Goal: Share content: Share content

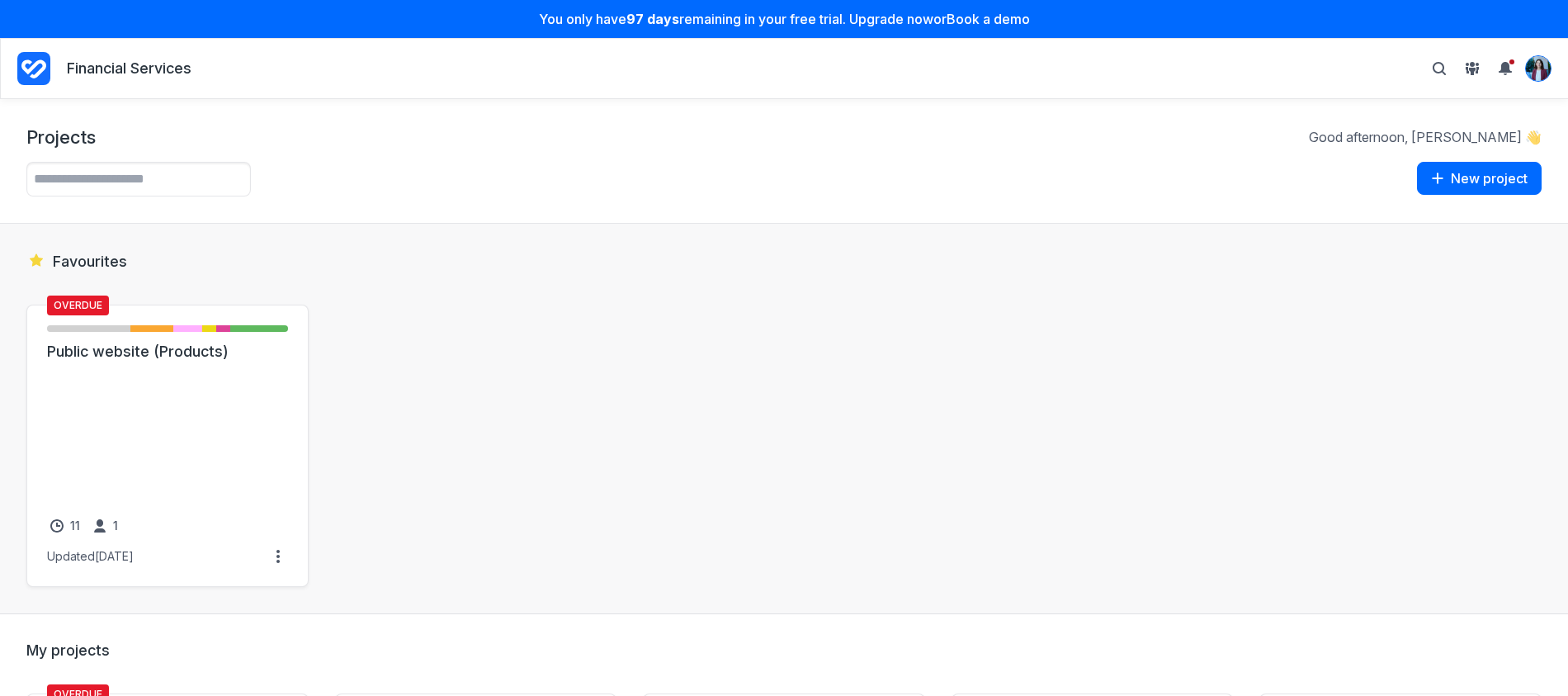
click at [1543, 73] on img "View profile menu" at bounding box center [1539, 68] width 25 height 25
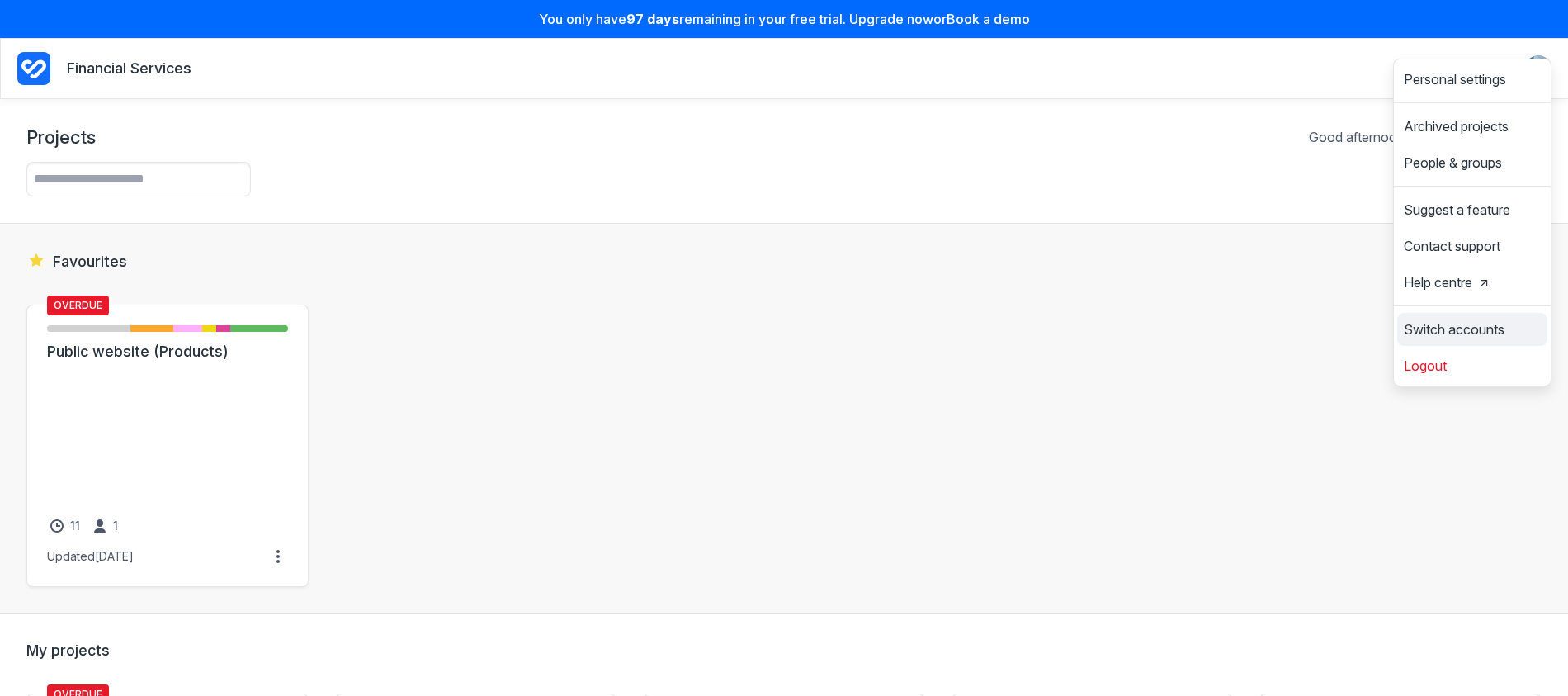
click at [1494, 331] on span "Switch accounts" at bounding box center [1454, 330] width 100 height 13
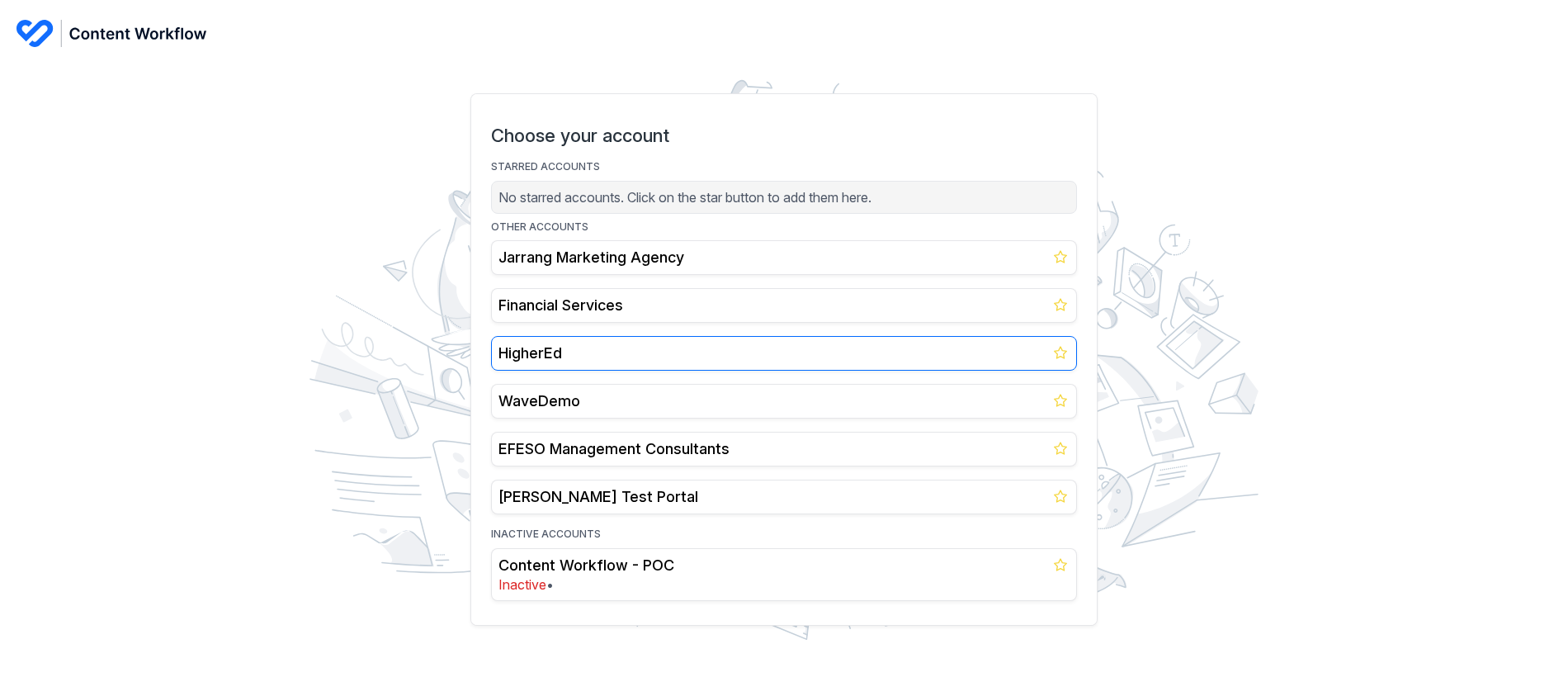
click at [657, 340] on link "HigherEd" at bounding box center [784, 354] width 586 height 35
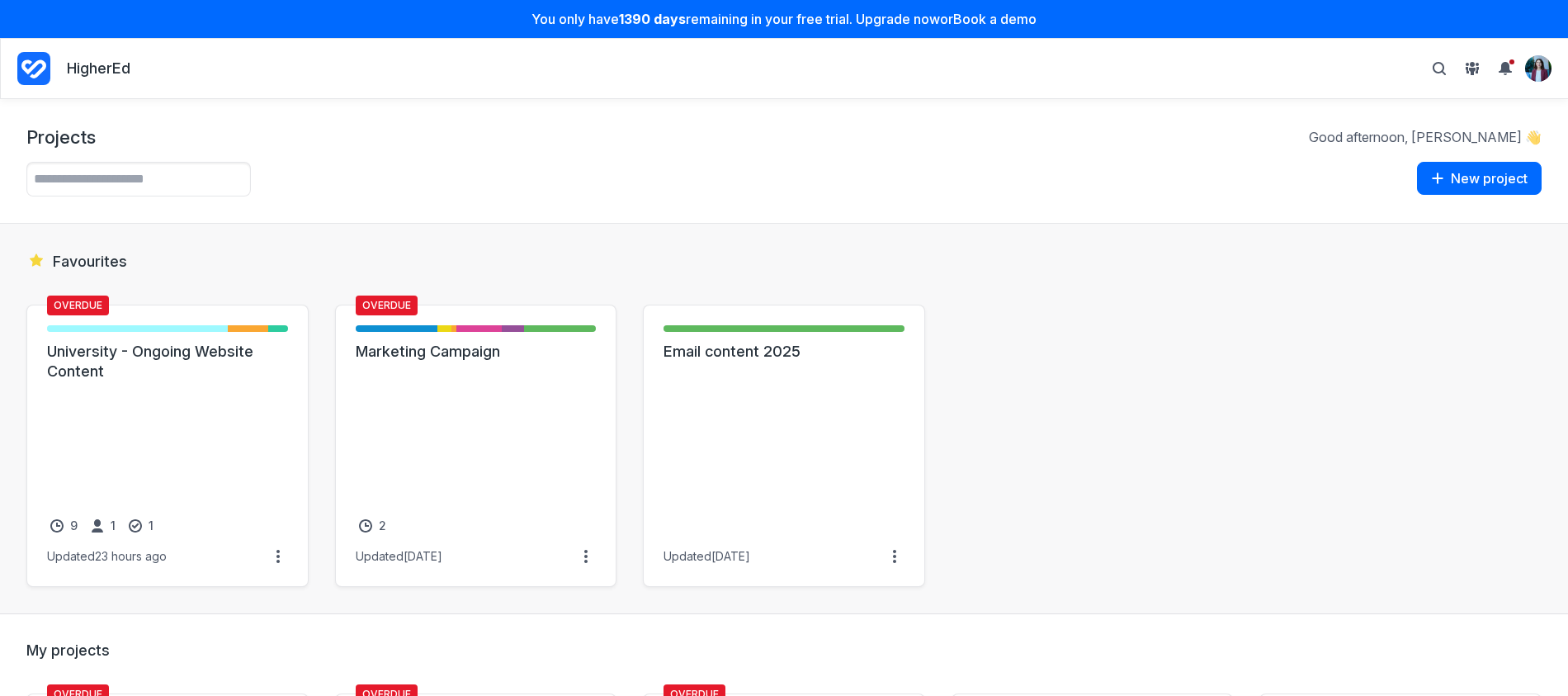
drag, startPoint x: 1082, startPoint y: 396, endPoint x: 1080, endPoint y: 372, distance: 24.1
click at [1083, 395] on div "Overdue New item - 9 items ( 75% ) Drafting - Writer - 2 items ( 17% ) Review -…" at bounding box center [784, 446] width 1516 height 283
click at [1472, 62] on icon "View People & Groups" at bounding box center [1472, 64] width 5 height 5
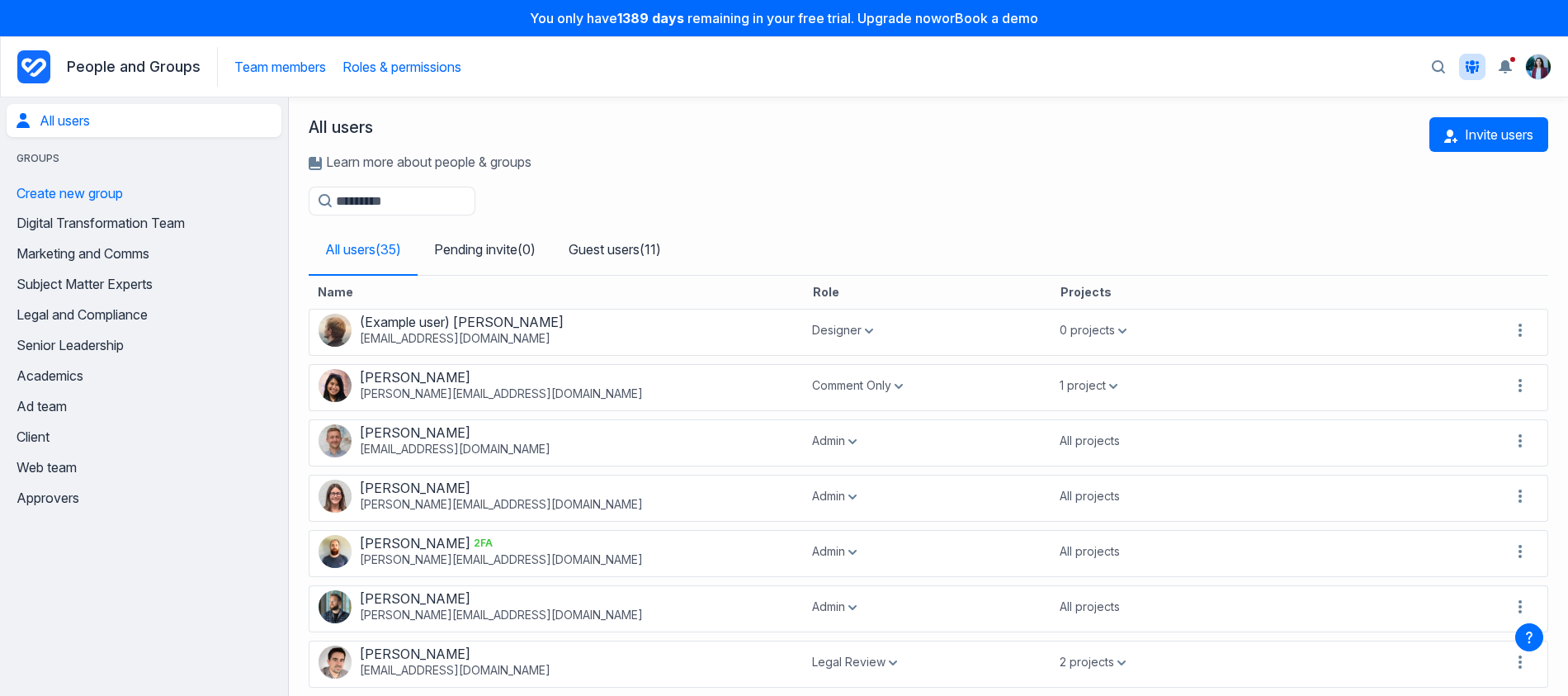
click at [370, 68] on link "Roles & permissions" at bounding box center [401, 67] width 119 height 17
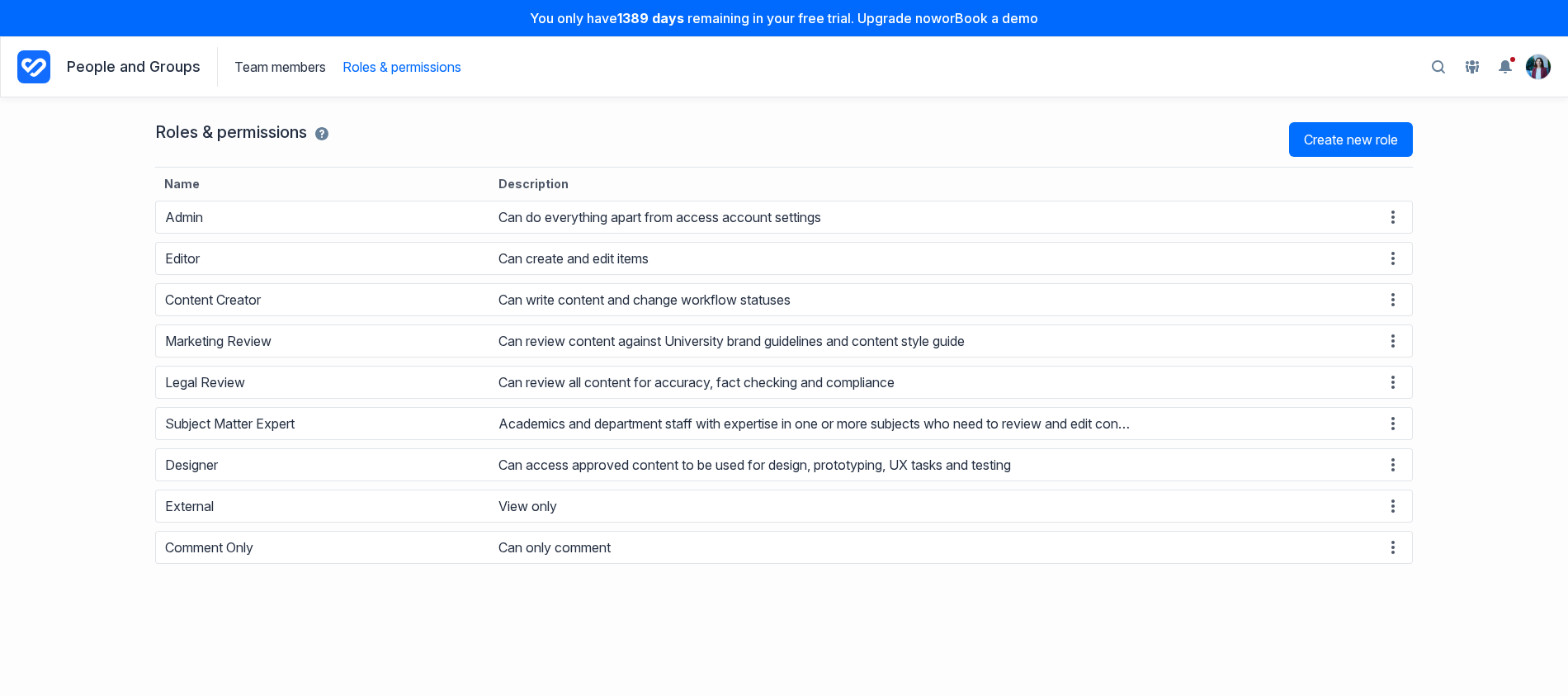
click at [24, 59] on icon "Project Dashboard" at bounding box center [33, 67] width 25 height 19
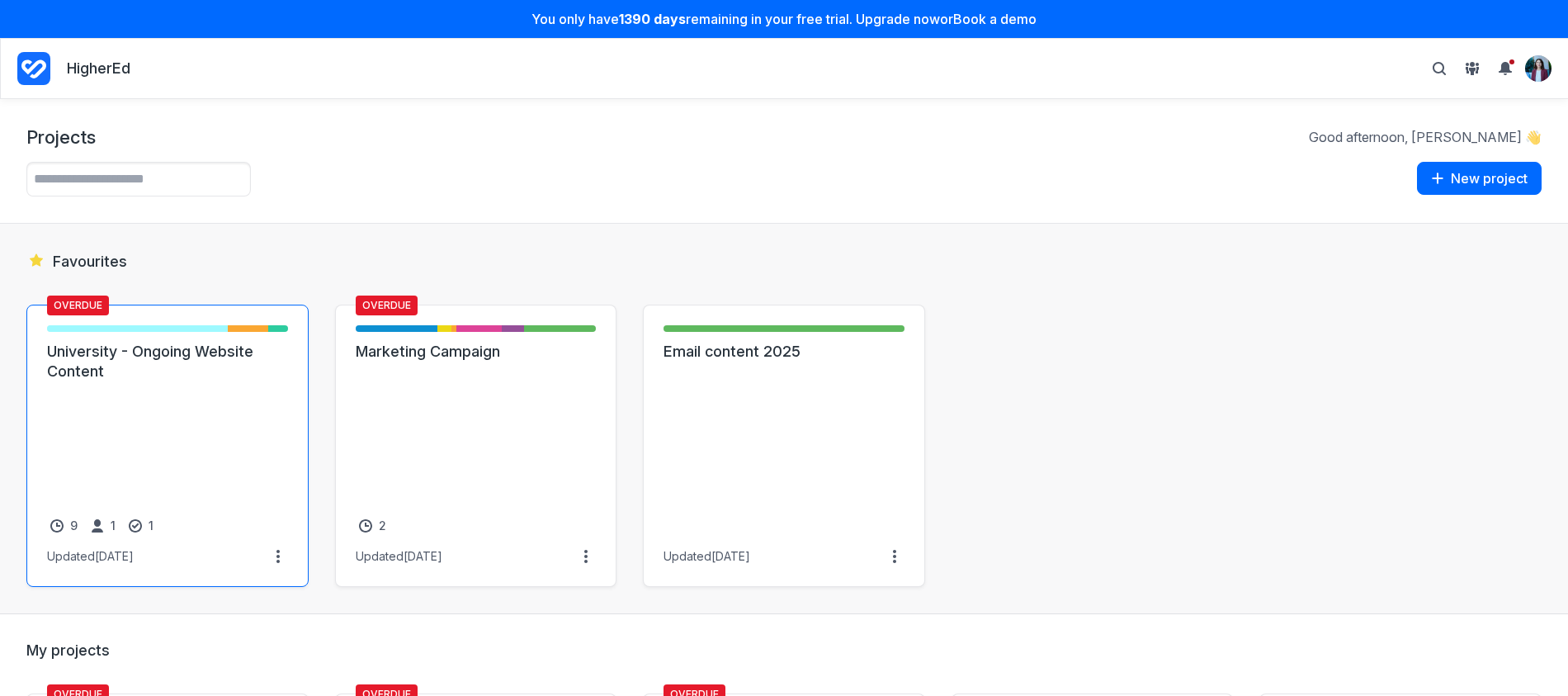
click at [209, 381] on link "University - Ongoing Website Content" at bounding box center [167, 361] width 241 height 40
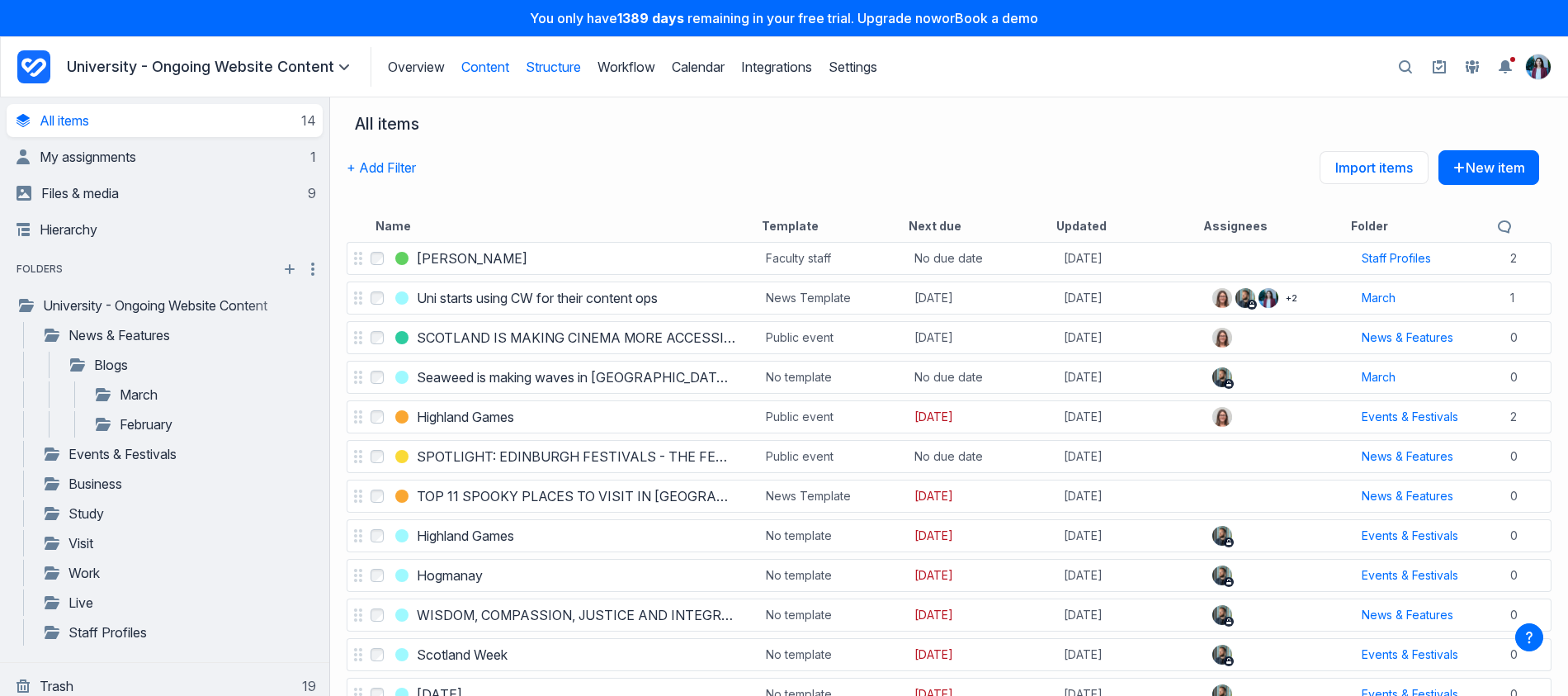
click at [562, 71] on link "Structure" at bounding box center [553, 67] width 55 height 17
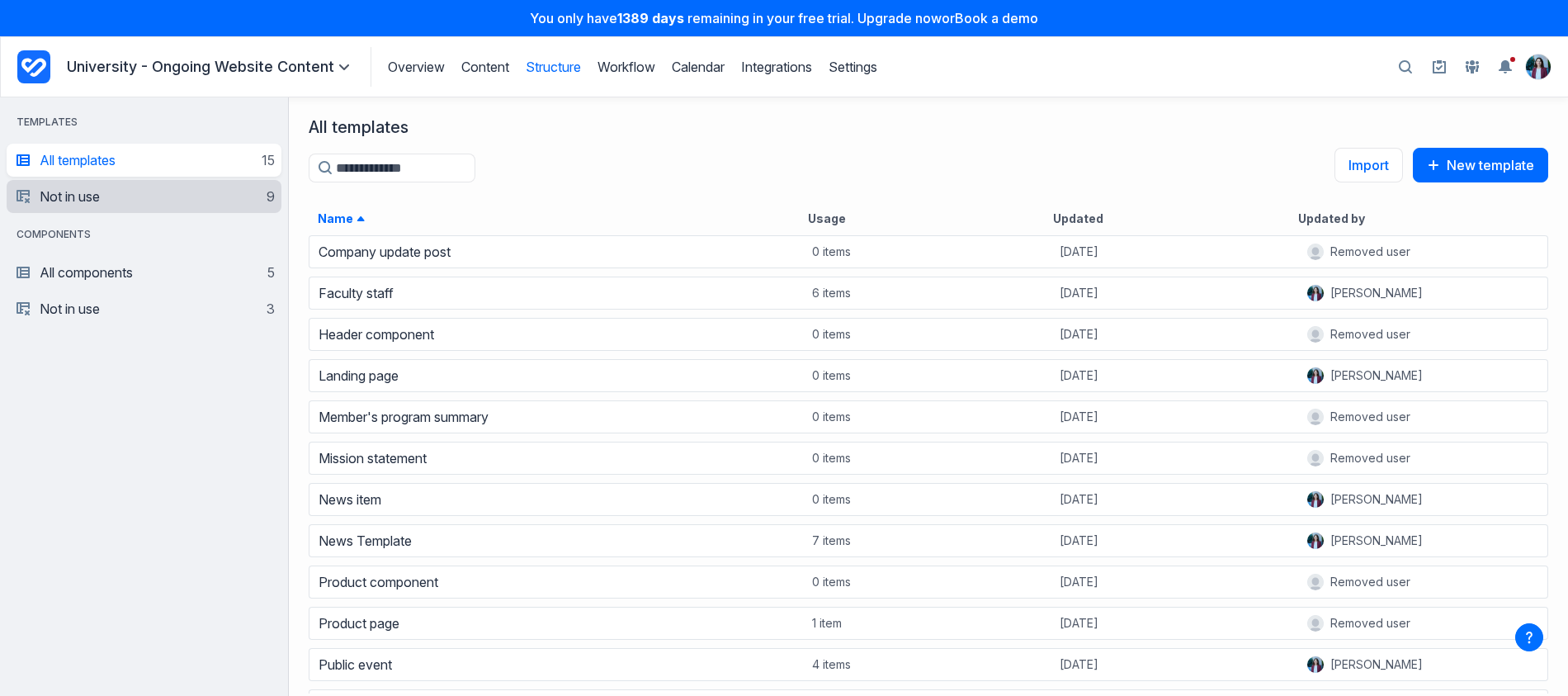
scroll to position [450, 1267]
click at [468, 57] on div "Overview Content Structure Workflow Calendar Integrations Settings Structure Wo…" at bounding box center [624, 66] width 507 height 40
click at [501, 65] on link "Content" at bounding box center [485, 67] width 48 height 17
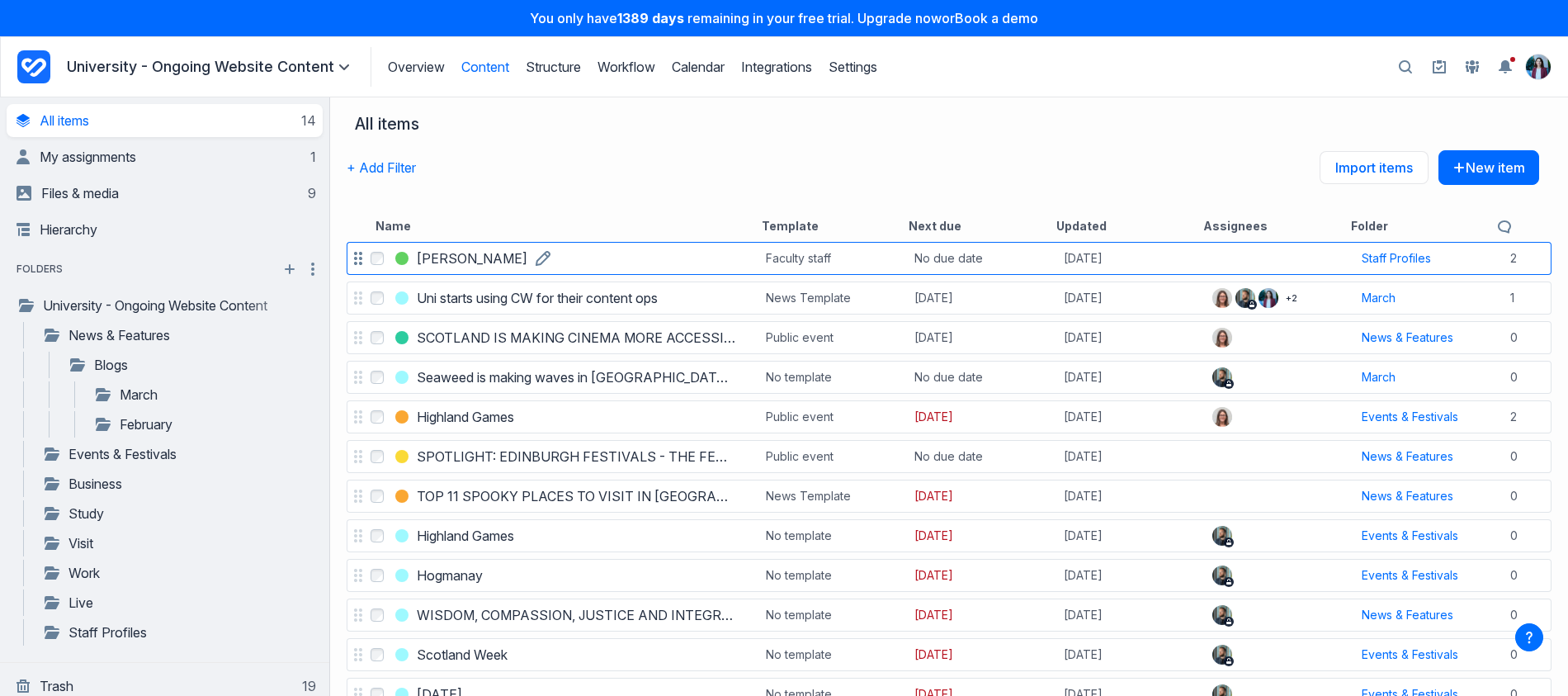
click at [485, 259] on h3 "Dr. Aris Thorne" at bounding box center [472, 259] width 110 height 20
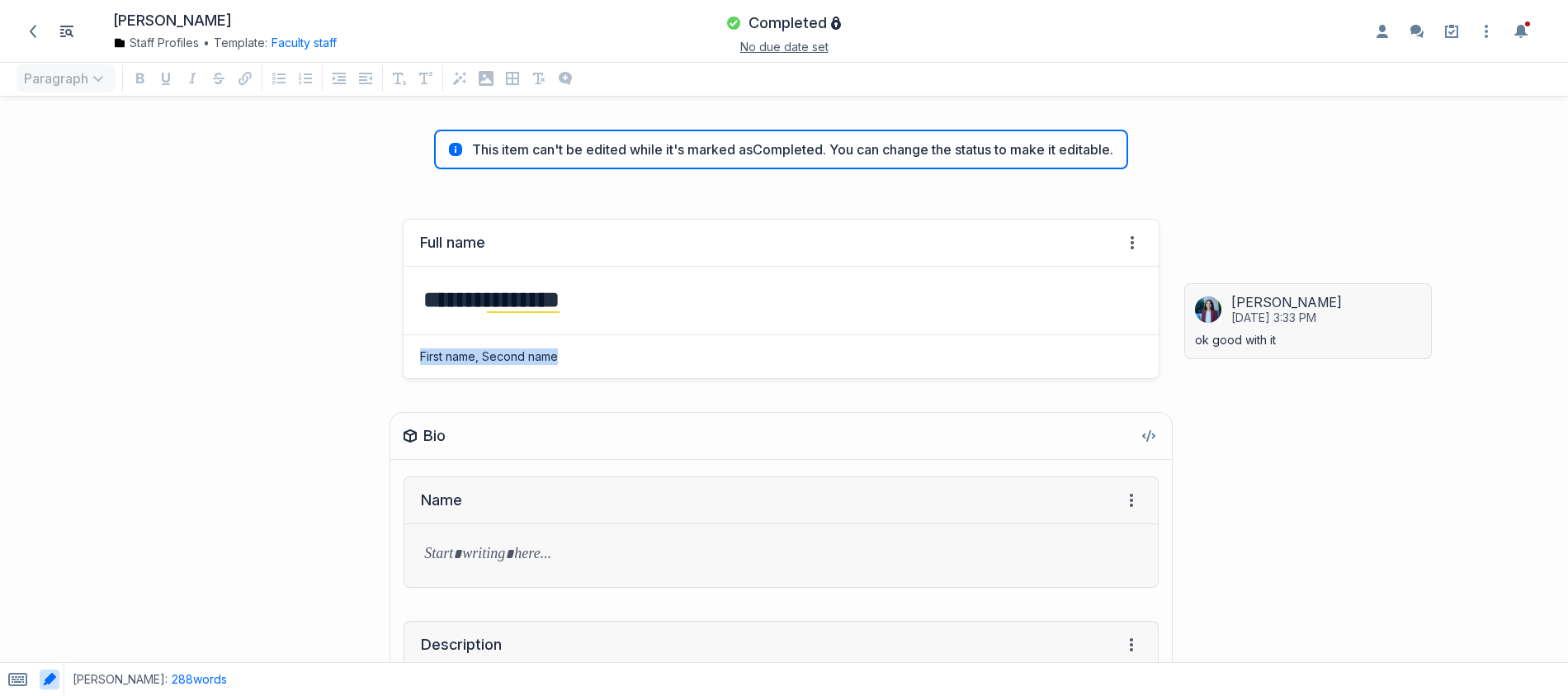
drag, startPoint x: 623, startPoint y: 368, endPoint x: 409, endPoint y: 349, distance: 214.8
click at [409, 349] on div "First name, Second name" at bounding box center [781, 356] width 755 height 43
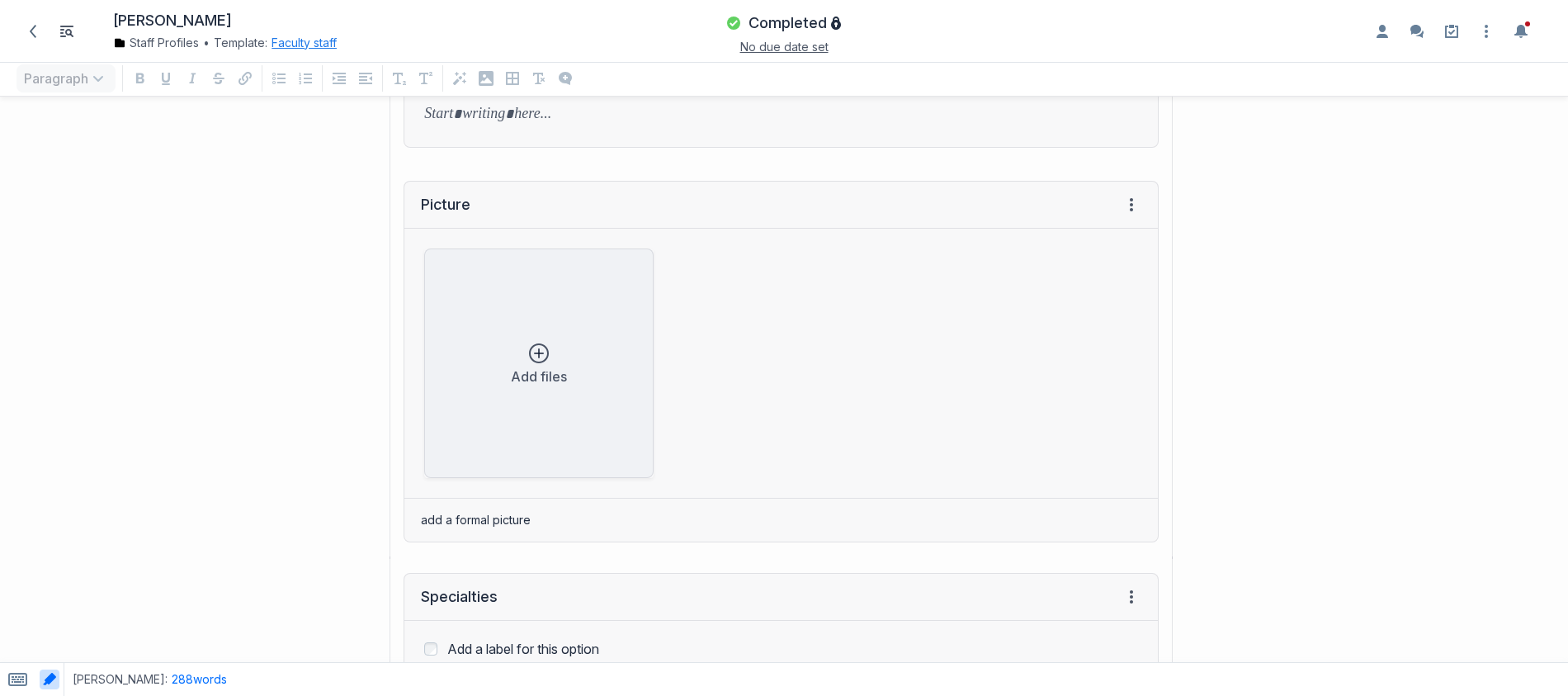
scroll to position [512, 0]
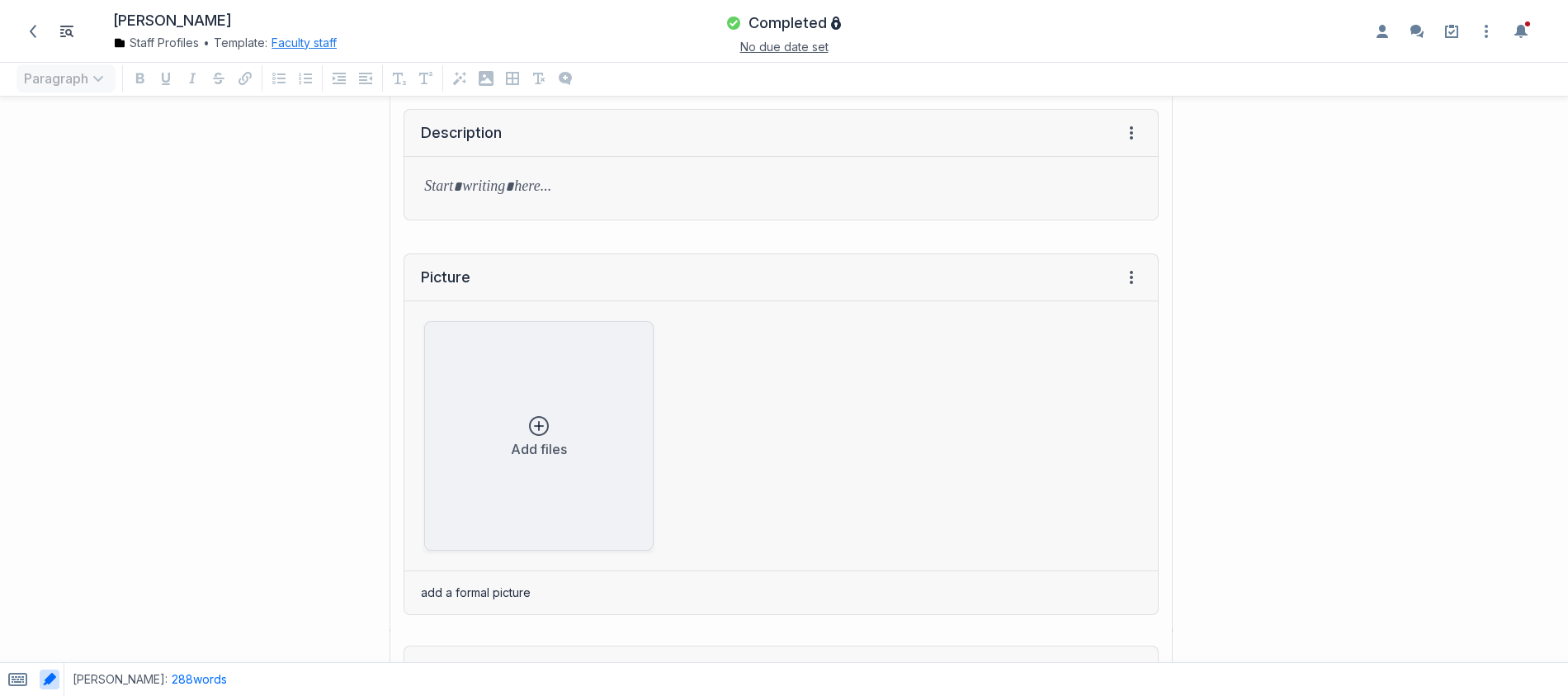
click at [322, 41] on button "Faculty staff" at bounding box center [304, 43] width 65 height 17
click at [365, 113] on button "Faculty staff Down icon" at bounding box center [391, 114] width 221 height 36
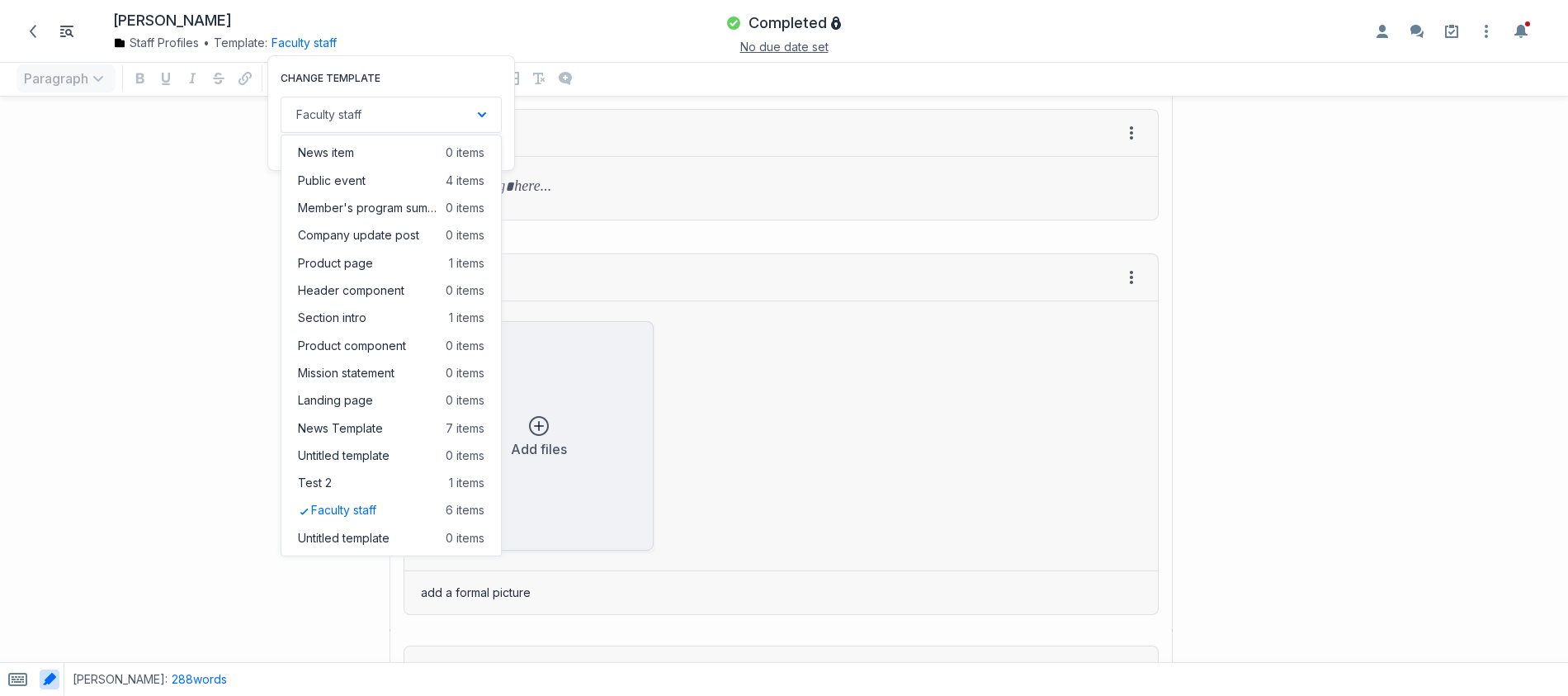
click at [237, 114] on div "Description View HTML View history → Tab to insert Enter a prompt Submit" at bounding box center [588, 164] width 1159 height 145
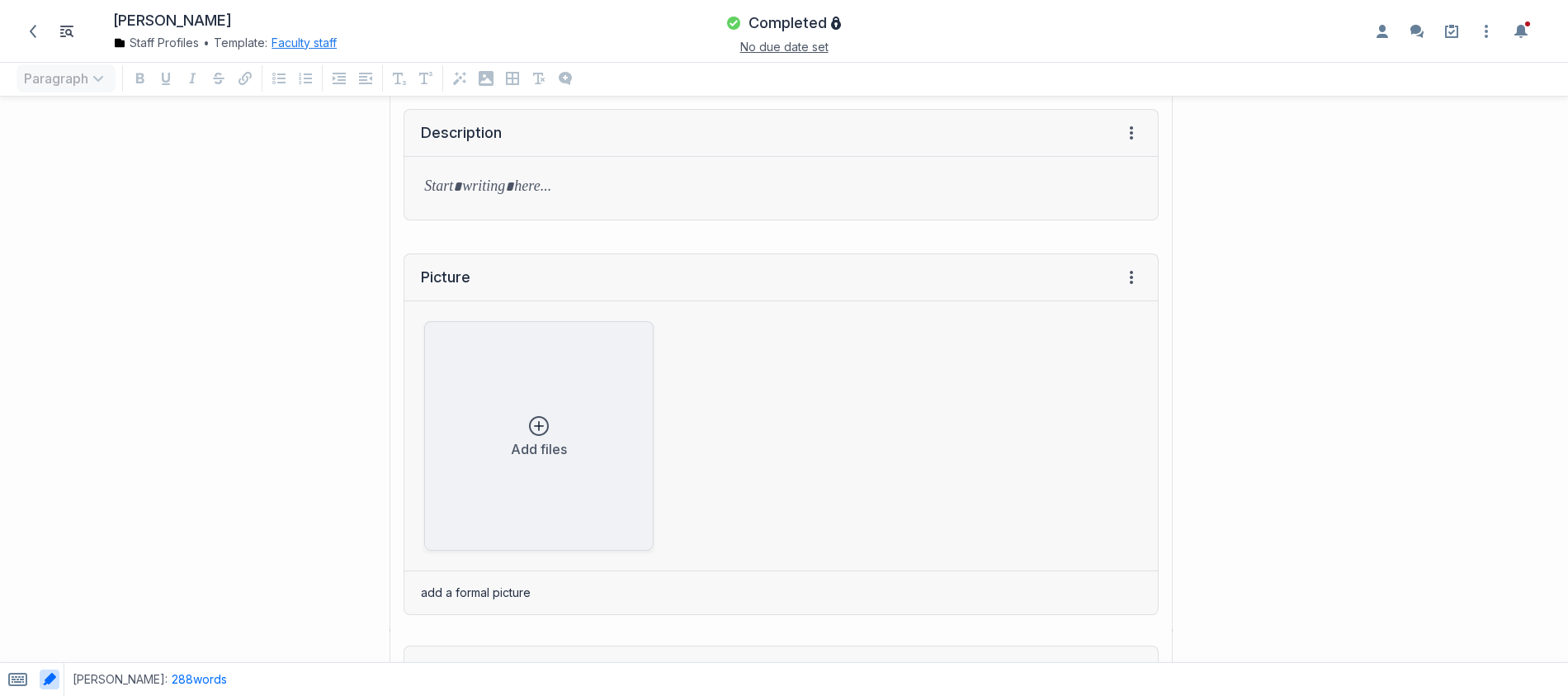
click at [322, 44] on button "Faculty staff" at bounding box center [304, 43] width 65 height 17
click at [321, 144] on link "Edit template" at bounding box center [318, 149] width 76 height 17
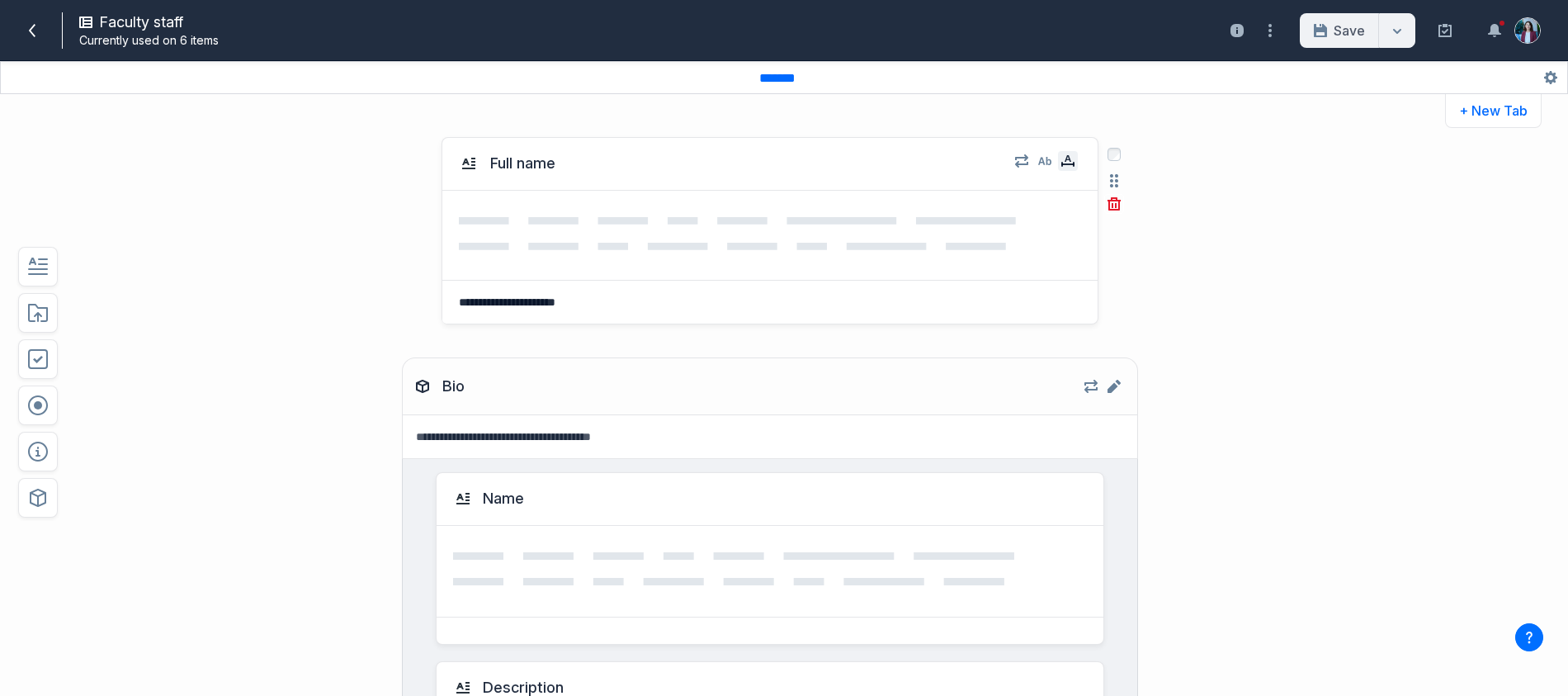
click at [1062, 158] on icon "button" at bounding box center [1068, 161] width 13 height 13
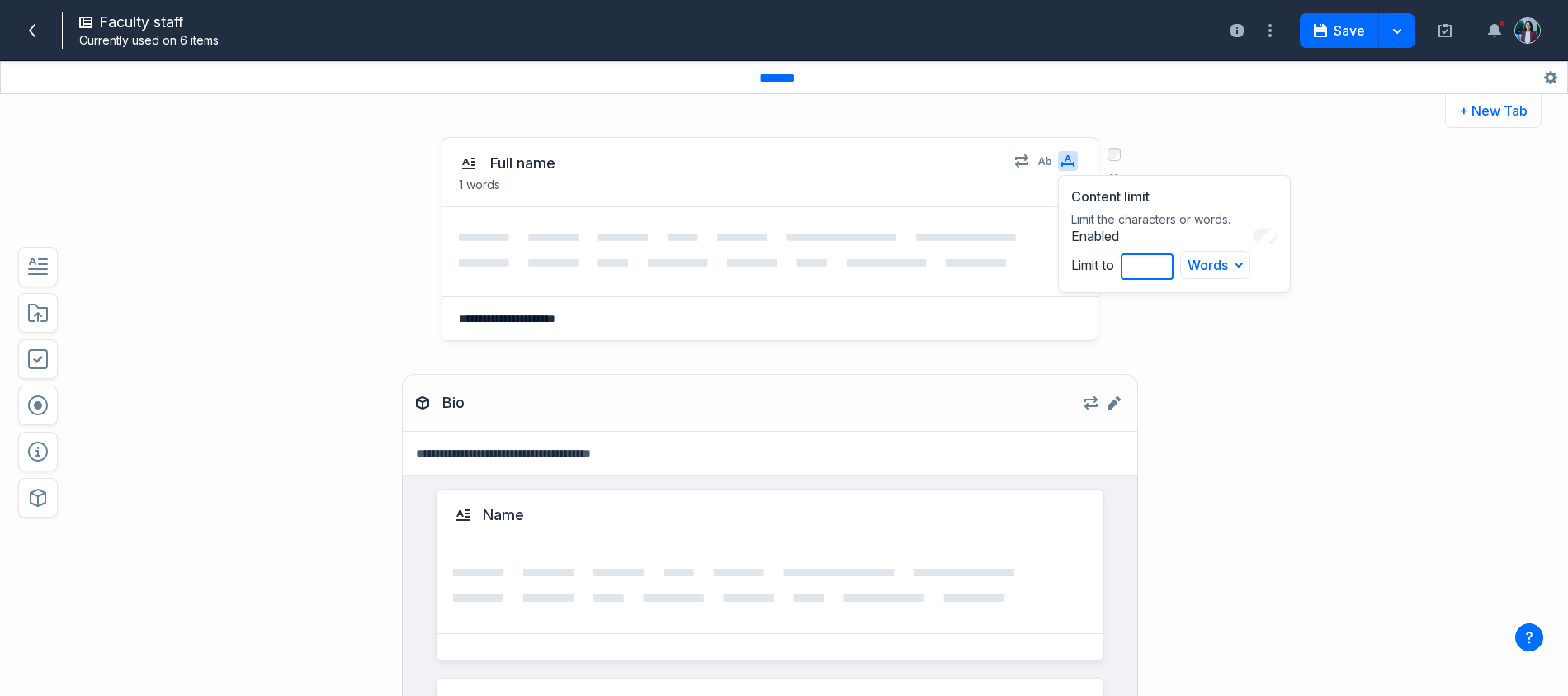
click at [1159, 261] on input "*" at bounding box center [1147, 266] width 52 height 27
type input "*"
click at [1159, 261] on input "*" at bounding box center [1147, 266] width 52 height 27
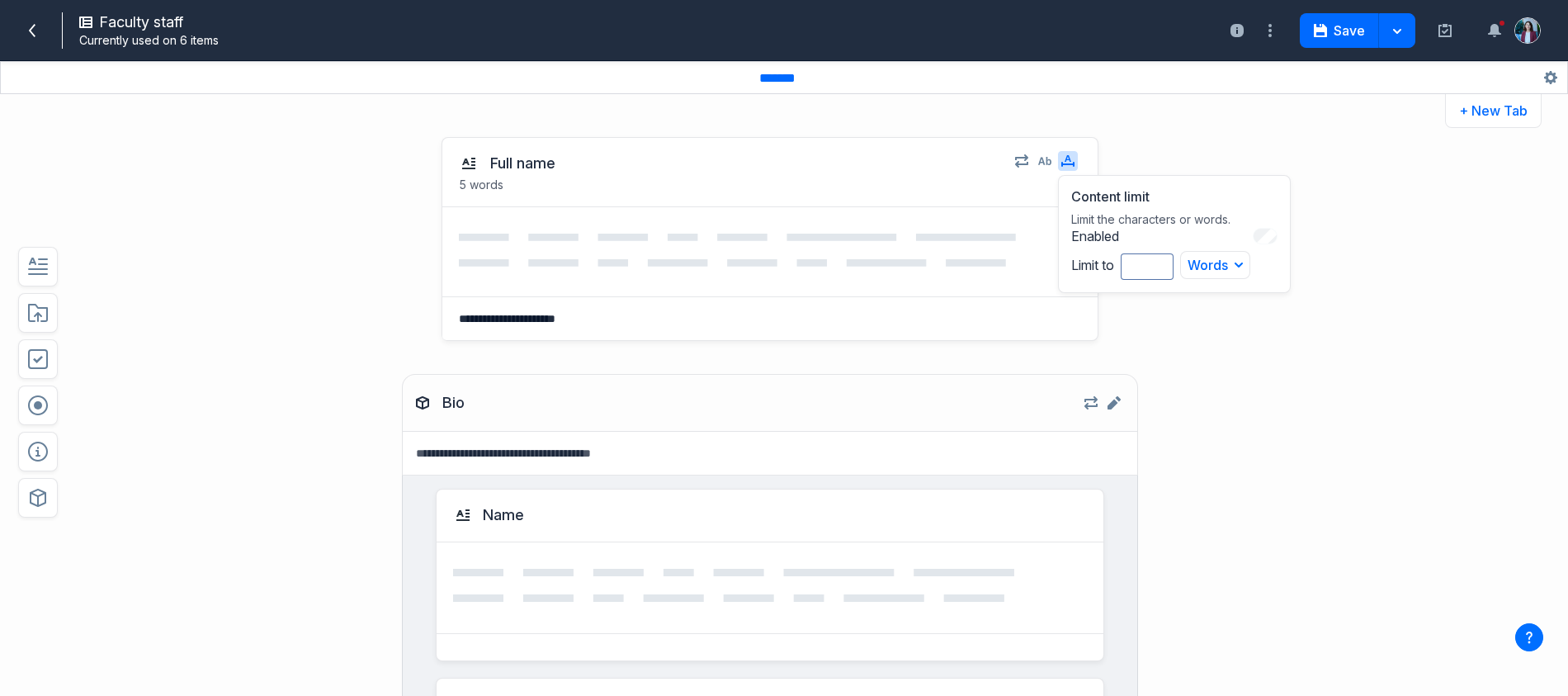
drag, startPoint x: 1307, startPoint y: 367, endPoint x: 1301, endPoint y: 360, distance: 9.2
click at [1307, 367] on div "**********" at bounding box center [784, 408] width 1568 height 575
drag, startPoint x: 1333, startPoint y: 31, endPoint x: 1132, endPoint y: 140, distance: 228.7
click at [1134, 136] on div "**********" at bounding box center [784, 348] width 1568 height 696
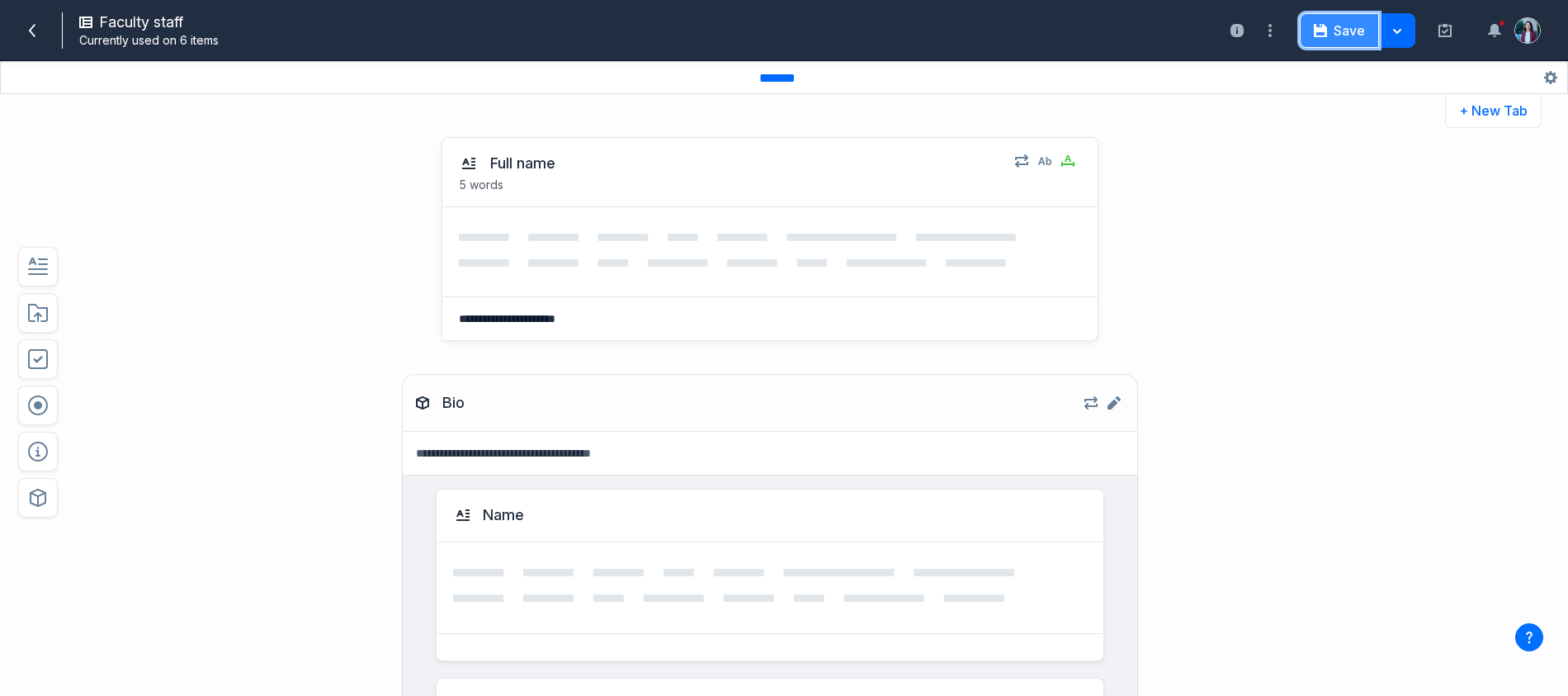
click at [1332, 33] on button "Save" at bounding box center [1340, 30] width 79 height 35
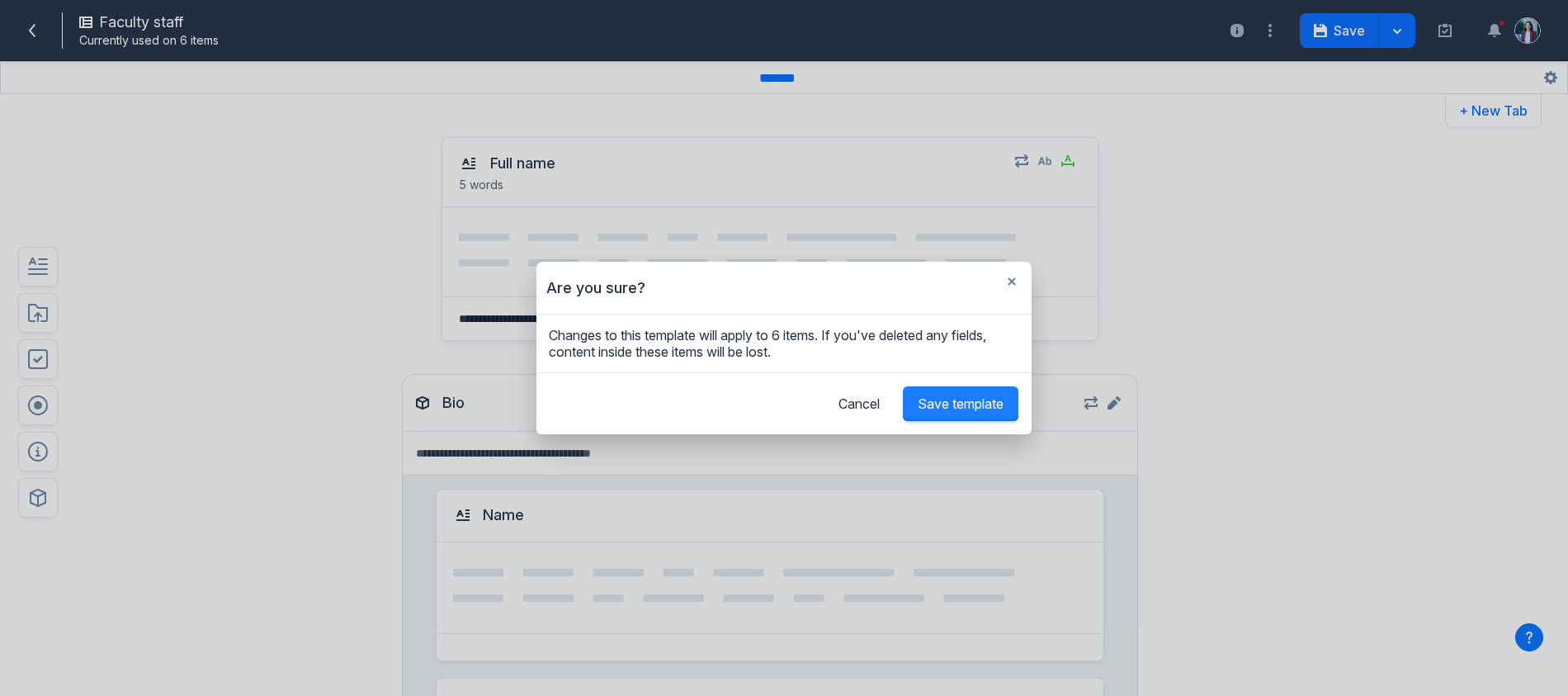
click at [955, 397] on span "Save template" at bounding box center [960, 404] width 86 height 17
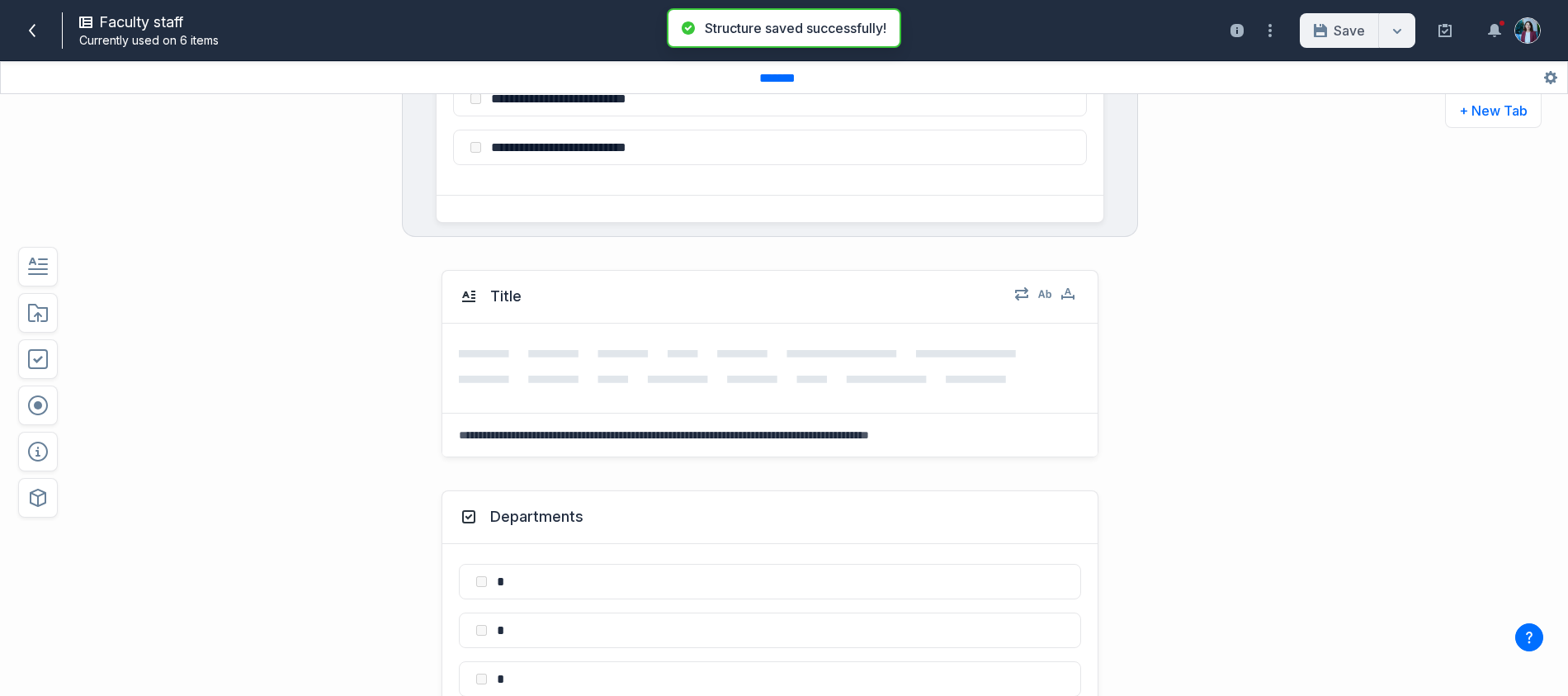
scroll to position [1287, 0]
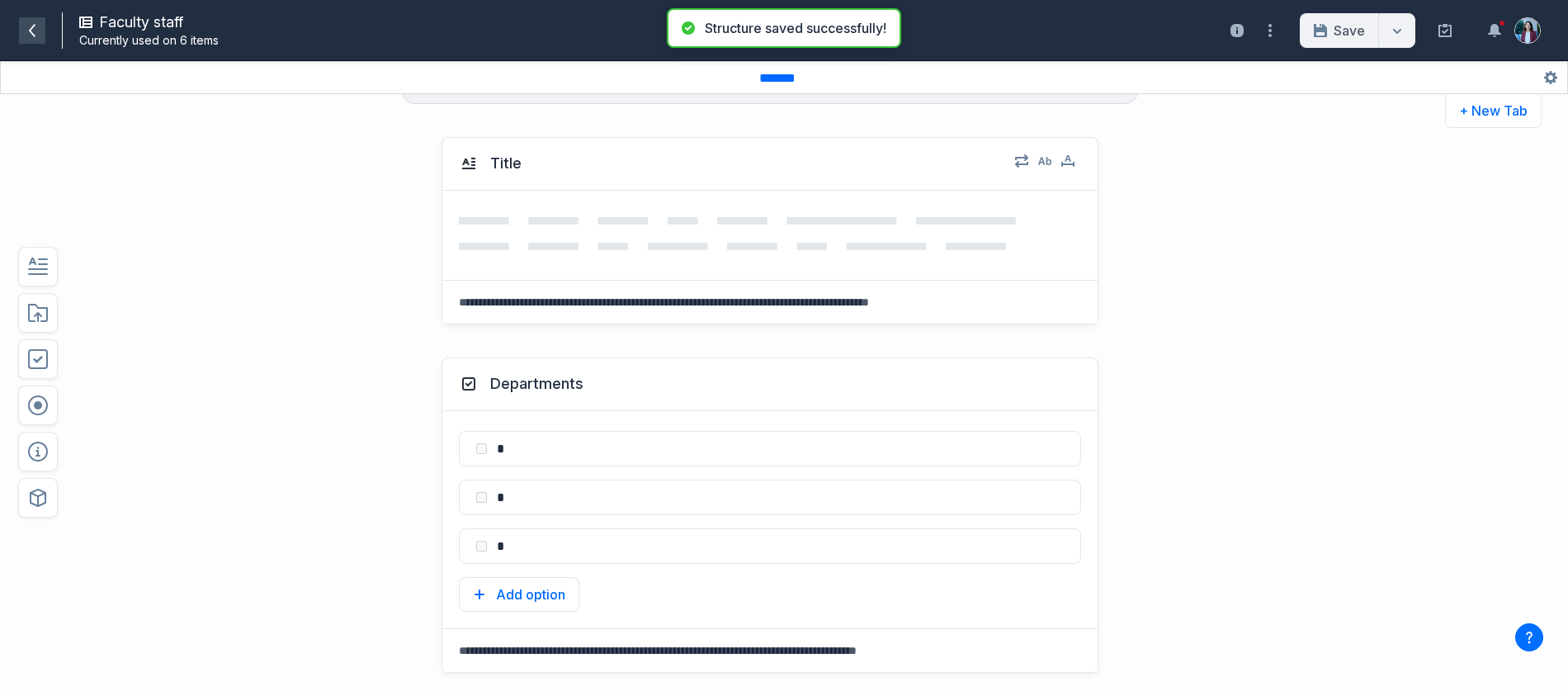
click at [30, 35] on icon at bounding box center [32, 30] width 13 height 13
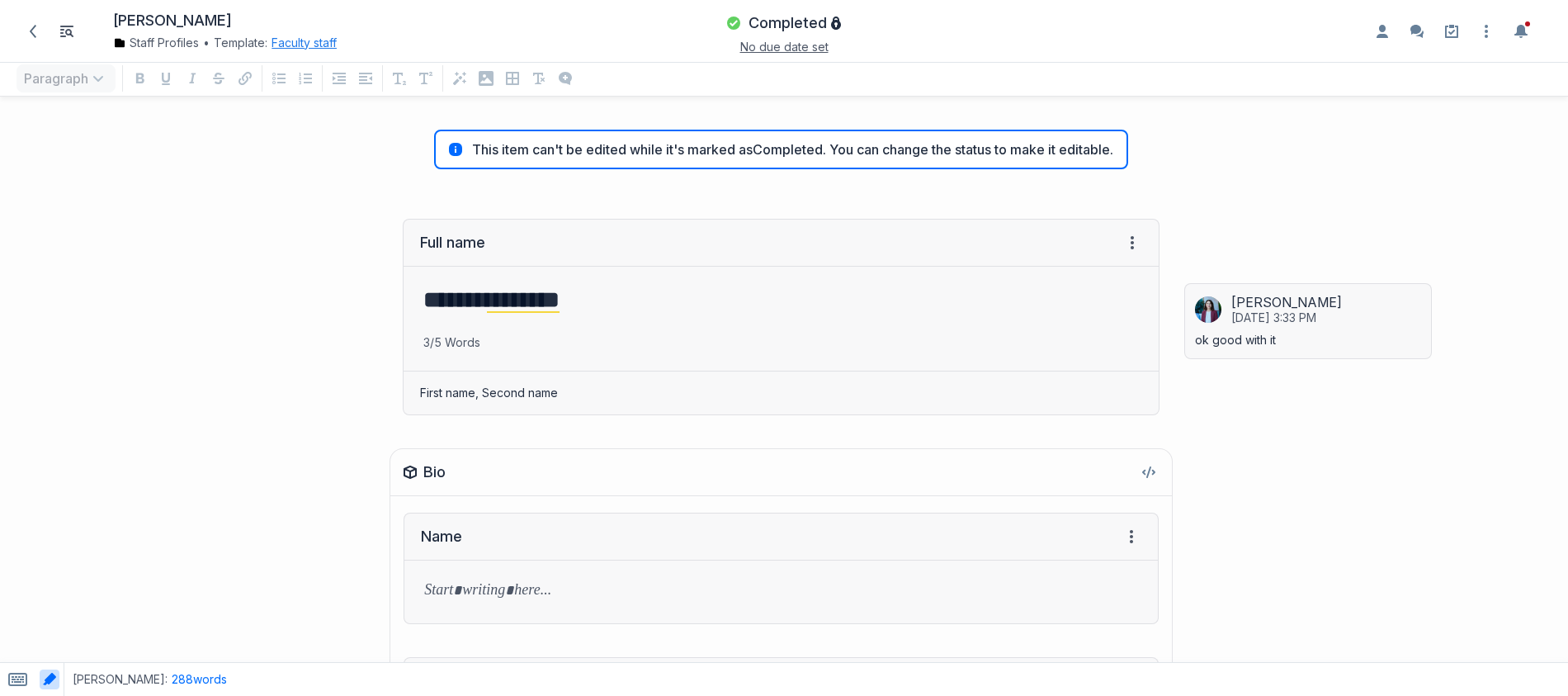
scroll to position [553, 1543]
click at [792, 13] on span "Completed" at bounding box center [788, 23] width 78 height 20
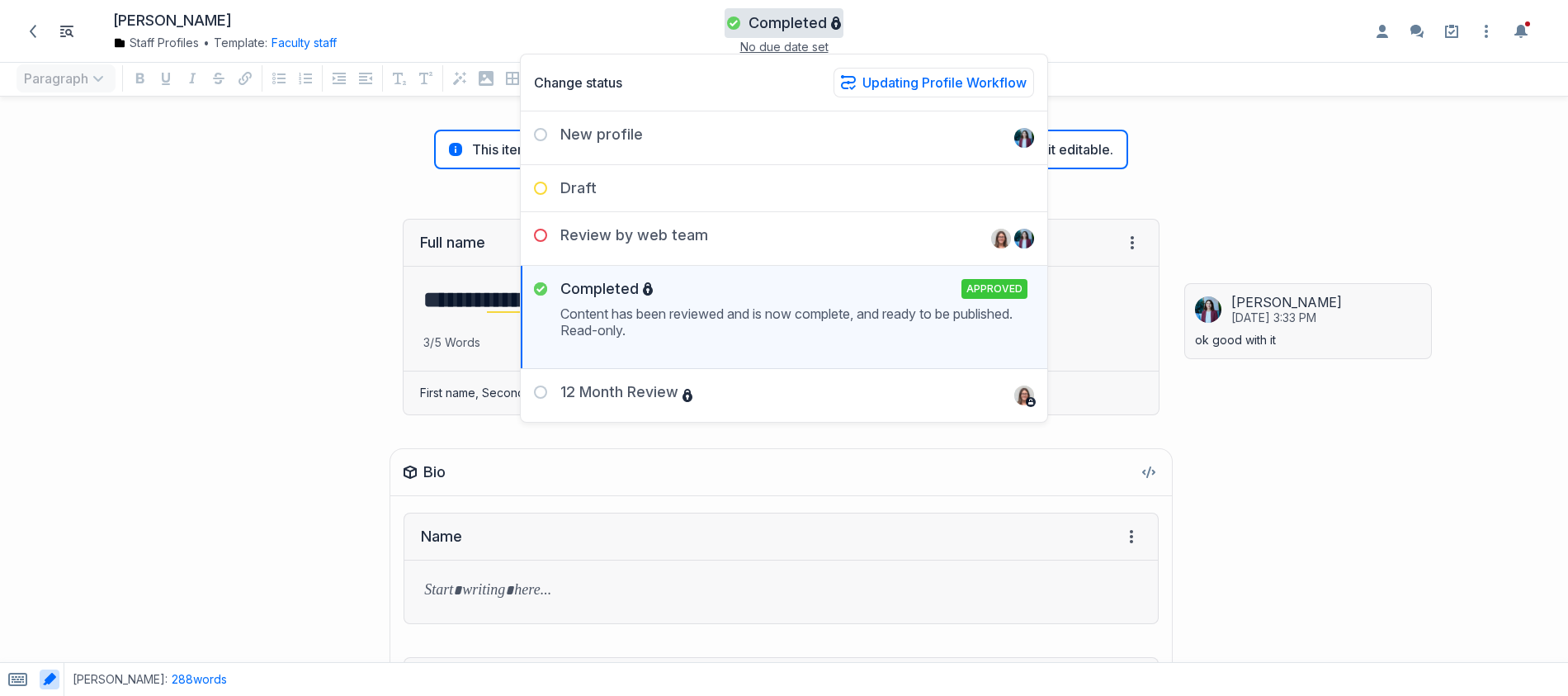
click at [941, 65] on div "Change status Updating Profile Workflow News and Stories workflow Updating Prof…" at bounding box center [784, 83] width 526 height 57
click at [942, 72] on button "Updating Profile Workflow" at bounding box center [934, 83] width 201 height 29
click at [958, 116] on button "News and Stories workflow" at bounding box center [939, 122] width 202 height 30
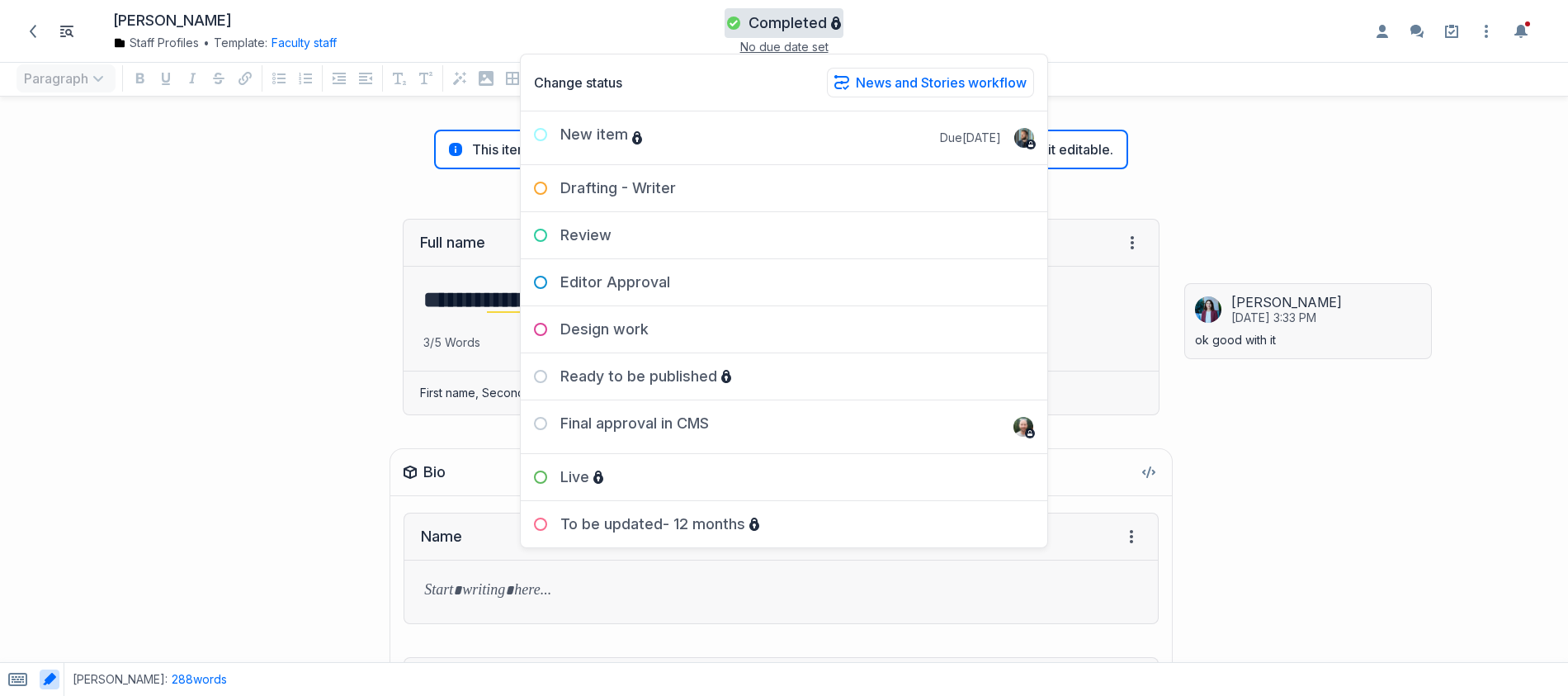
click at [291, 420] on div "Full name View HTML View history ******* ******** → Tab to insert Enter a promp…" at bounding box center [588, 317] width 1159 height 229
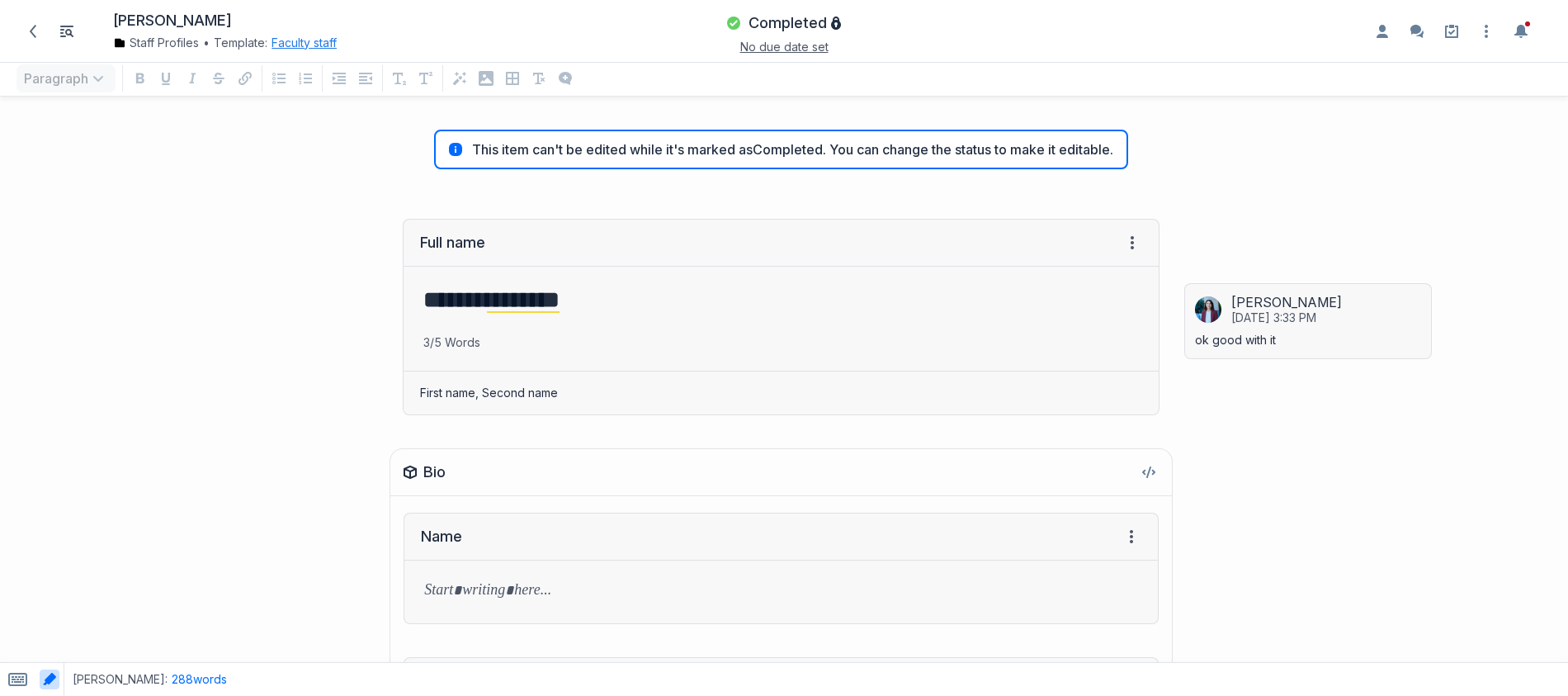
click at [318, 39] on button "Faculty staff" at bounding box center [304, 43] width 65 height 17
drag, startPoint x: 213, startPoint y: 237, endPoint x: 192, endPoint y: 172, distance: 68.3
click at [209, 221] on div "Full name View HTML View history ******* ******** → Tab to insert Enter a promp…" at bounding box center [588, 317] width 1159 height 229
drag, startPoint x: 221, startPoint y: 43, endPoint x: 286, endPoint y: 52, distance: 65.6
click at [286, 52] on div "Dr. Aris Thorne Staff Profiles • Template: Faculty staff Change template Facult…" at bounding box center [269, 30] width 515 height 45
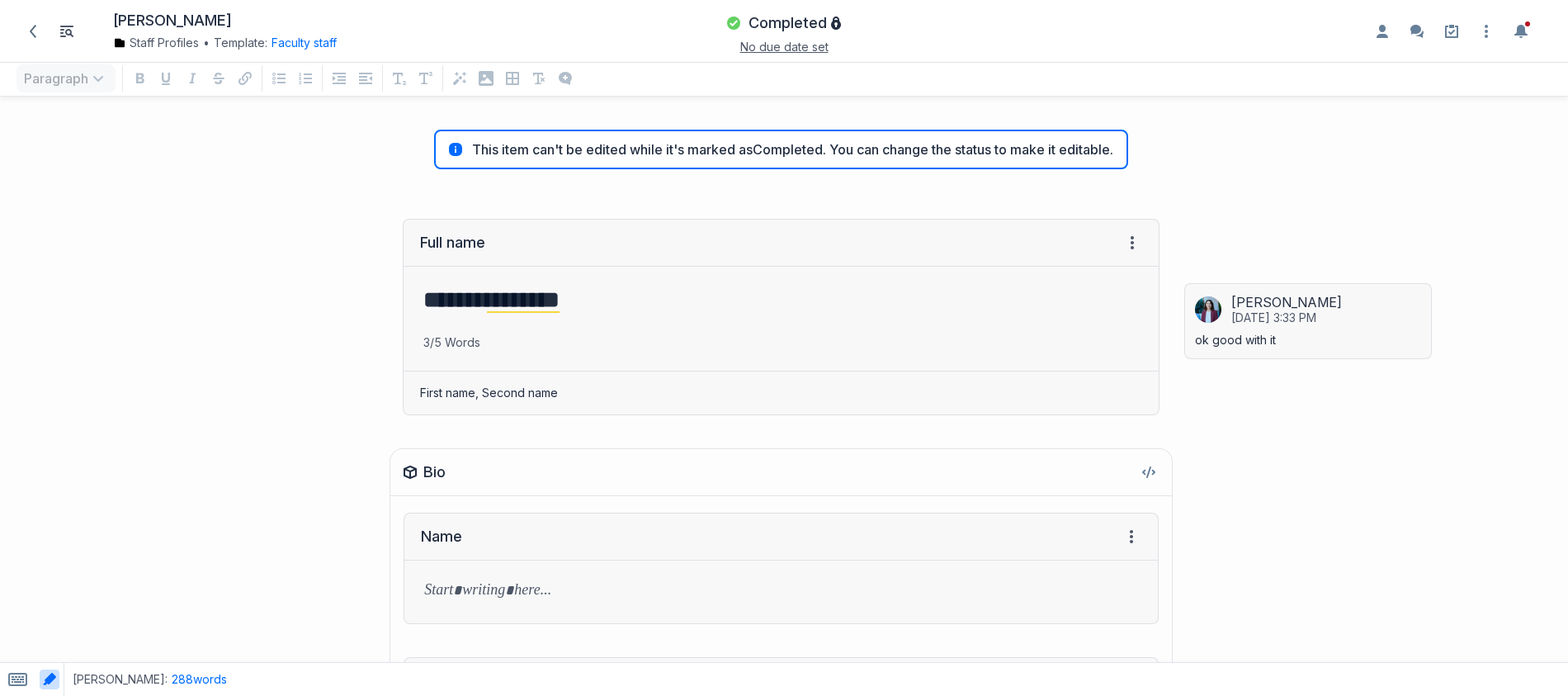
click at [181, 184] on div "**********" at bounding box center [784, 415] width 1568 height 493
click at [312, 332] on div "Full name View HTML View history ******* ******** → Tab to insert Enter a promp…" at bounding box center [588, 317] width 1159 height 229
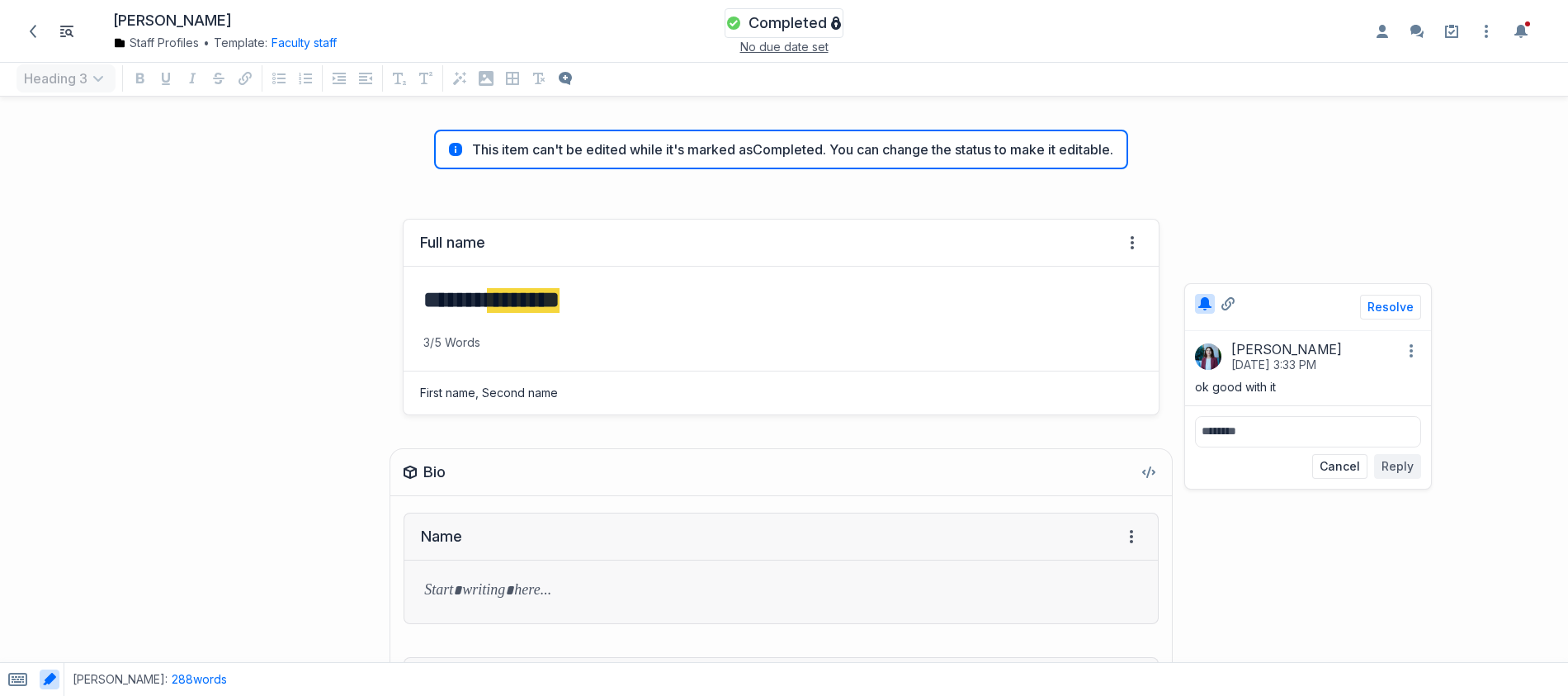
click at [740, 20] on span "button" at bounding box center [733, 23] width 13 height 13
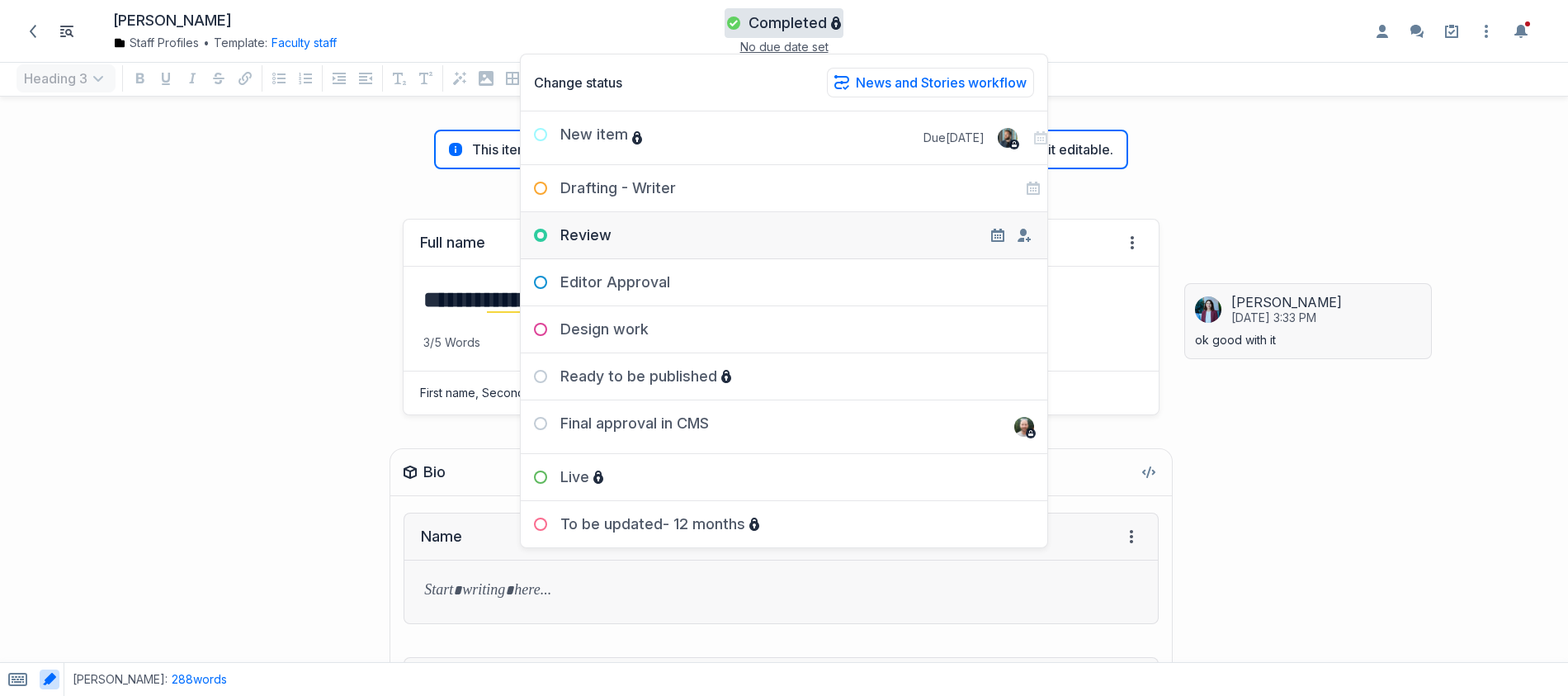
drag, startPoint x: 776, startPoint y: 225, endPoint x: 1114, endPoint y: 257, distance: 339.5
click at [777, 225] on div "Review" at bounding box center [784, 229] width 526 height 33
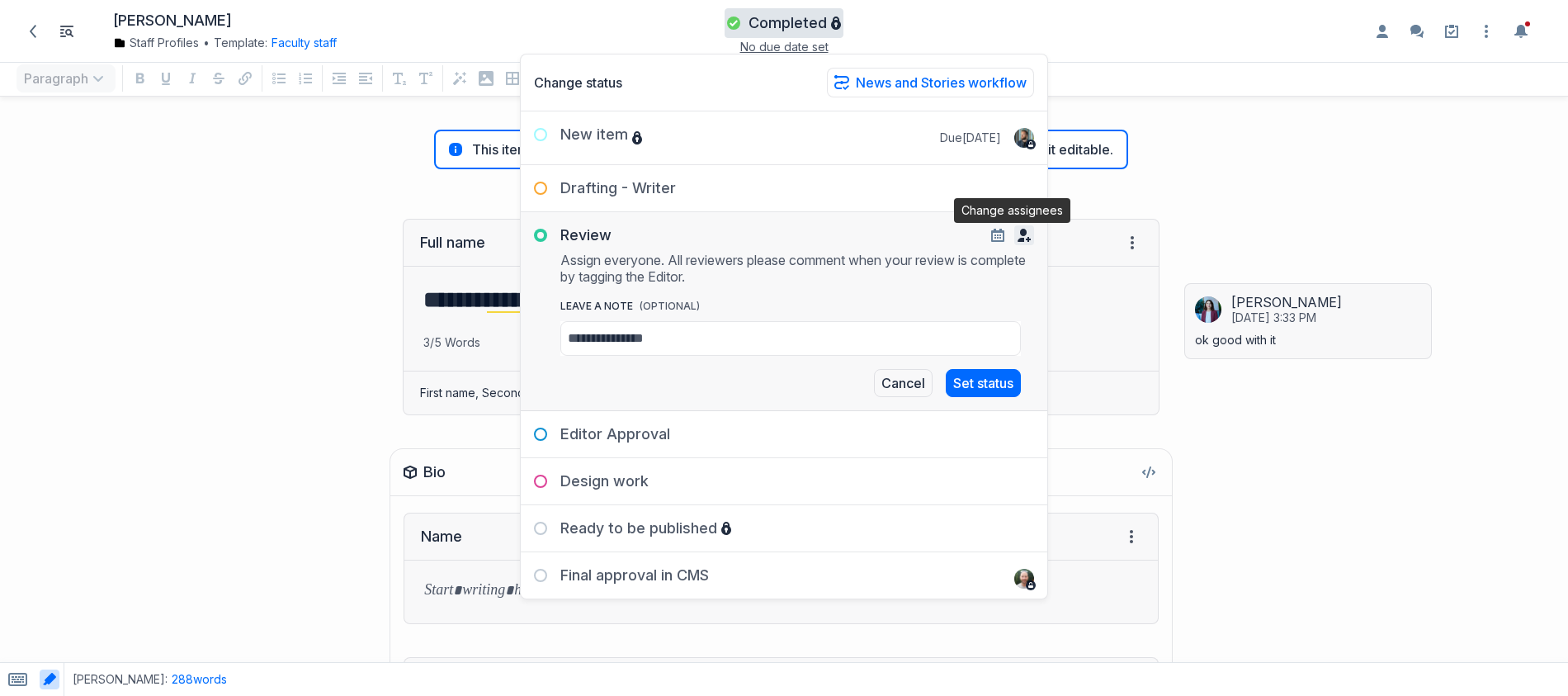
click at [1014, 243] on button "button" at bounding box center [1024, 236] width 20 height 20
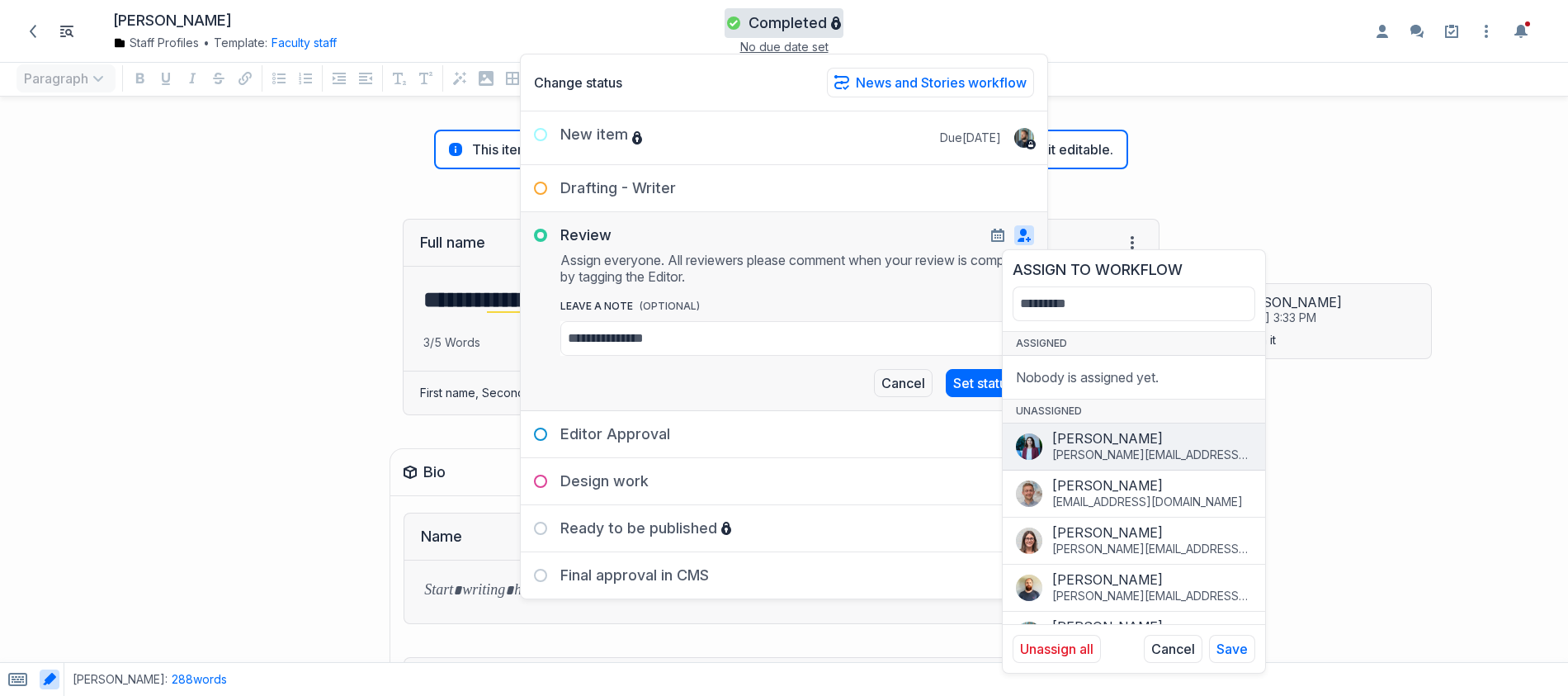
click at [1136, 429] on button "Cristina Iordachescu cristina.iordachescu@bynder.com" at bounding box center [1134, 447] width 262 height 47
click at [1252, 660] on button "Save" at bounding box center [1232, 649] width 46 height 28
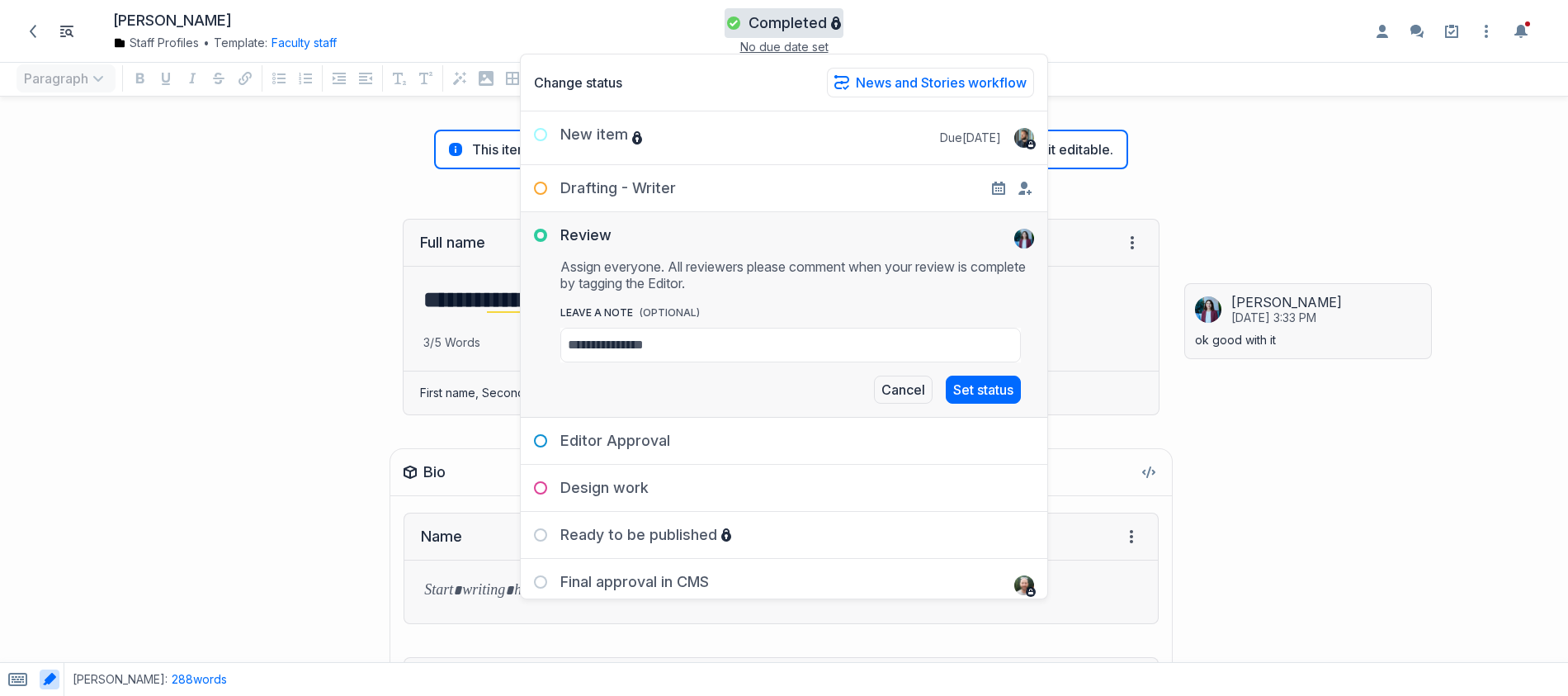
click at [137, 203] on div "Full name View HTML View history ******* ******** → Tab to insert Enter a promp…" at bounding box center [588, 317] width 1159 height 229
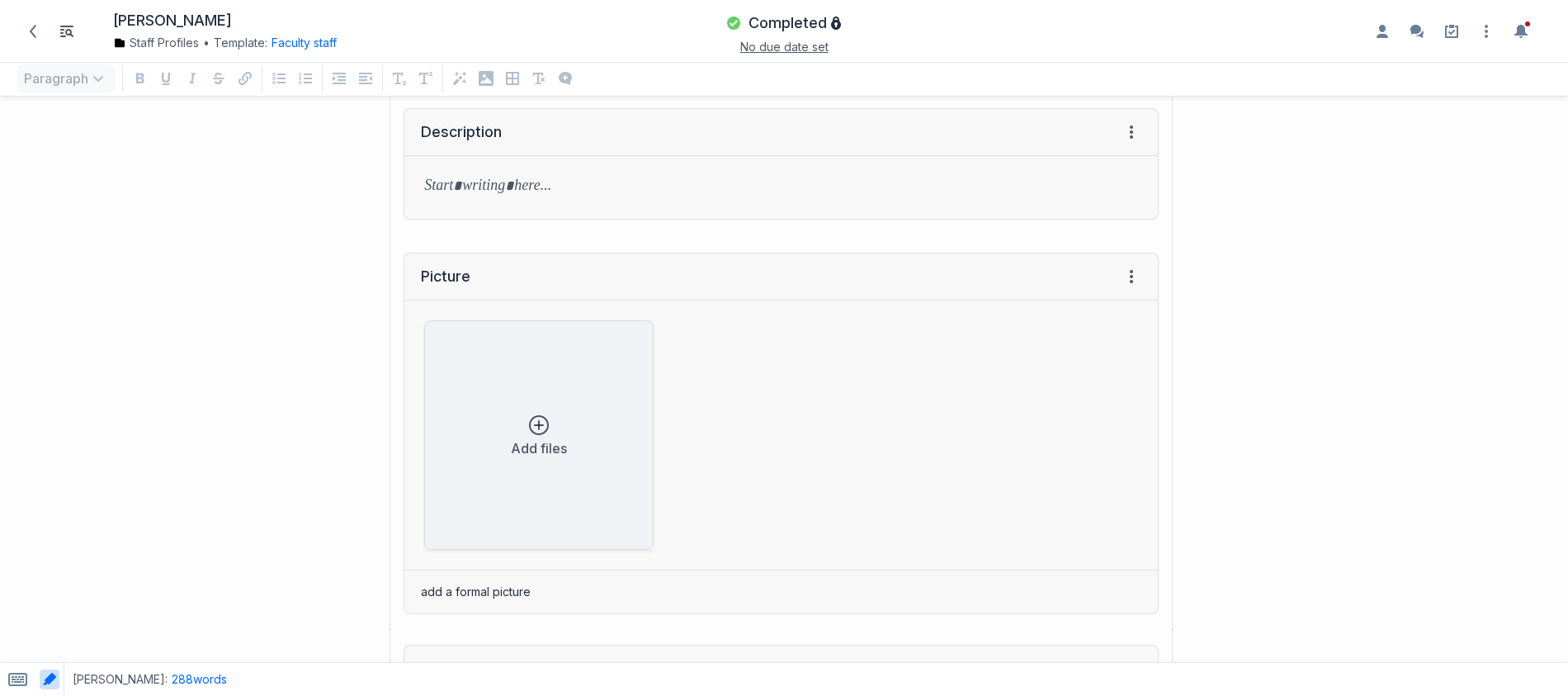
scroll to position [557, 0]
click at [317, 50] on button "Faculty staff" at bounding box center [304, 43] width 65 height 17
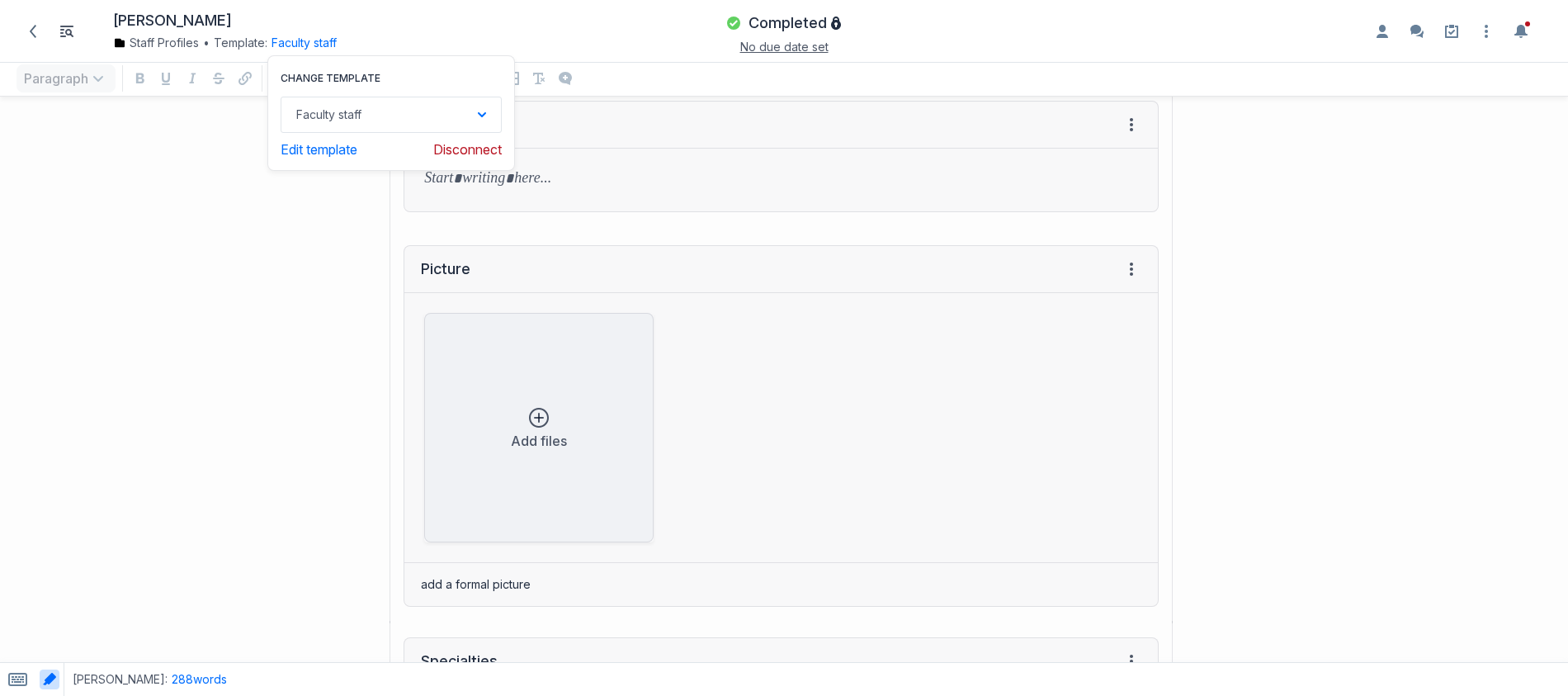
drag, startPoint x: 156, startPoint y: 125, endPoint x: 137, endPoint y: 90, distance: 39.8
click at [156, 125] on div "Description View HTML View history → Tab to insert Enter a prompt Submit" at bounding box center [588, 156] width 1159 height 145
click at [41, 24] on span at bounding box center [33, 31] width 27 height 27
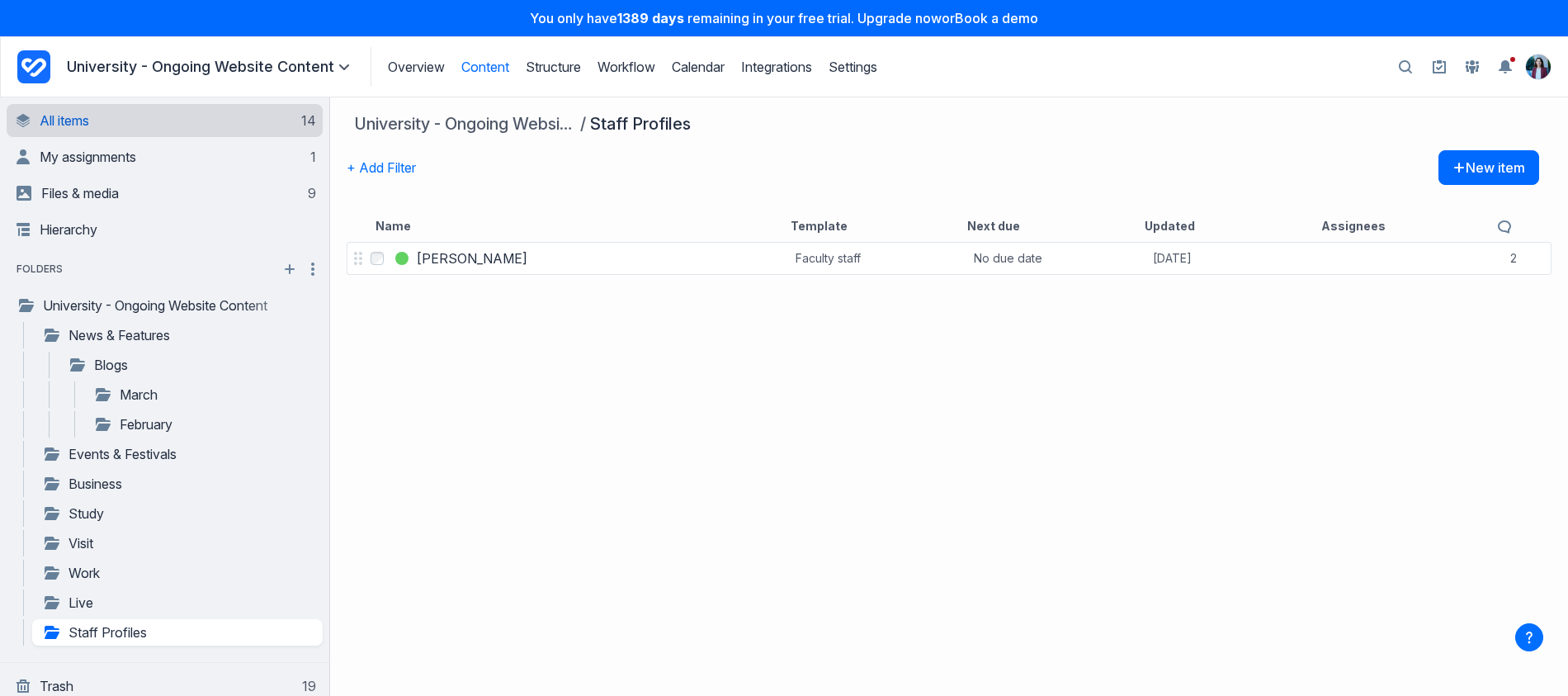
click at [163, 109] on link "All items 14" at bounding box center [167, 121] width 300 height 33
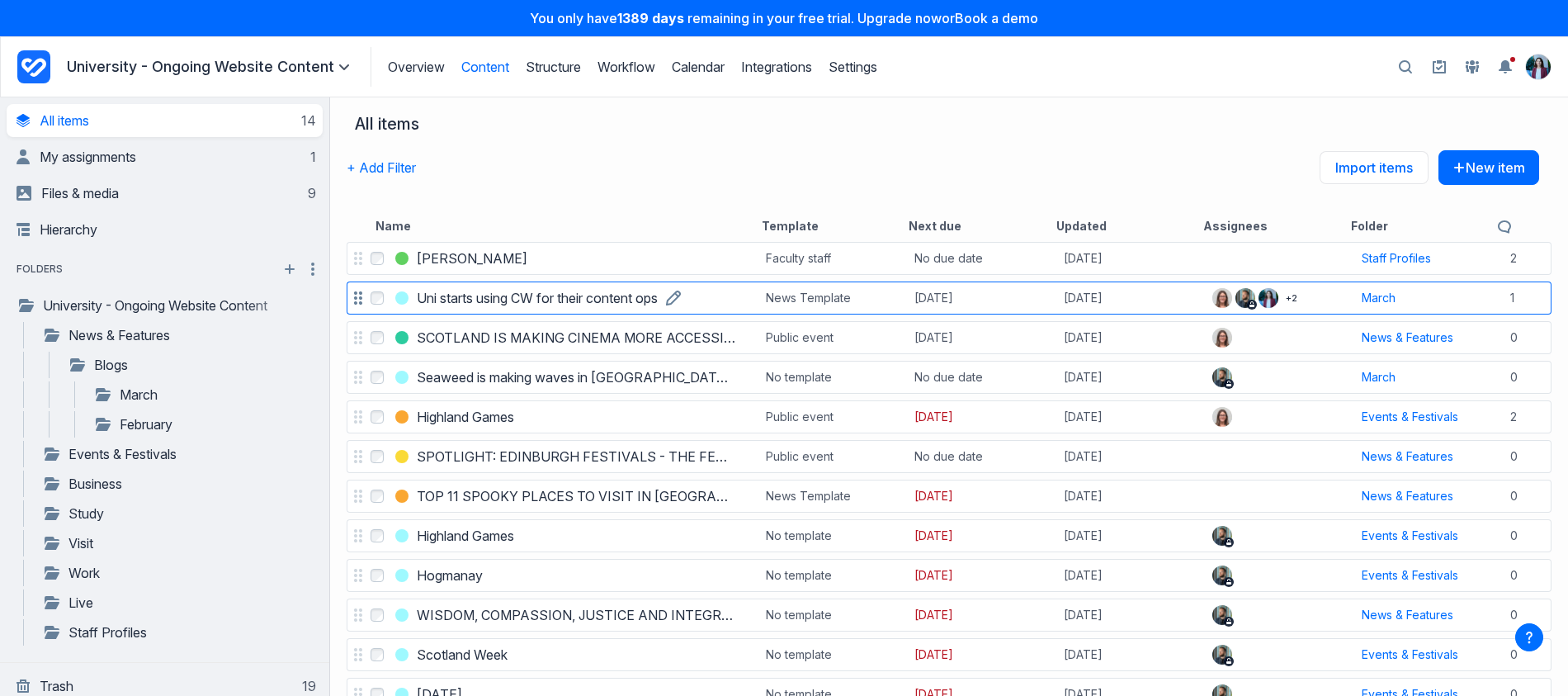
click at [493, 290] on h3 "Uni starts using CW for their content ops" at bounding box center [537, 298] width 241 height 20
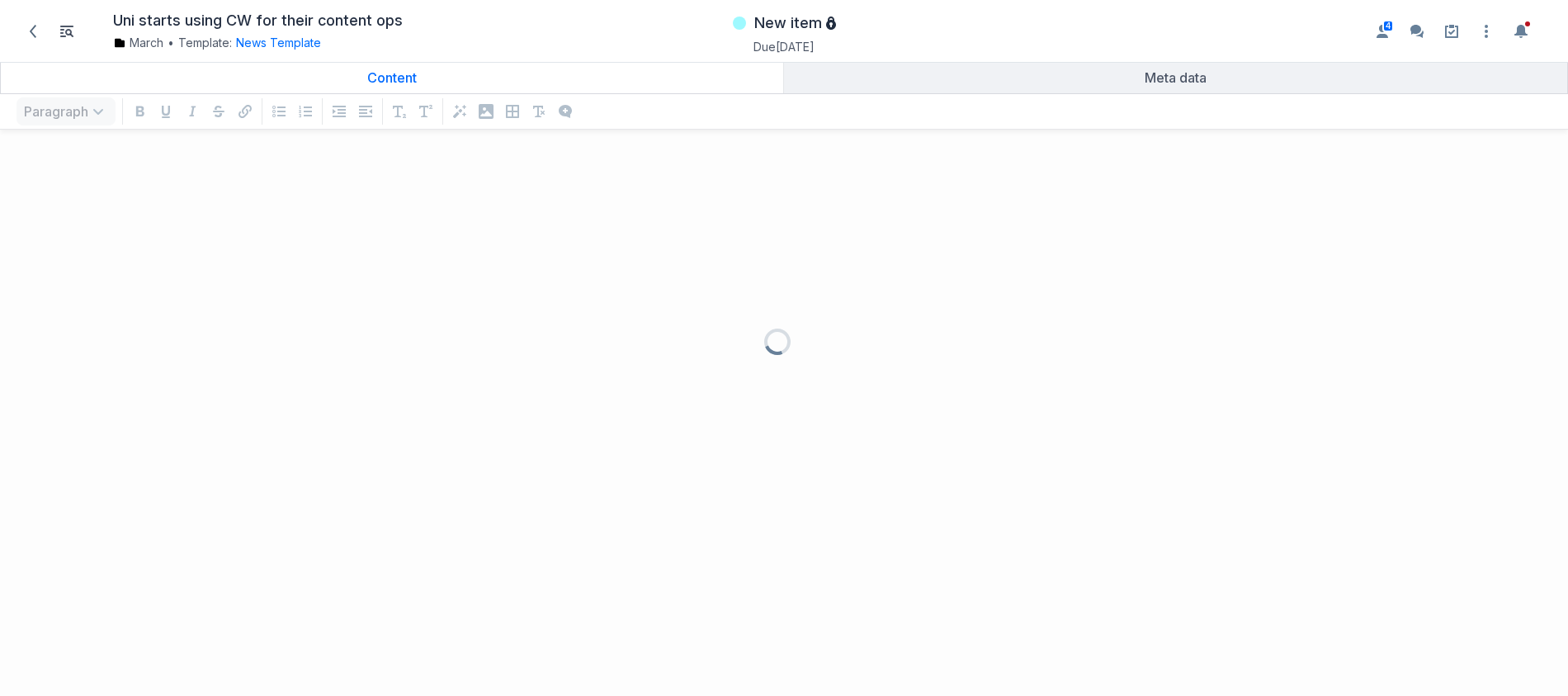
scroll to position [520, 1543]
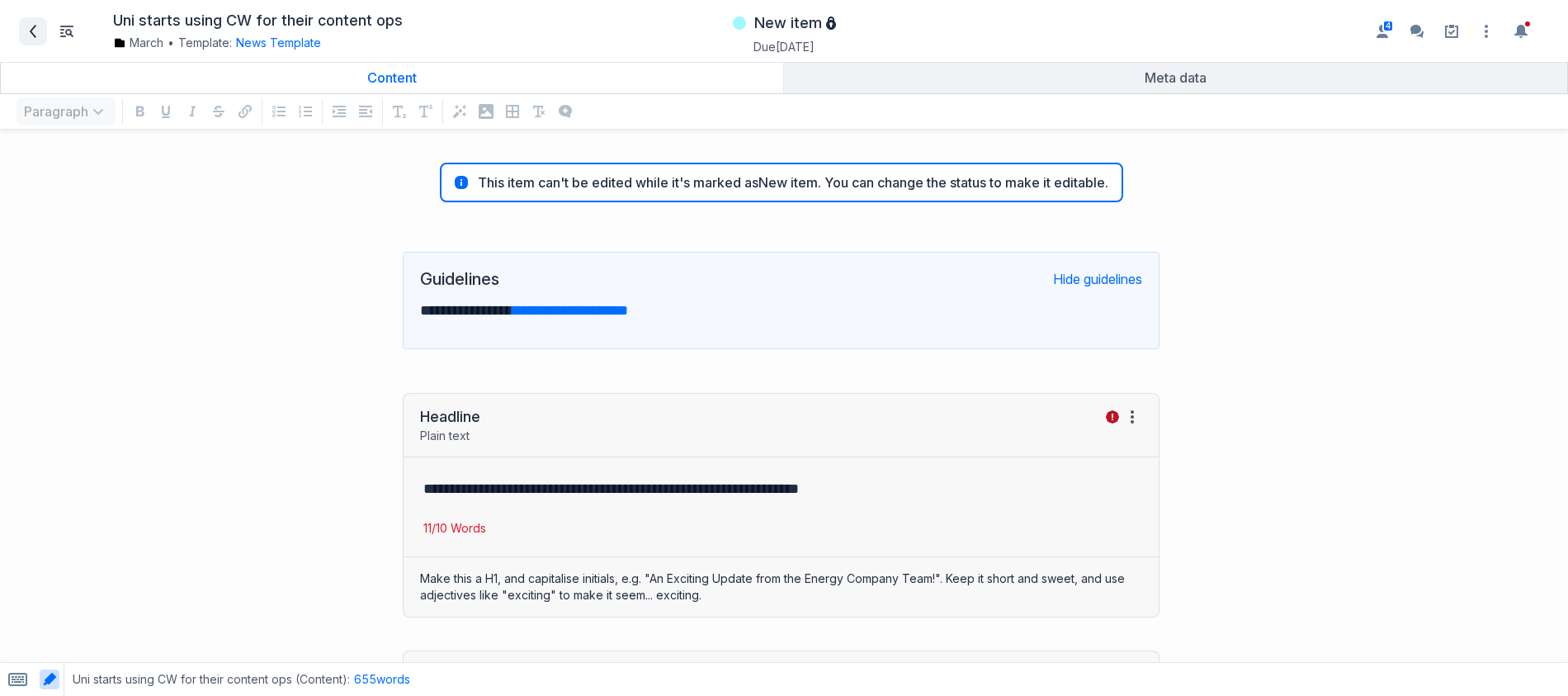
click at [29, 37] on span at bounding box center [33, 31] width 27 height 27
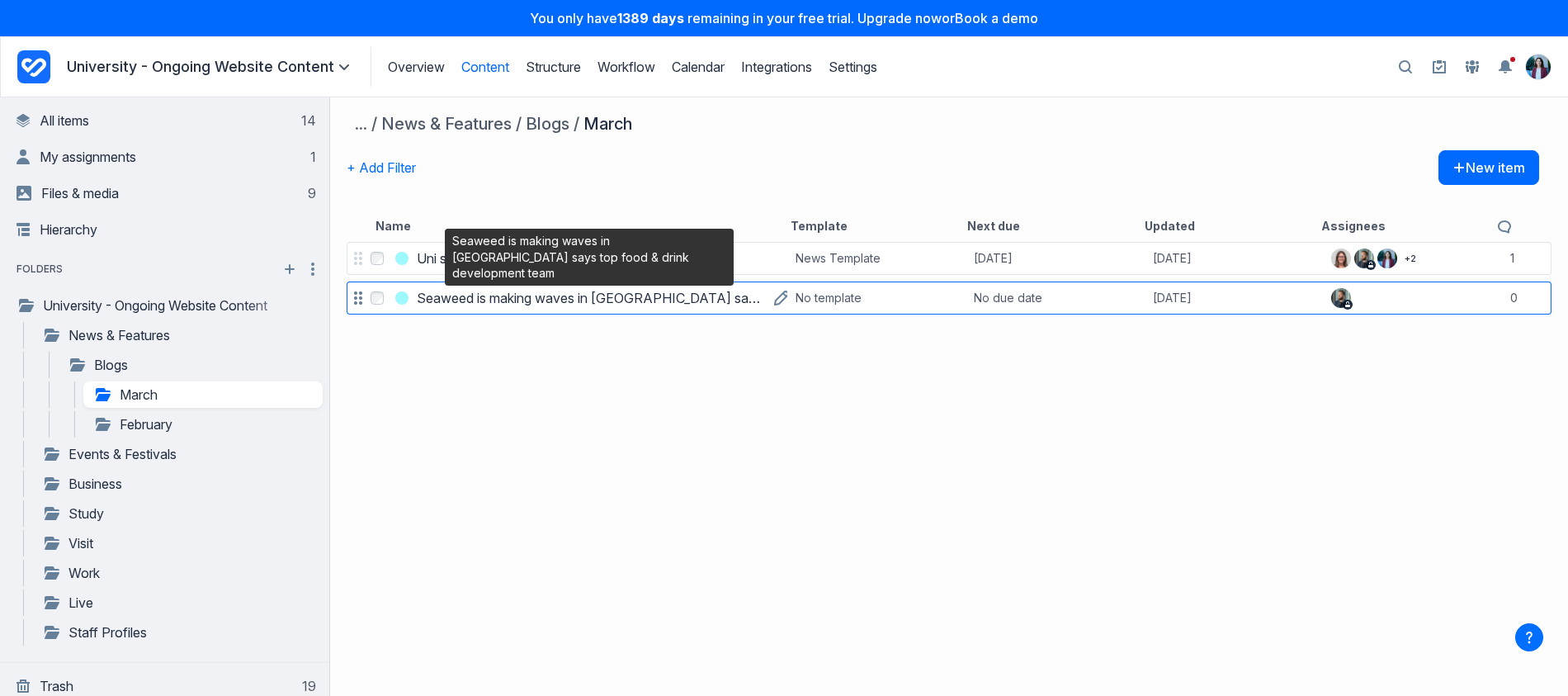
click at [440, 299] on h3 "Seaweed is making waves in Scotland says top food & drink development team" at bounding box center [591, 298] width 349 height 20
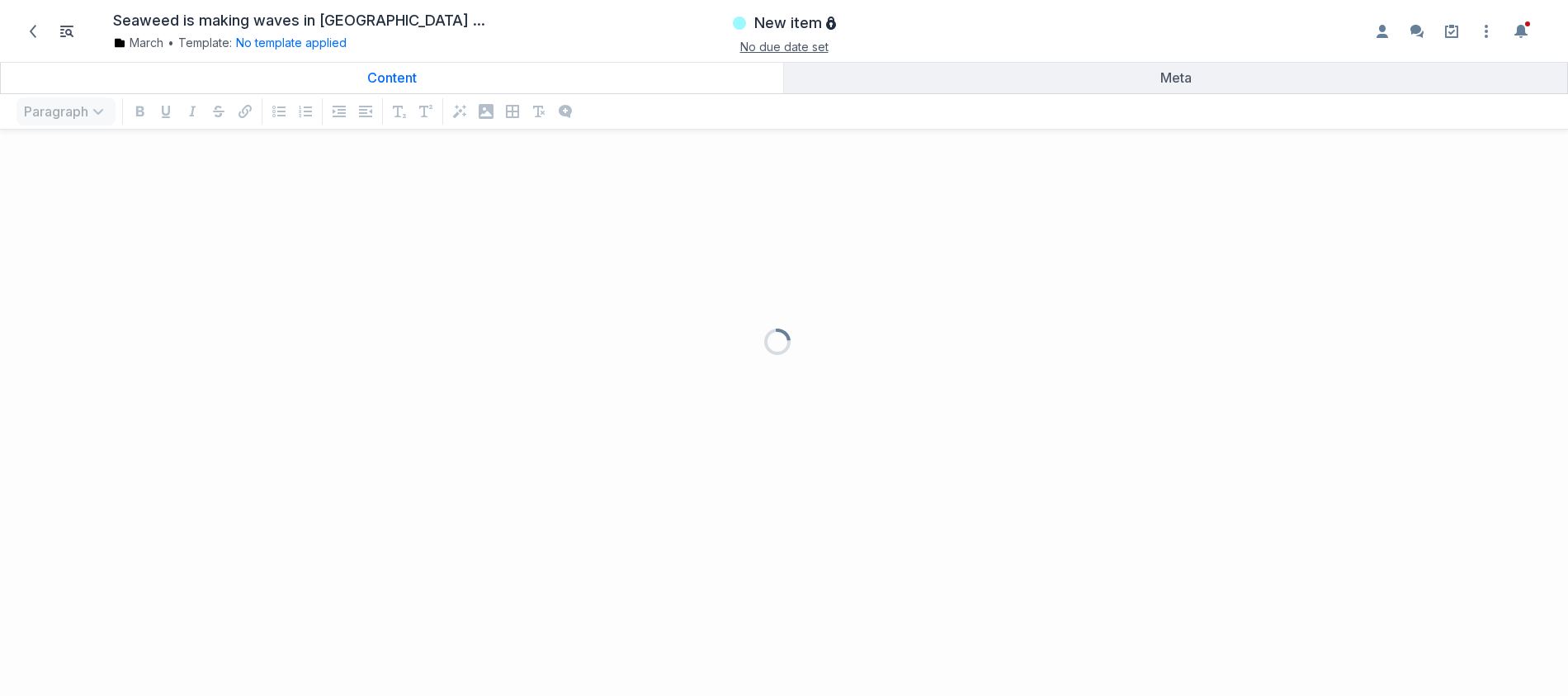
scroll to position [520, 1543]
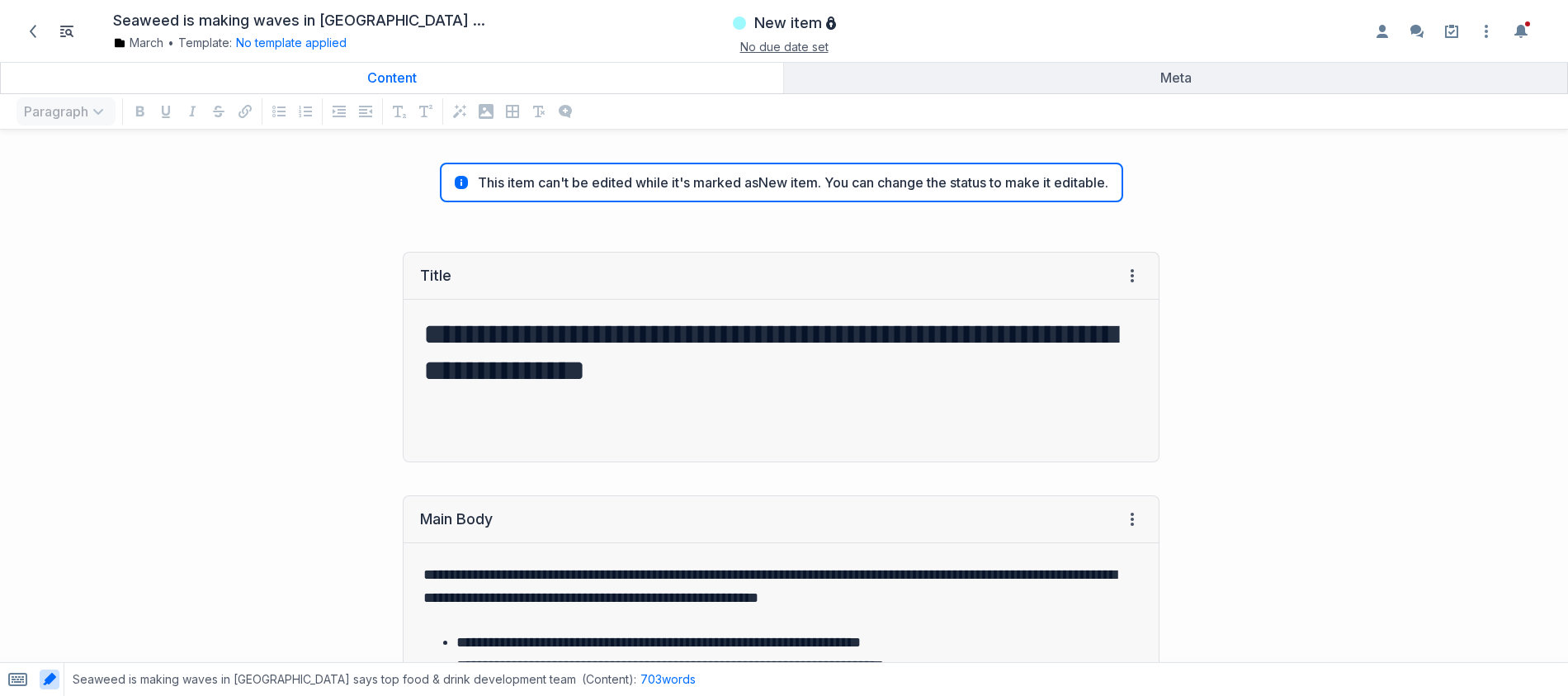
click at [427, 83] on div "Content" at bounding box center [392, 77] width 769 height 17
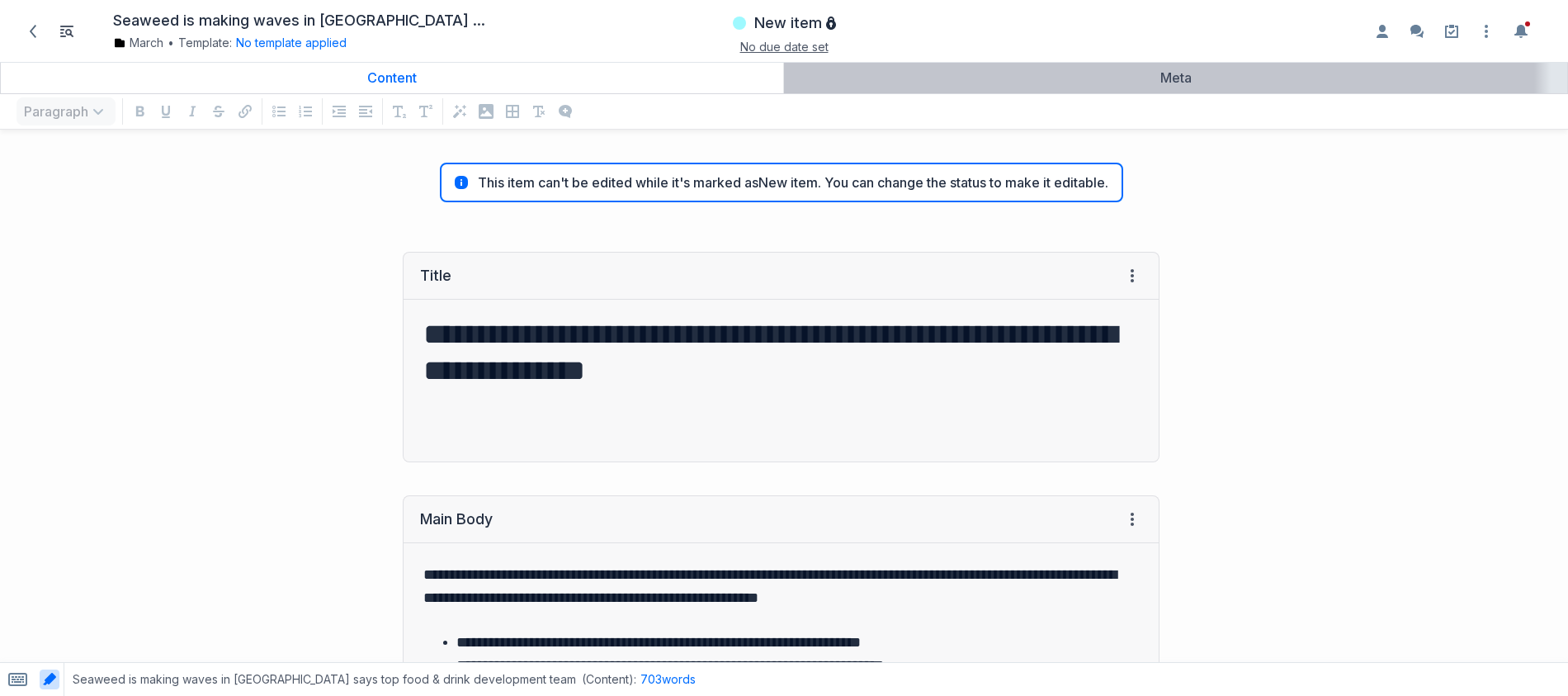
click at [949, 76] on div "Meta" at bounding box center [1175, 77] width 770 height 17
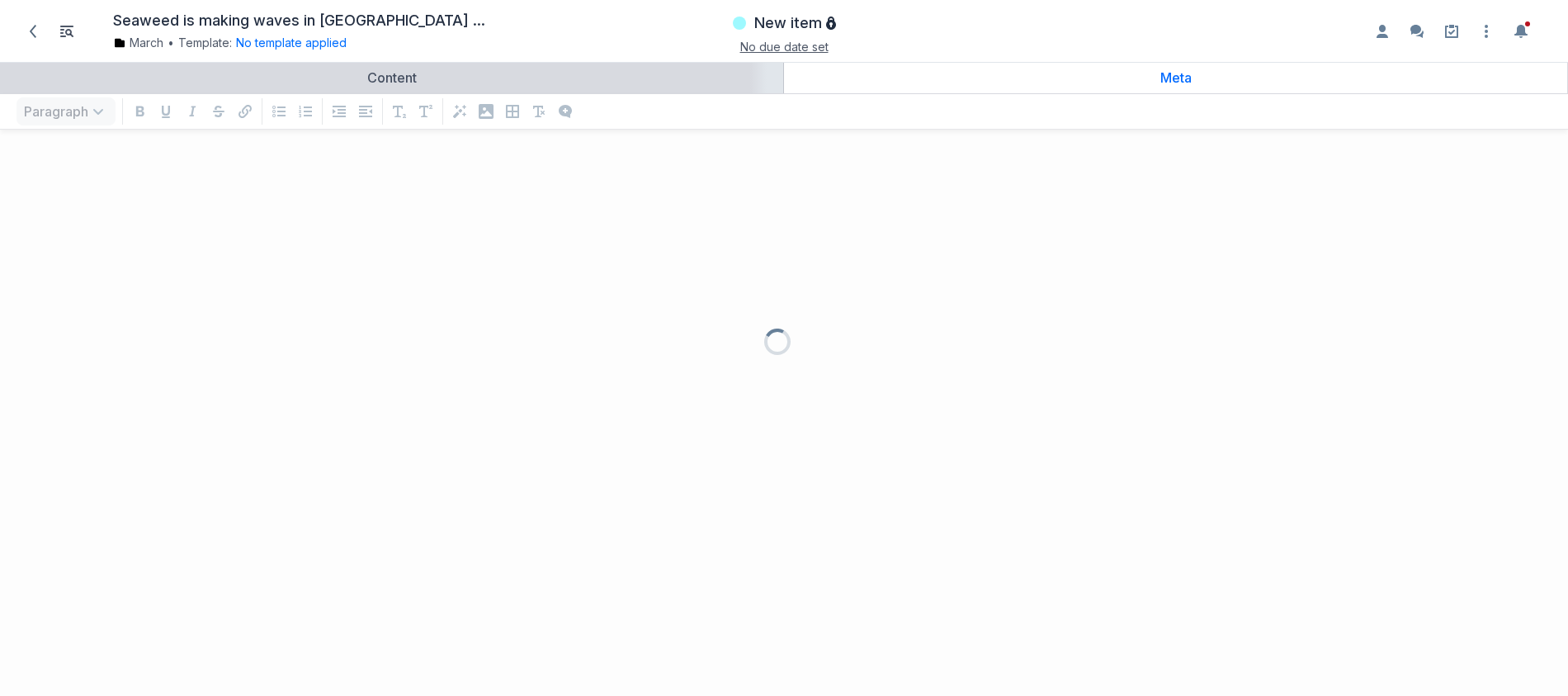
scroll to position [520, 1543]
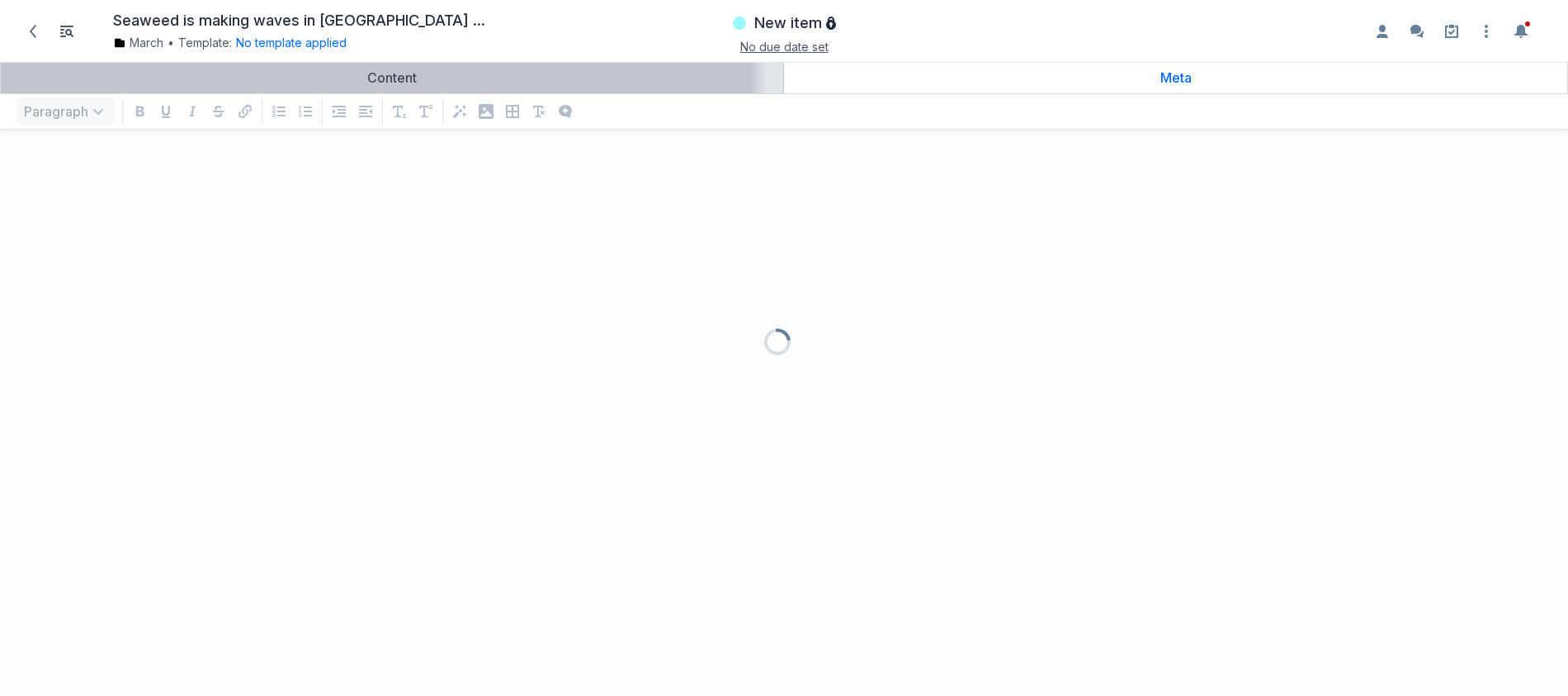
click at [533, 75] on div "Content" at bounding box center [392, 77] width 769 height 17
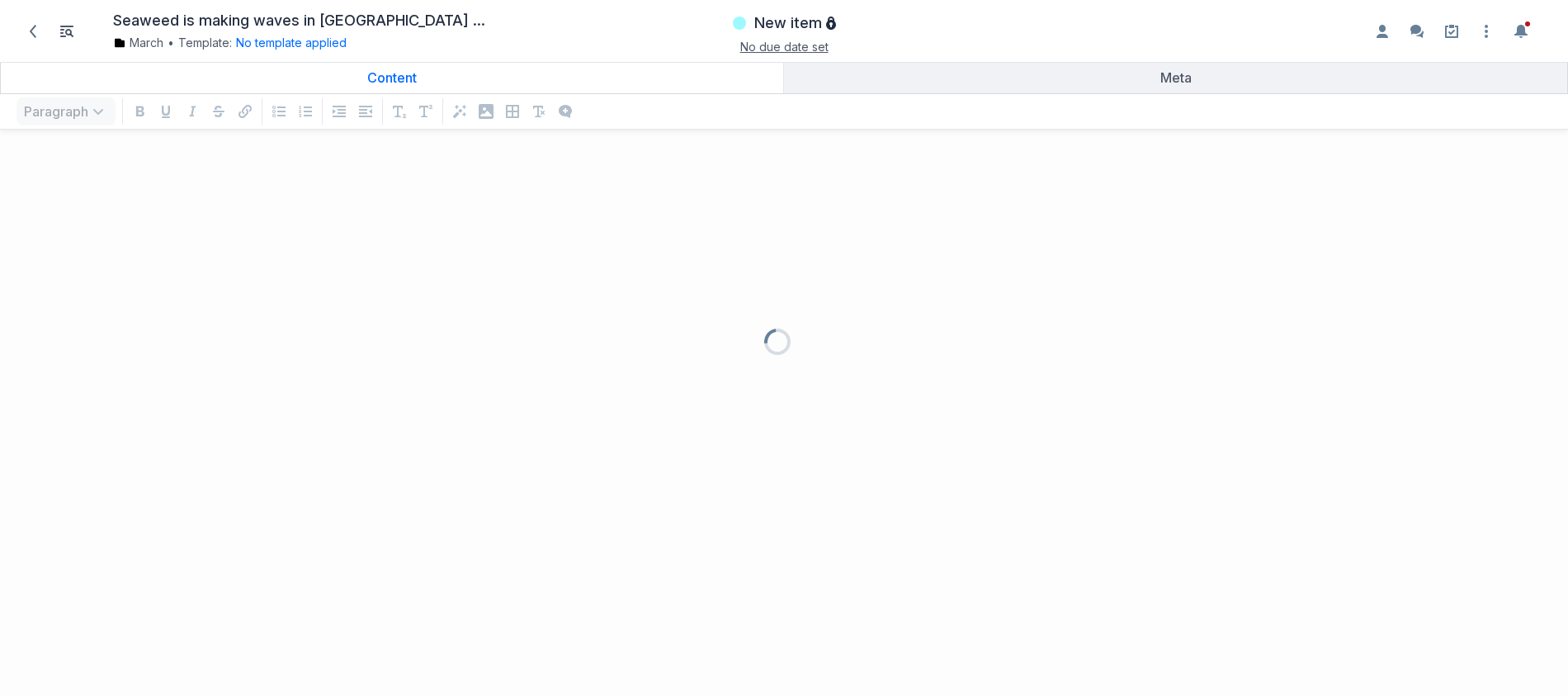
scroll to position [520, 1543]
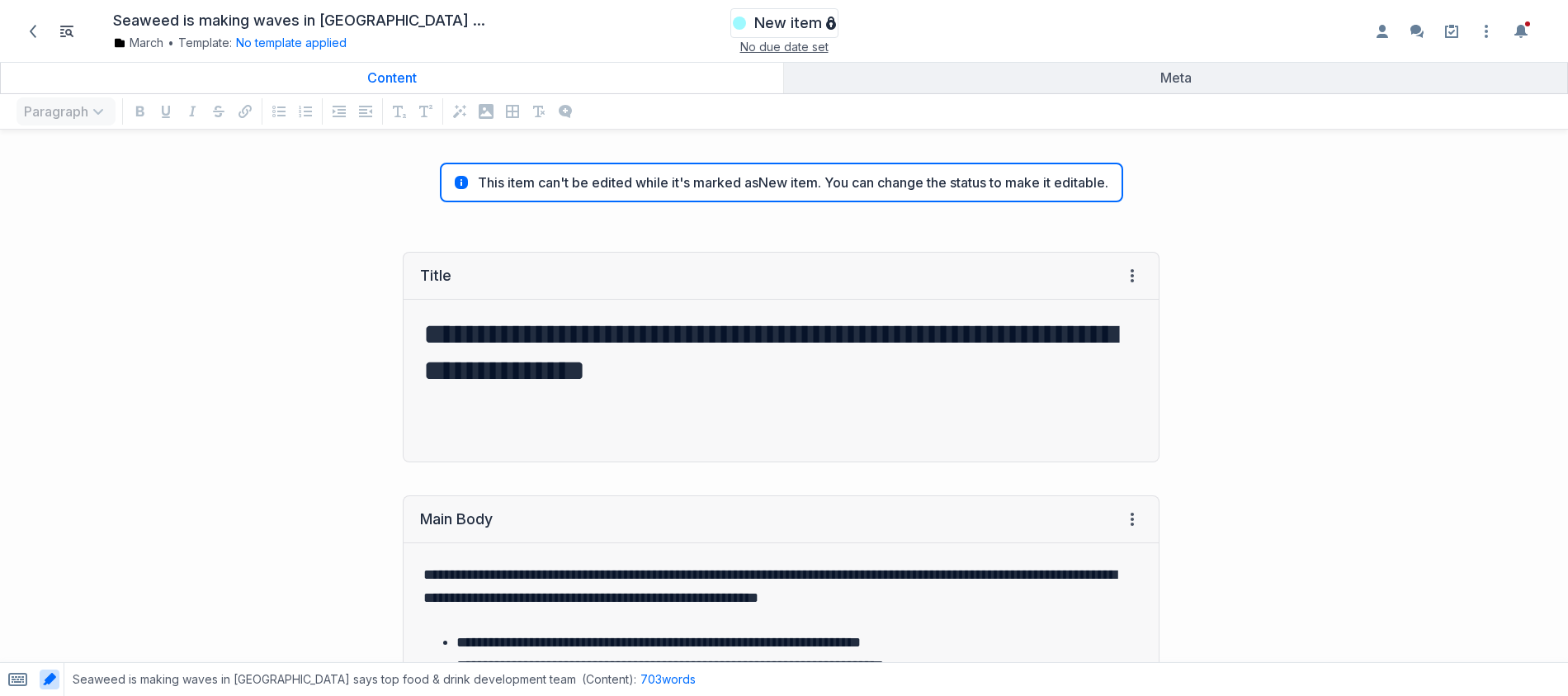
click at [745, 31] on div "New item" at bounding box center [785, 23] width 103 height 25
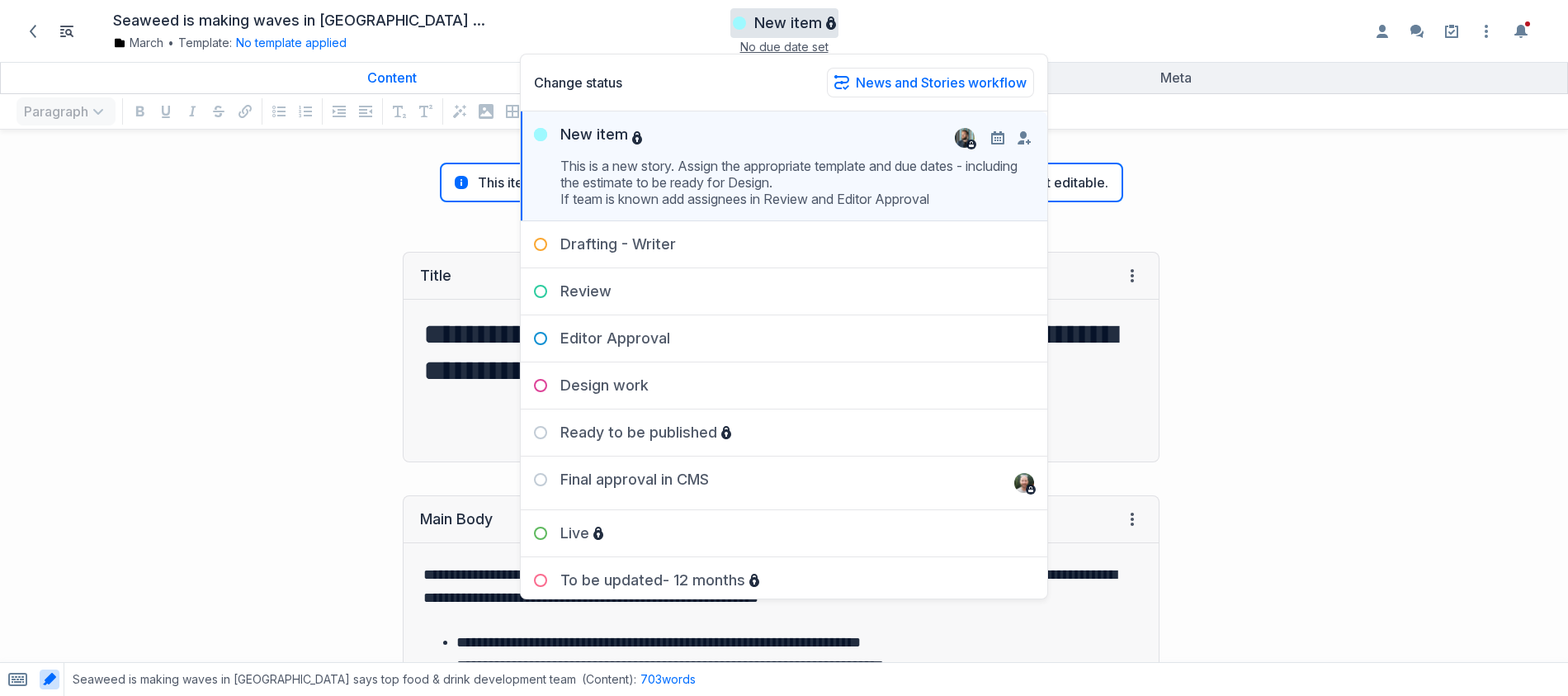
click at [339, 191] on div "This item can't be edited while it's marked as New item . You can change the st…" at bounding box center [588, 182] width 1176 height 40
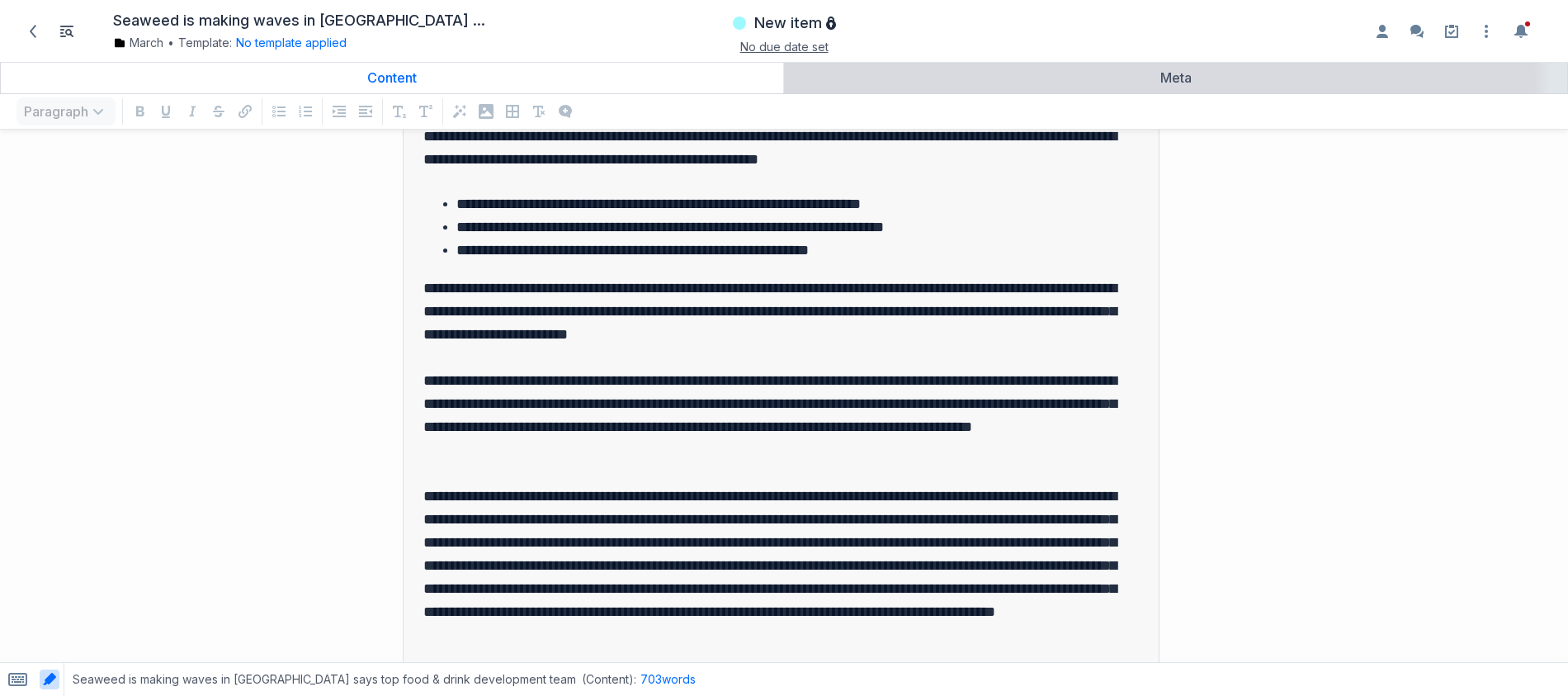
scroll to position [528, 0]
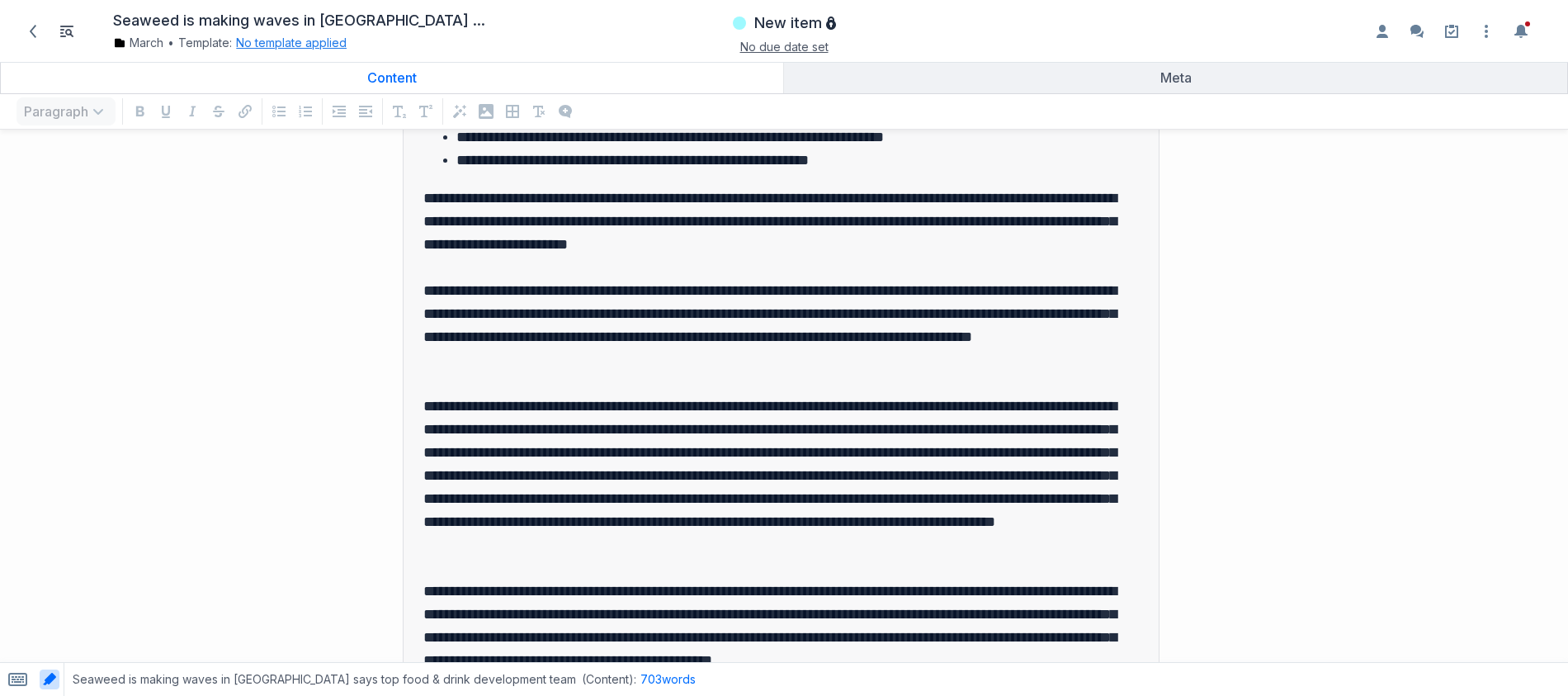
click at [317, 44] on button "No template applied" at bounding box center [292, 43] width 110 height 17
click at [325, 148] on link "Edit the structure" at bounding box center [311, 149] width 100 height 17
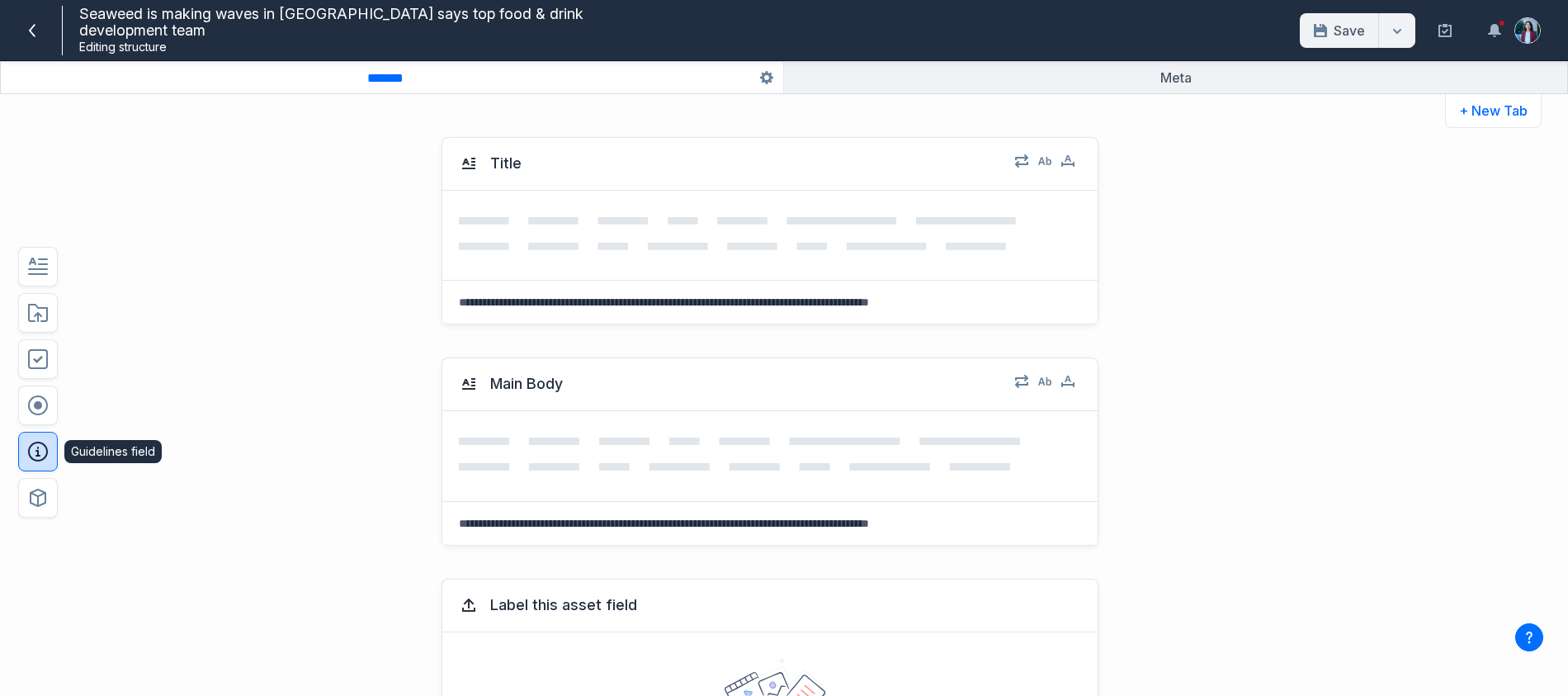
click at [34, 458] on icon "button" at bounding box center [38, 452] width 20 height 20
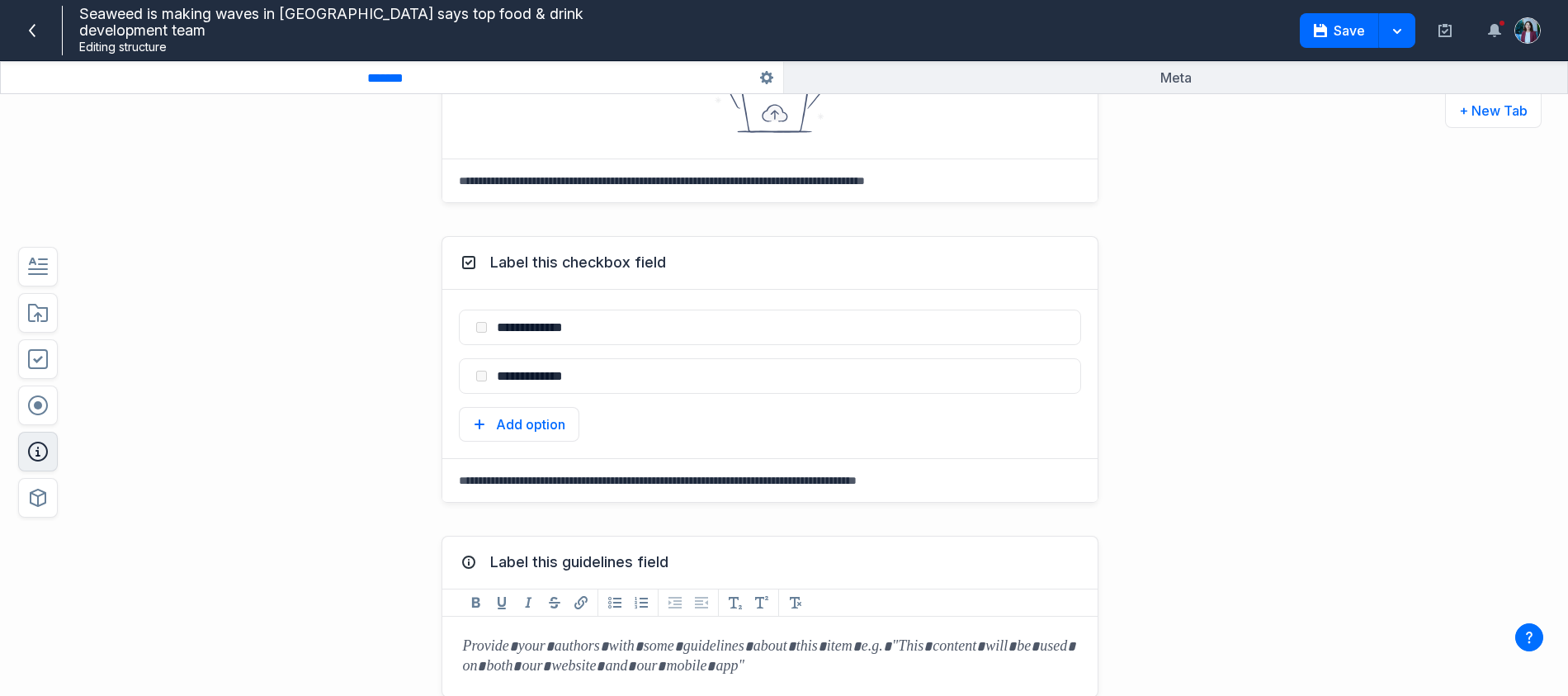
scroll to position [793, 0]
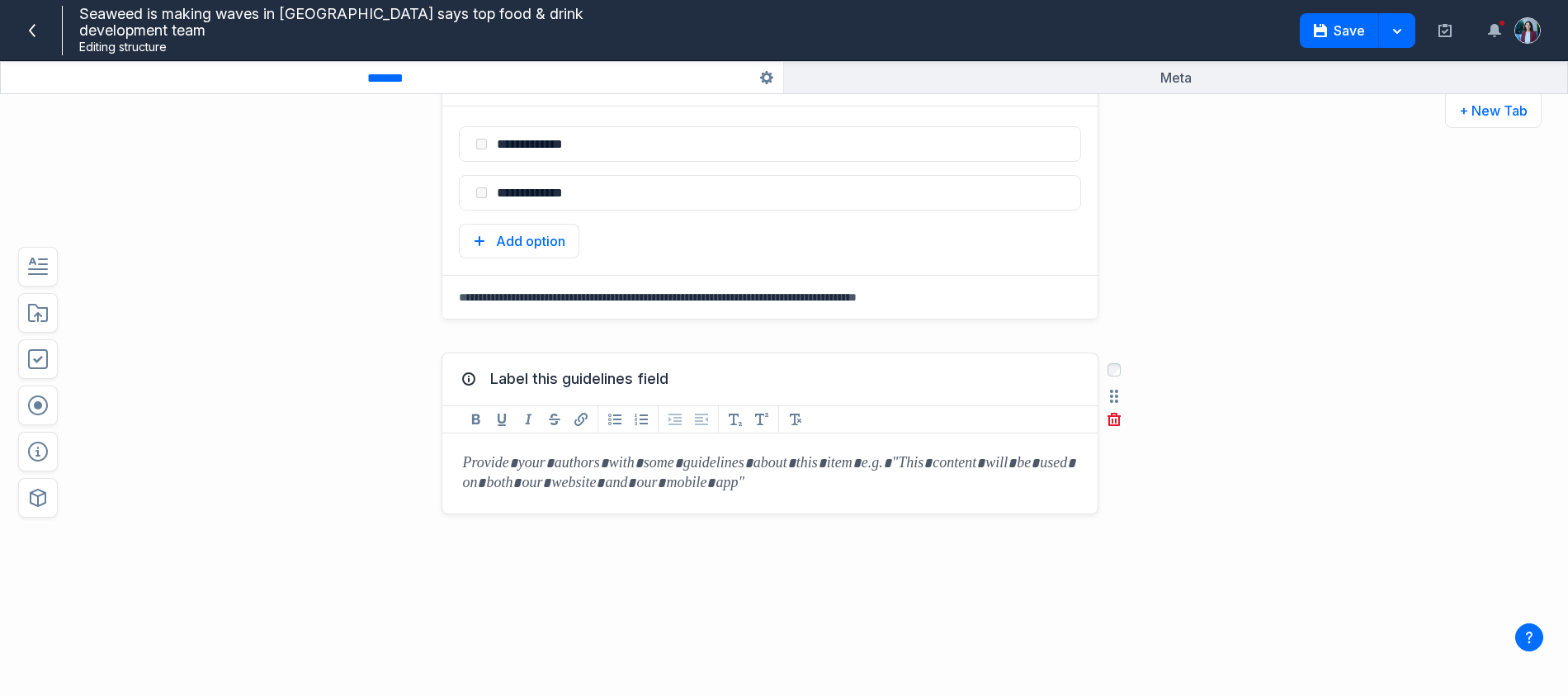
click at [532, 485] on div at bounding box center [770, 473] width 655 height 80
drag, startPoint x: 274, startPoint y: 312, endPoint x: 0, endPoint y: 52, distance: 377.7
click at [274, 312] on div "**********" at bounding box center [722, 186] width 1155 height 300
click at [33, 28] on icon at bounding box center [32, 30] width 13 height 13
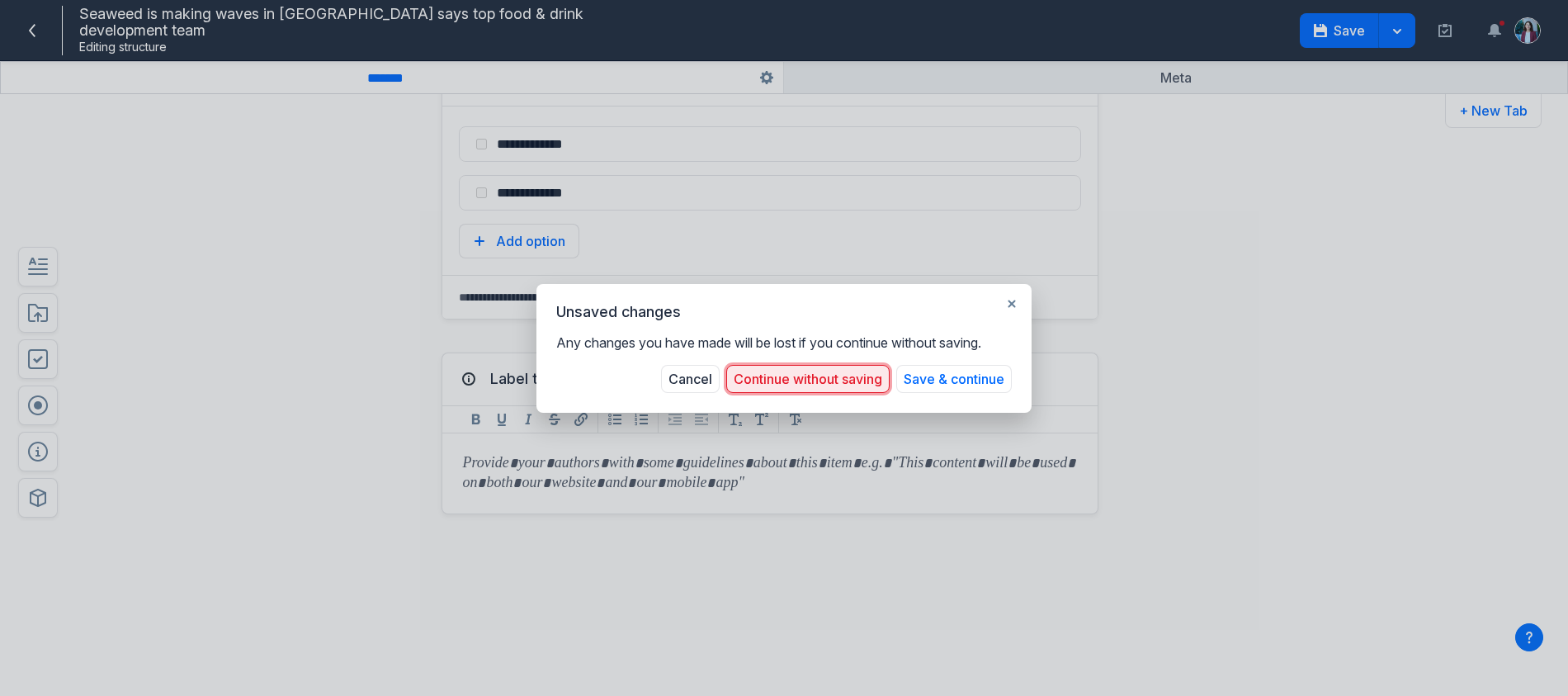
click at [817, 383] on button "Continue without saving" at bounding box center [808, 378] width 164 height 28
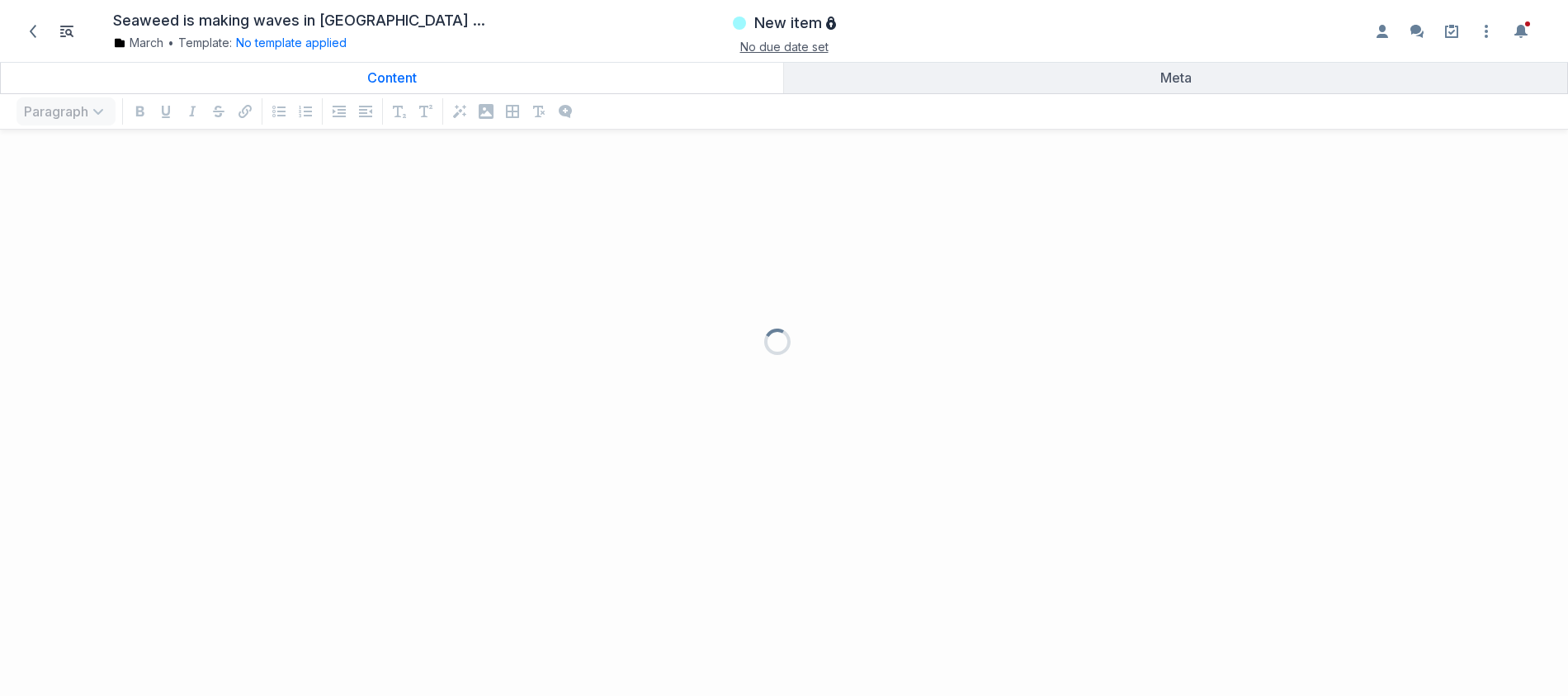
scroll to position [520, 1543]
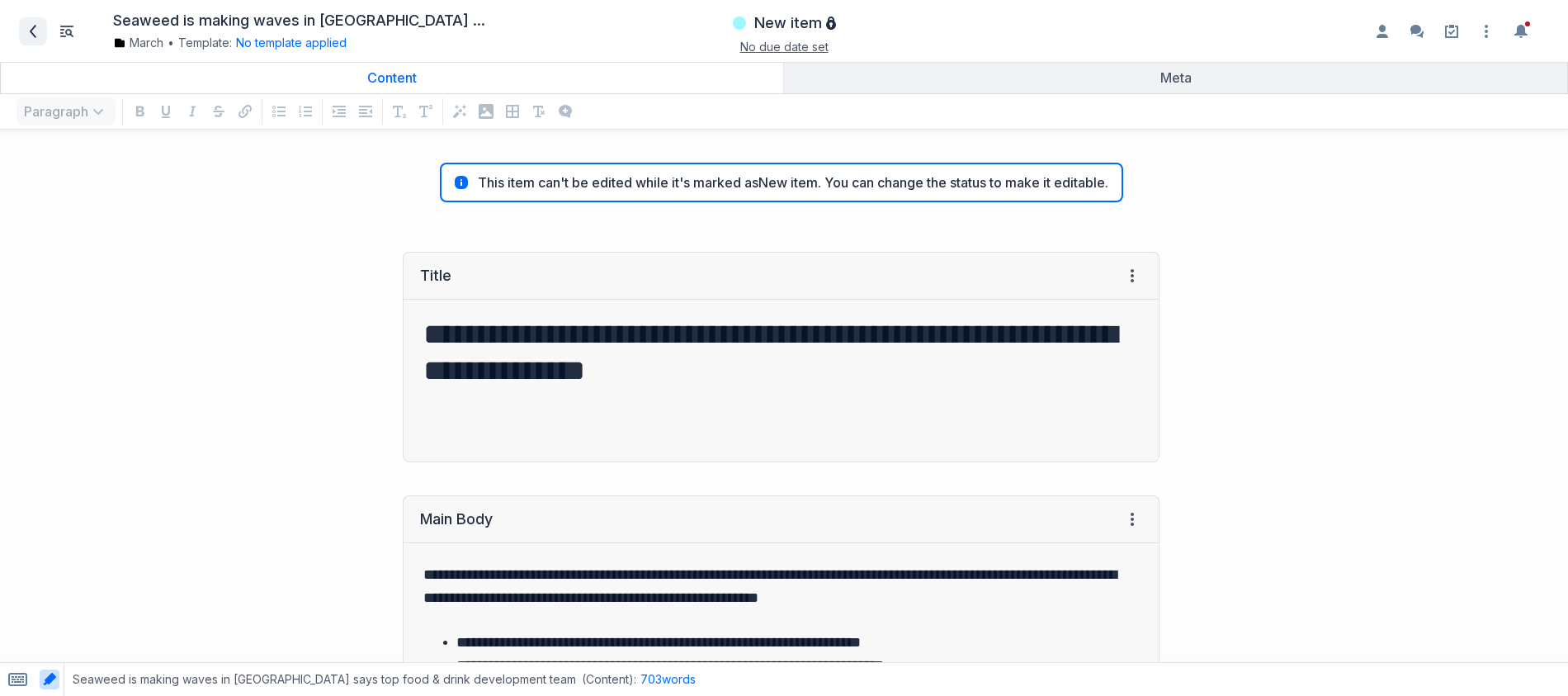
click at [35, 38] on span at bounding box center [33, 31] width 27 height 27
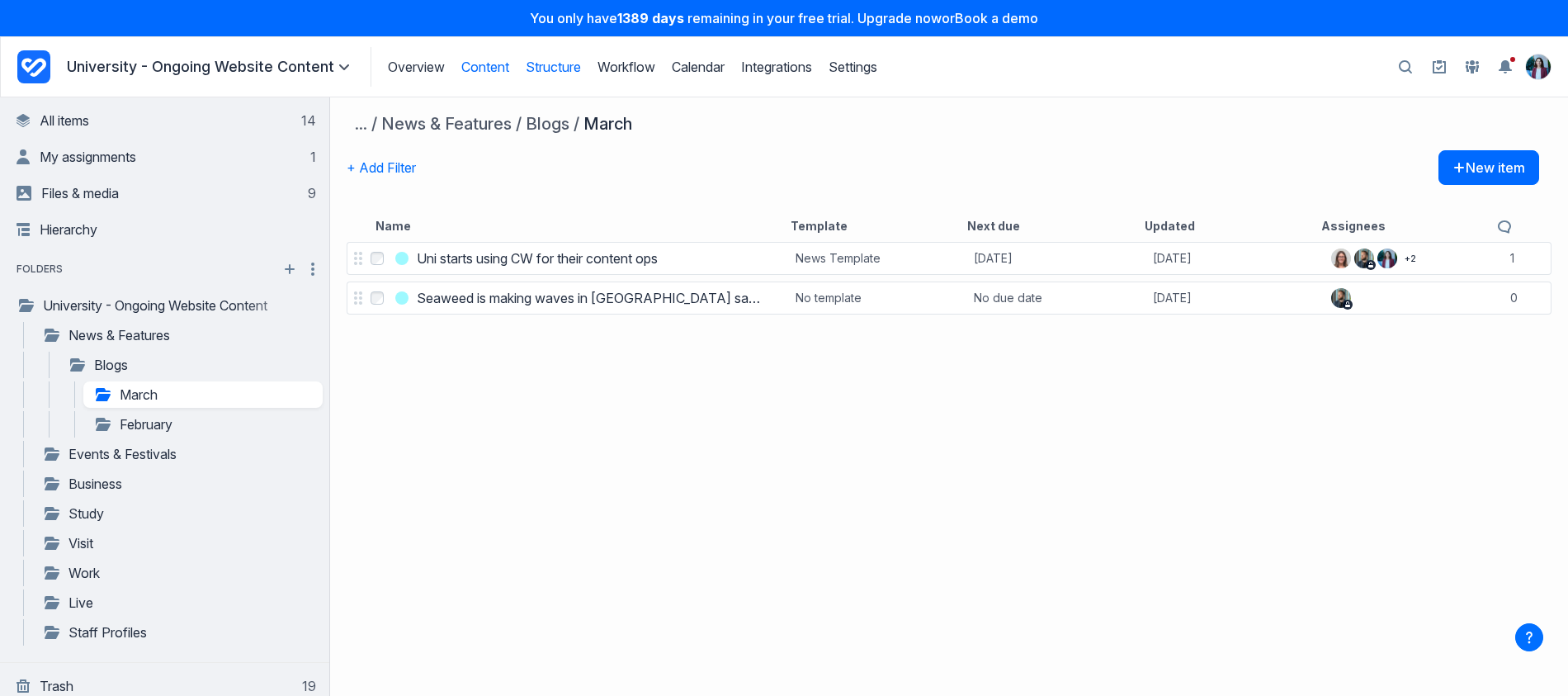
click at [557, 75] on link "Structure" at bounding box center [553, 67] width 55 height 17
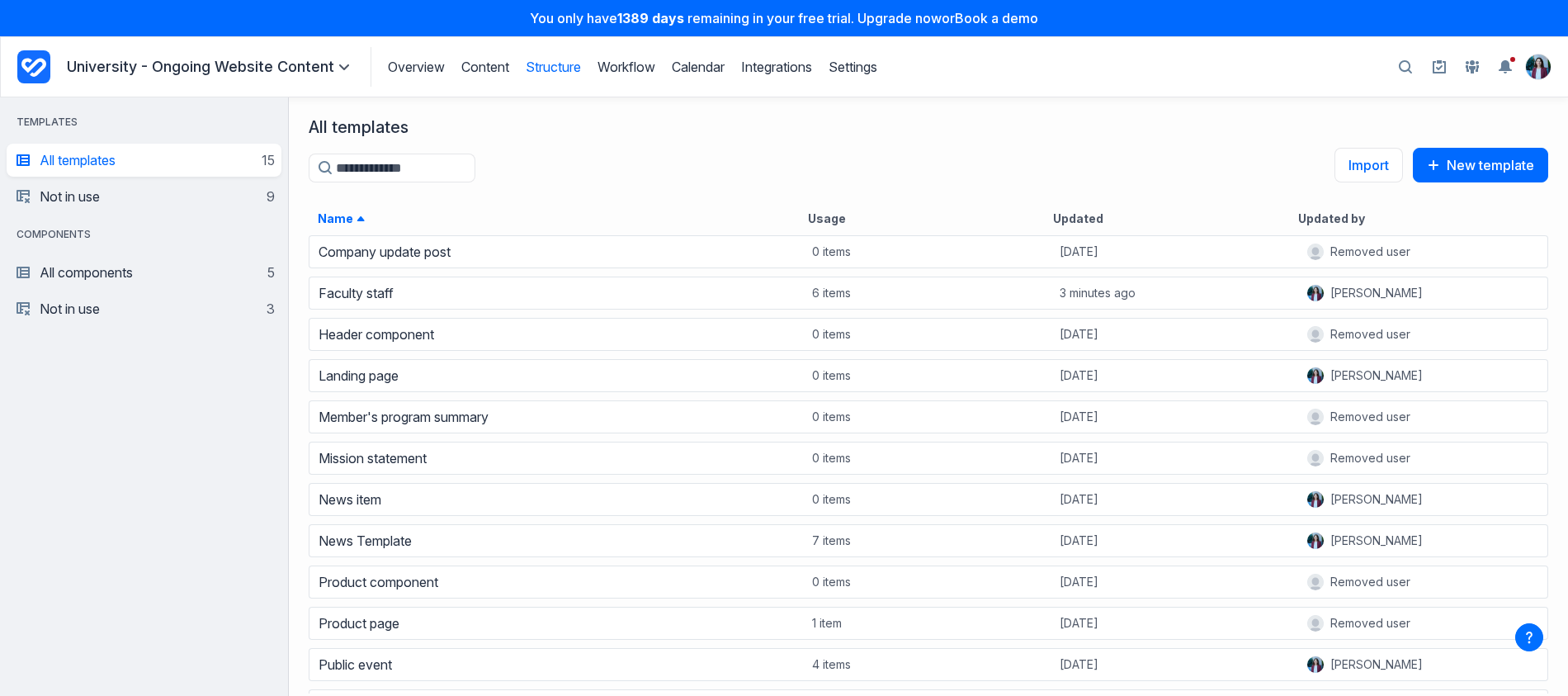
scroll to position [450, 1267]
click at [621, 70] on link "Workflow" at bounding box center [626, 67] width 58 height 17
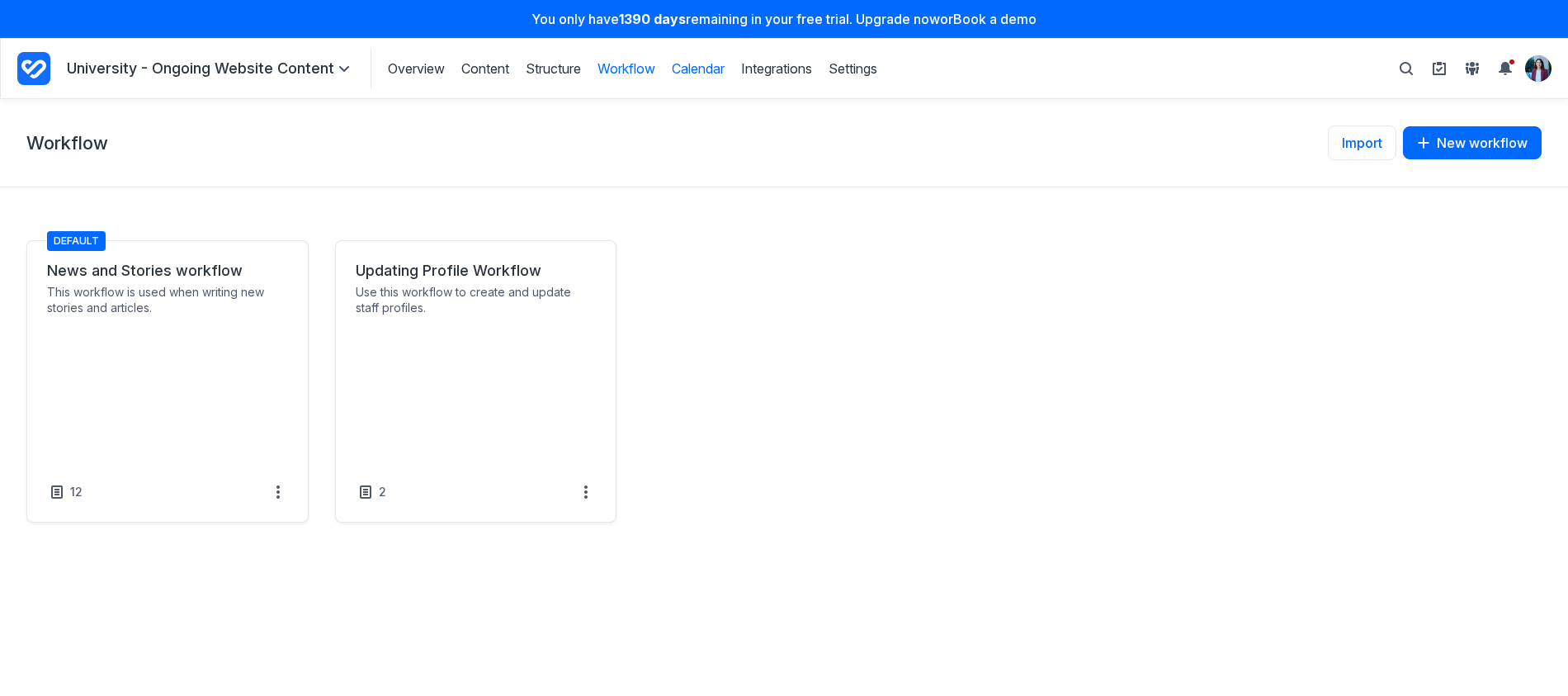
click at [716, 69] on link "Calendar" at bounding box center [698, 69] width 52 height 18
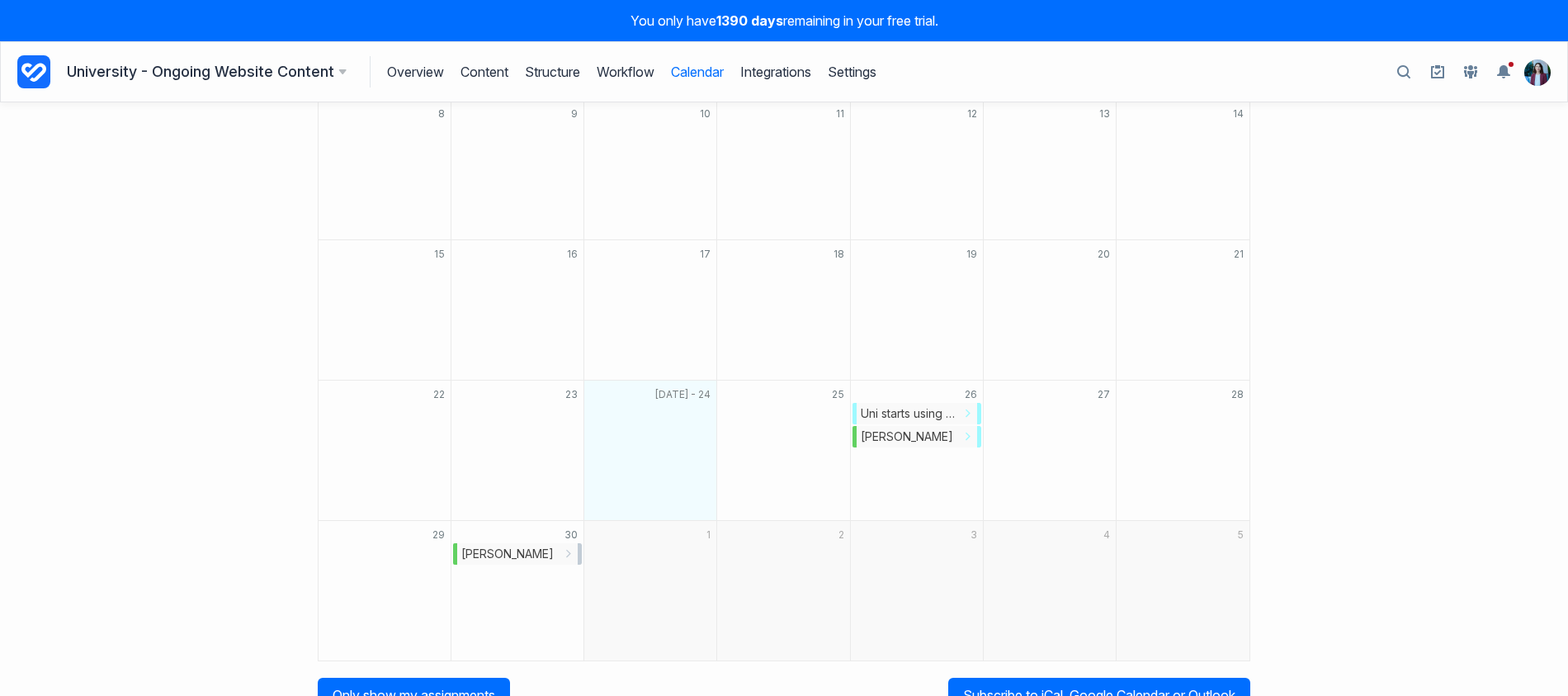
scroll to position [273, 0]
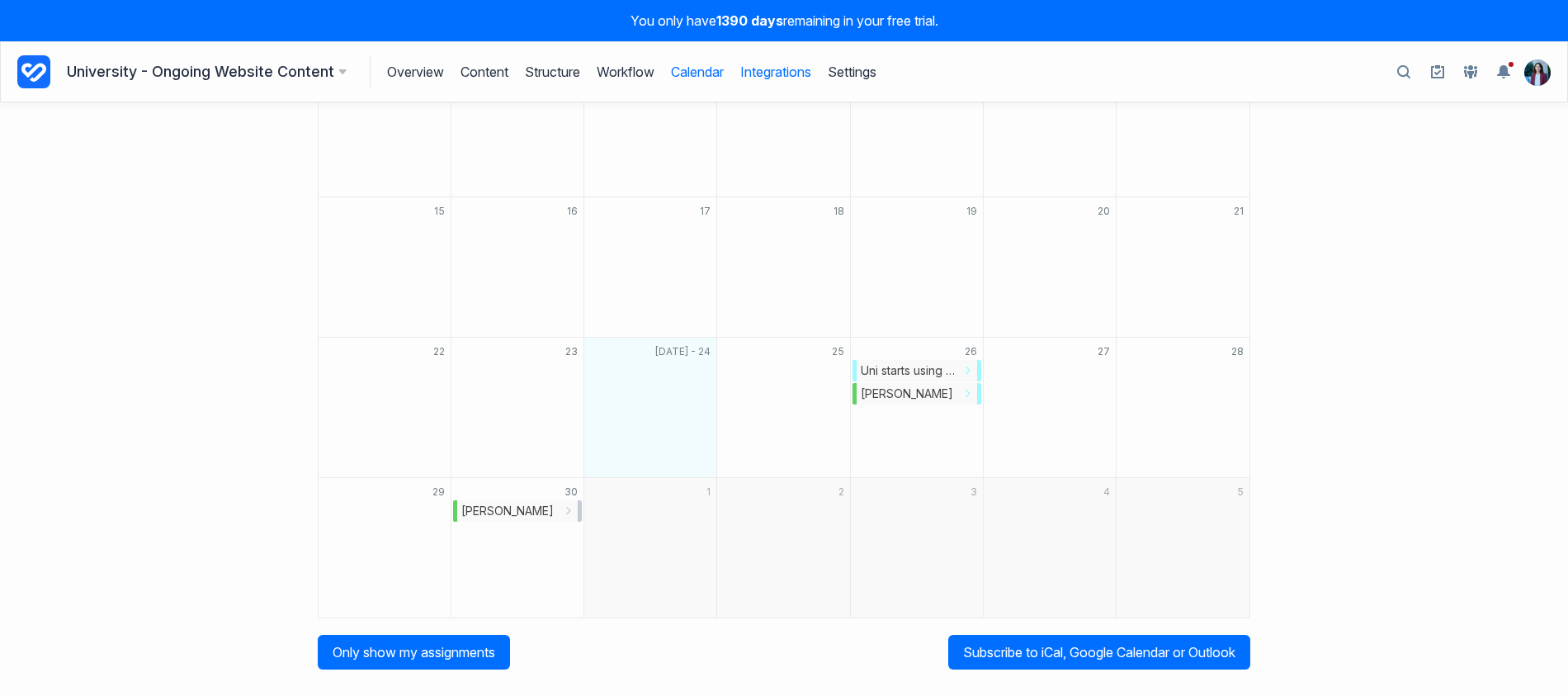
click at [791, 70] on link "Integrations" at bounding box center [776, 72] width 71 height 31
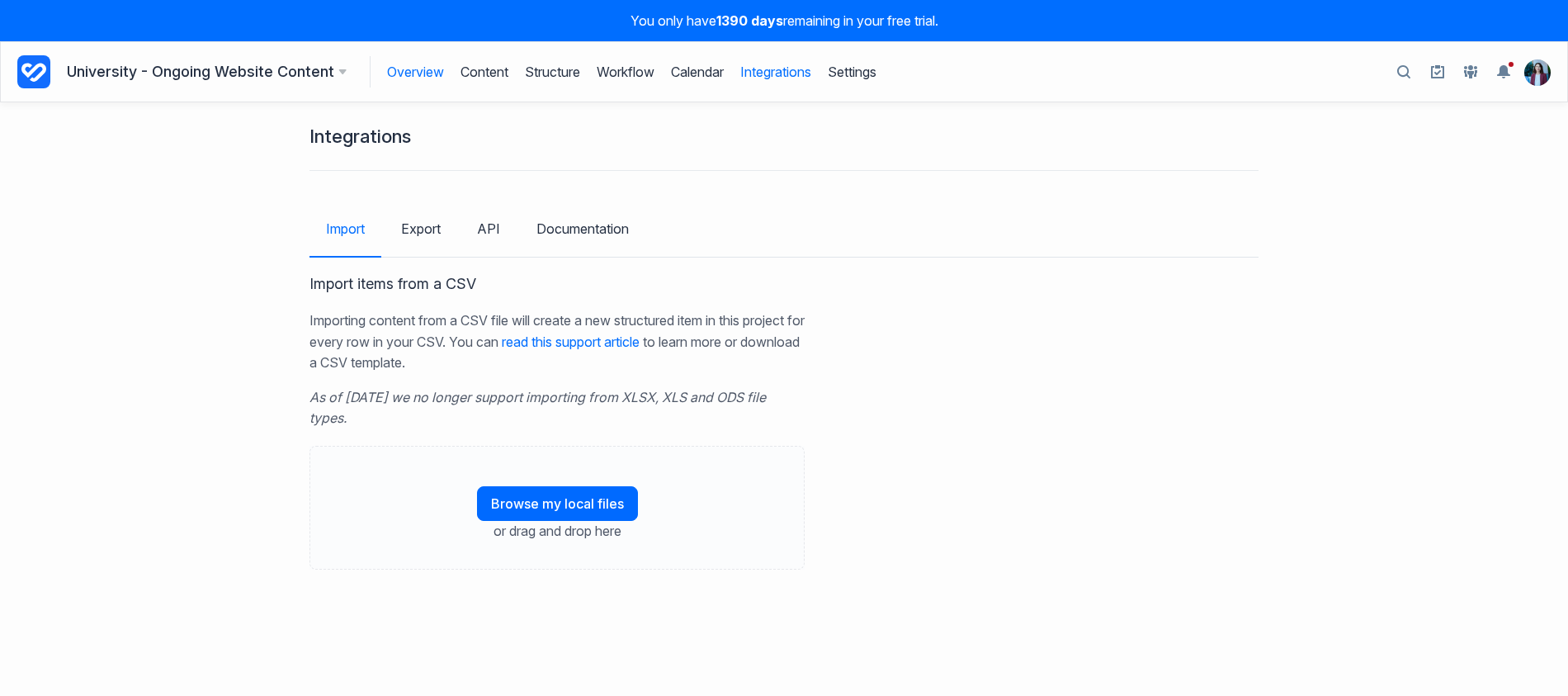
click at [426, 77] on link "Overview" at bounding box center [416, 72] width 57 height 31
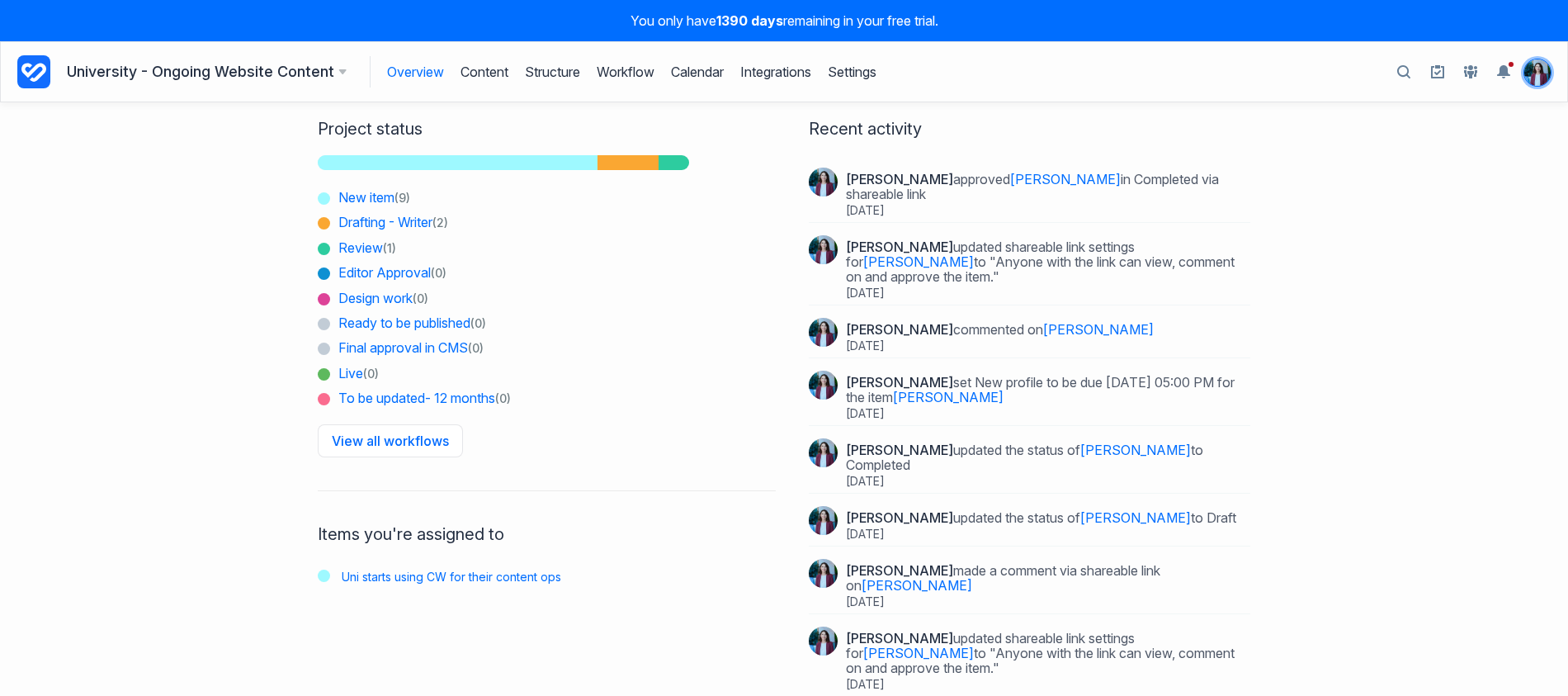
drag, startPoint x: 1550, startPoint y: 72, endPoint x: 1542, endPoint y: 76, distance: 8.9
click at [1548, 72] on img at bounding box center [1538, 73] width 27 height 27
click at [52, 64] on div at bounding box center [42, 72] width 50 height 33
drag, startPoint x: 36, startPoint y: 62, endPoint x: 59, endPoint y: 69, distance: 24.0
click at [36, 62] on icon at bounding box center [34, 72] width 33 height 33
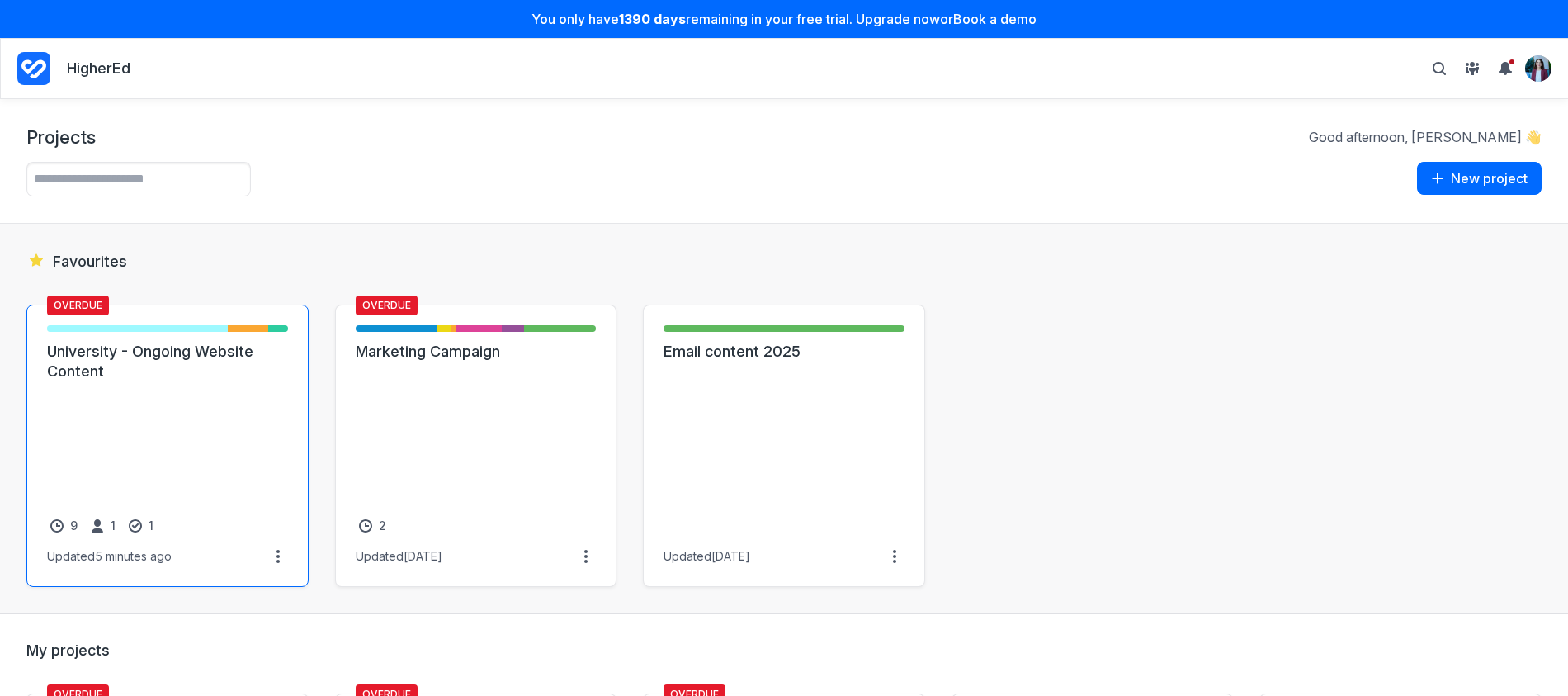
click at [228, 377] on link "University - Ongoing Website Content" at bounding box center [167, 361] width 241 height 40
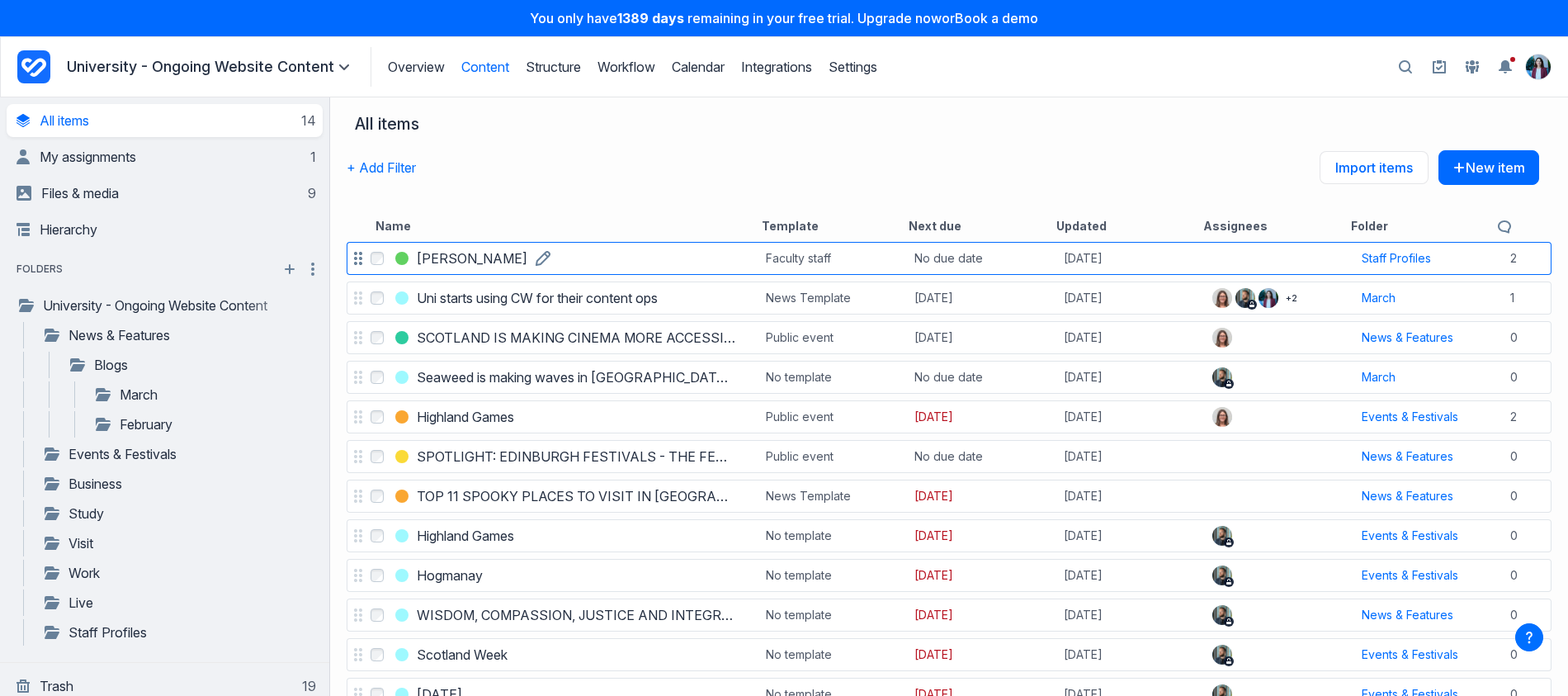
click at [464, 262] on h3 "[PERSON_NAME]" at bounding box center [472, 259] width 110 height 20
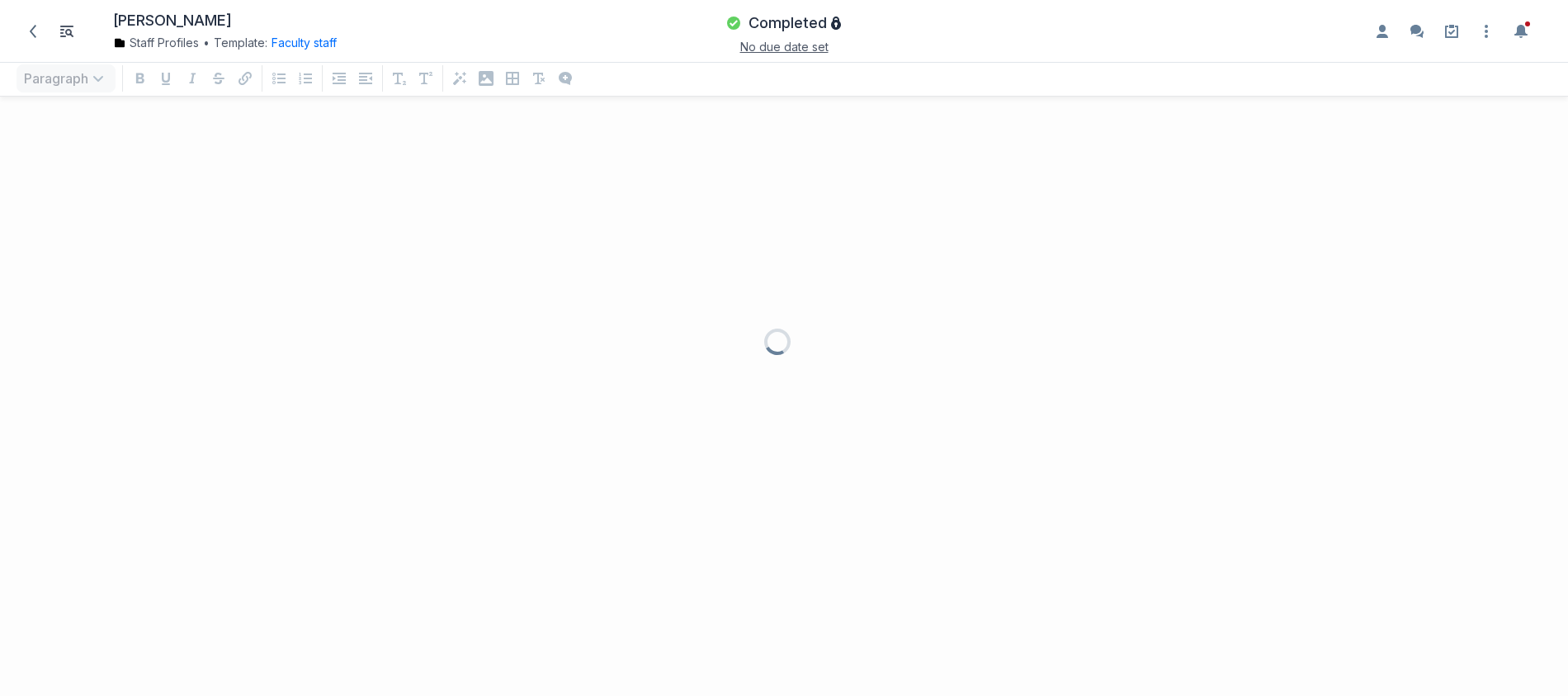
scroll to position [553, 1543]
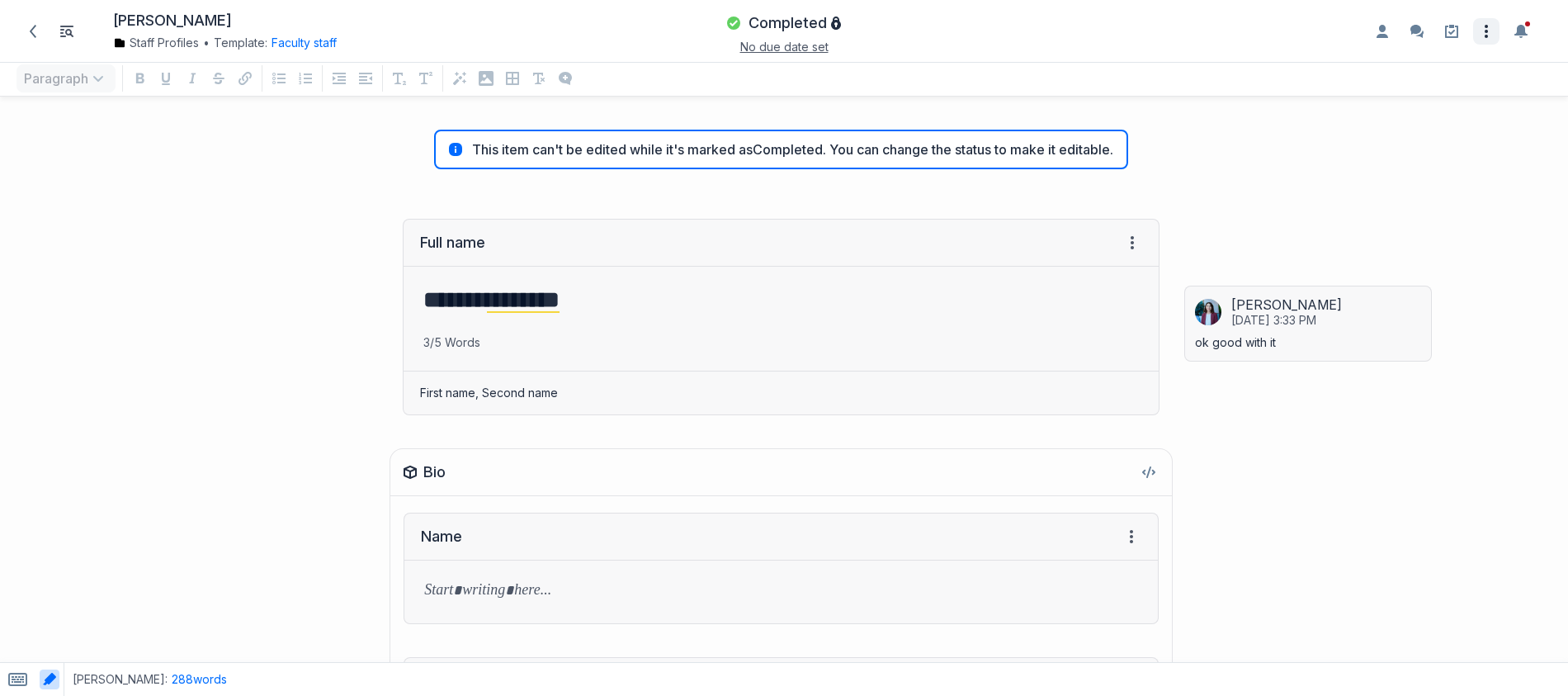
click at [1481, 21] on icon "Open item settings" at bounding box center [1487, 31] width 20 height 20
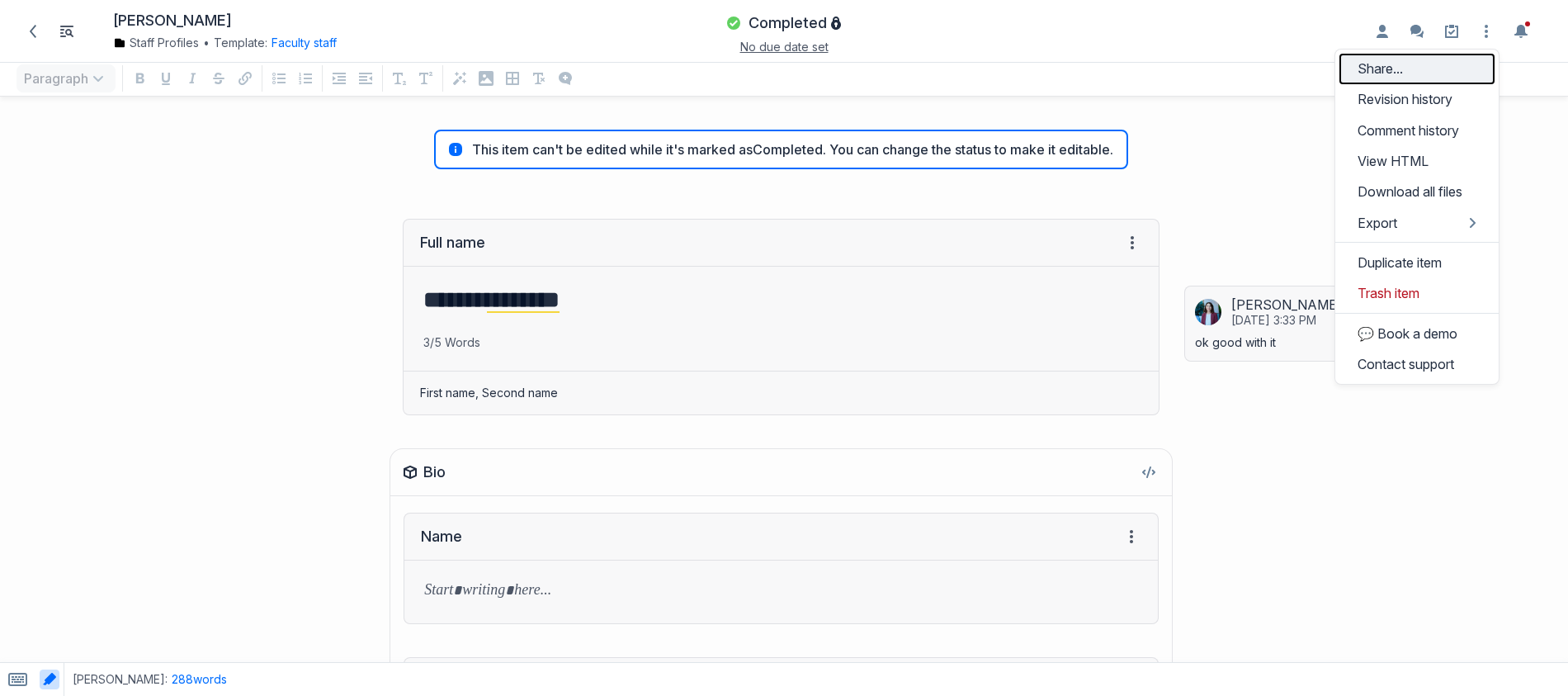
click at [1409, 75] on button "Share..." at bounding box center [1417, 68] width 156 height 30
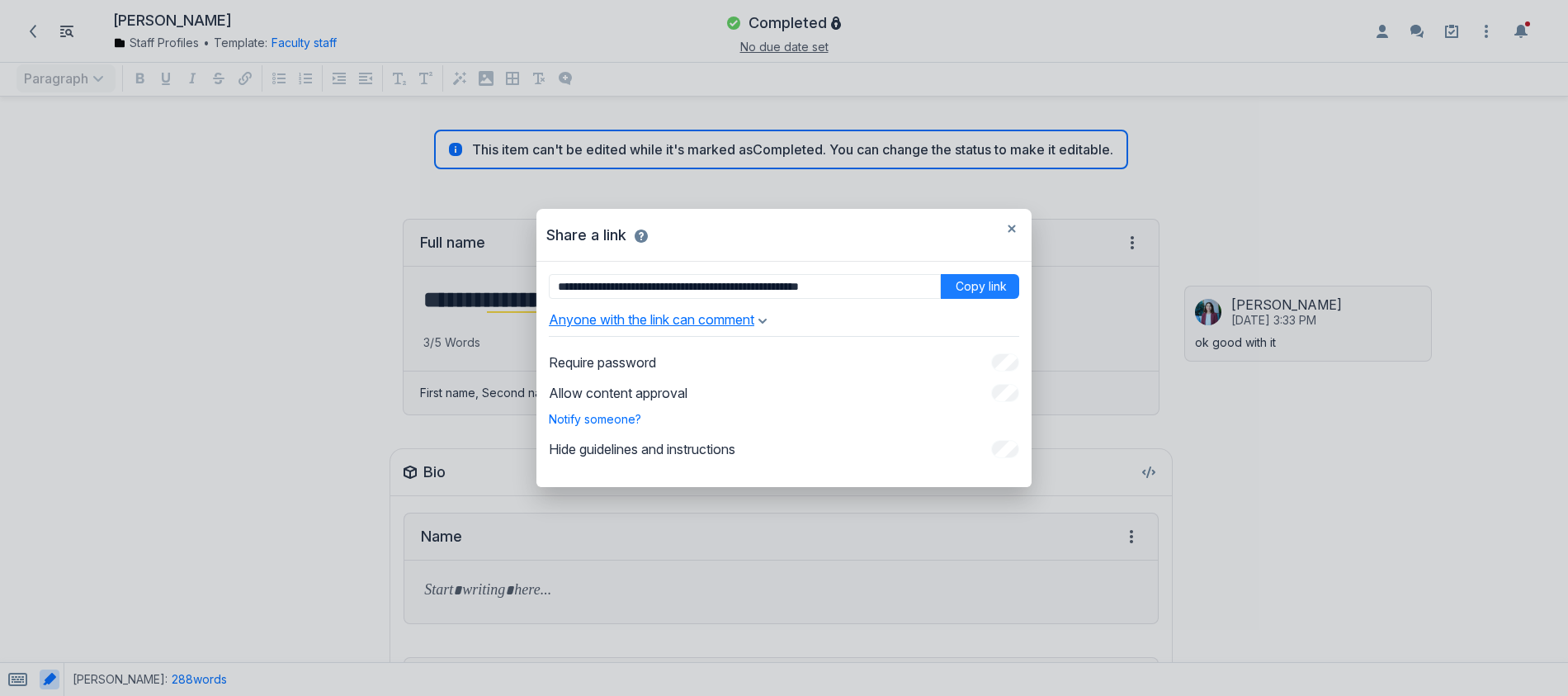
click at [767, 315] on button "Anyone with the link can comment" at bounding box center [657, 319] width 218 height 17
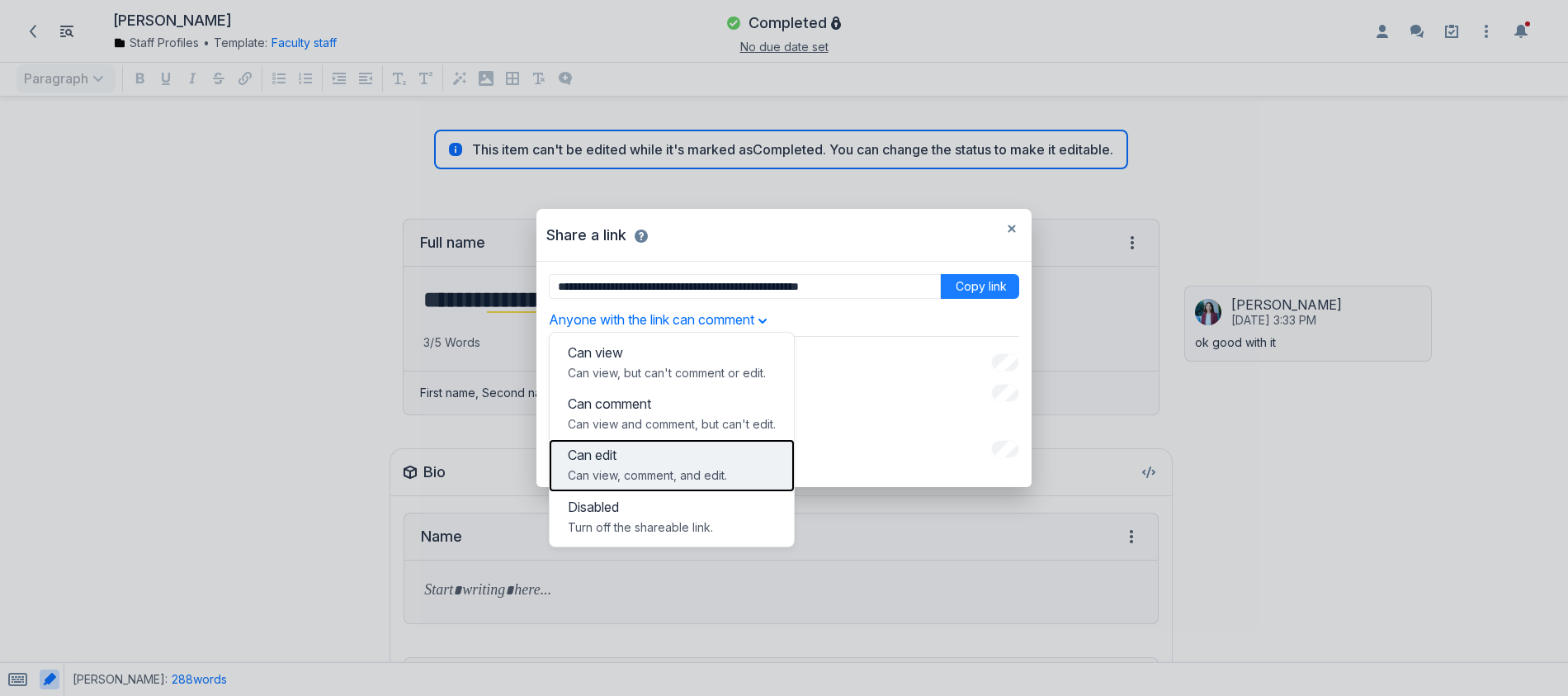
click at [714, 453] on p "Can edit" at bounding box center [672, 455] width 208 height 17
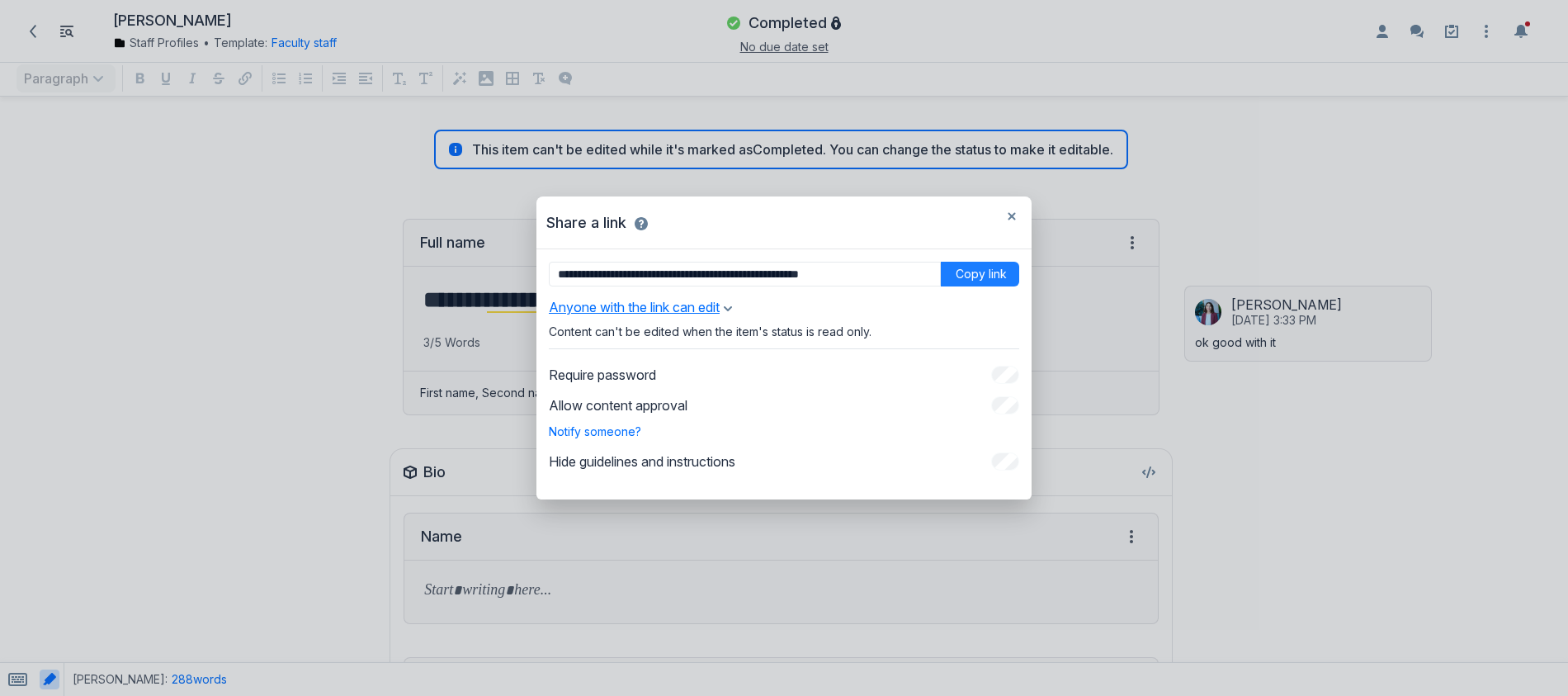
click at [732, 313] on button "Anyone with the link can edit" at bounding box center [640, 307] width 183 height 17
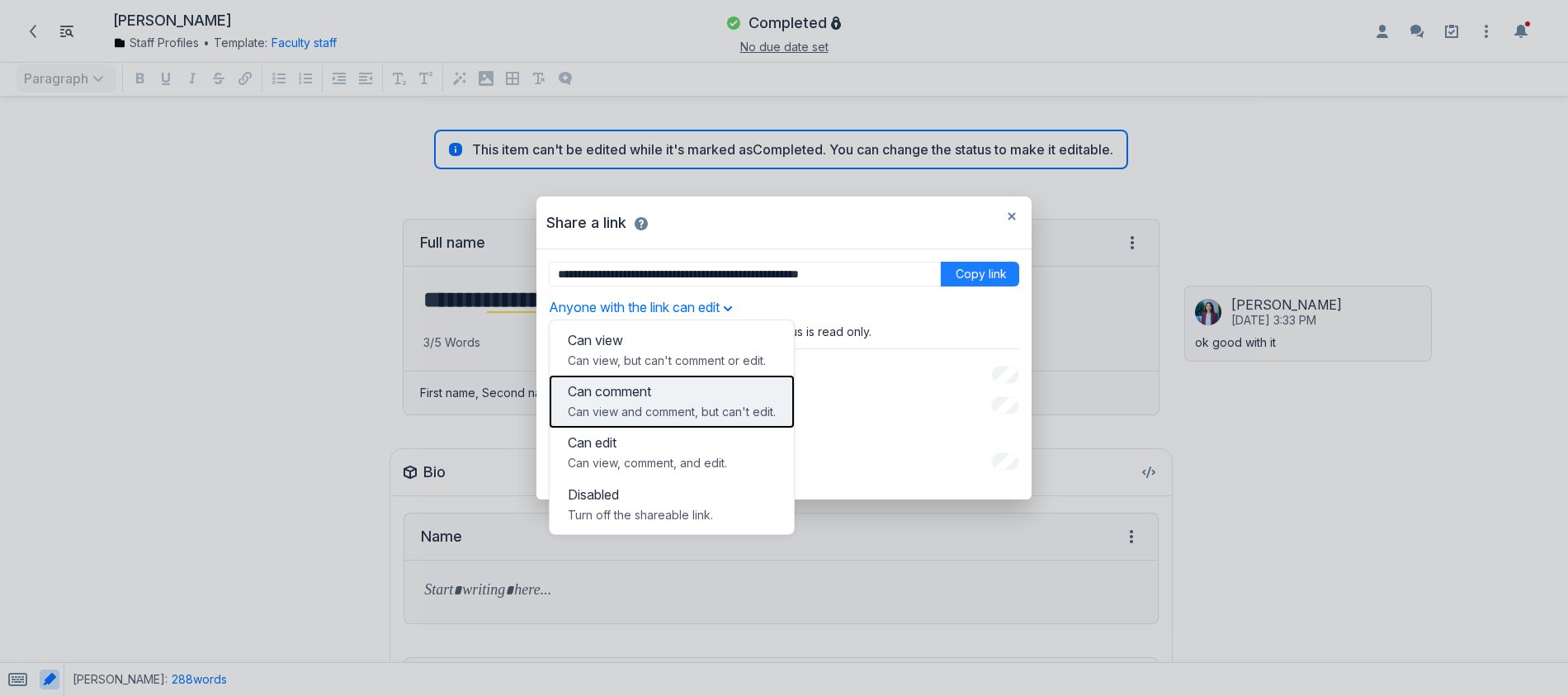
click at [717, 397] on p "Can comment" at bounding box center [672, 391] width 208 height 17
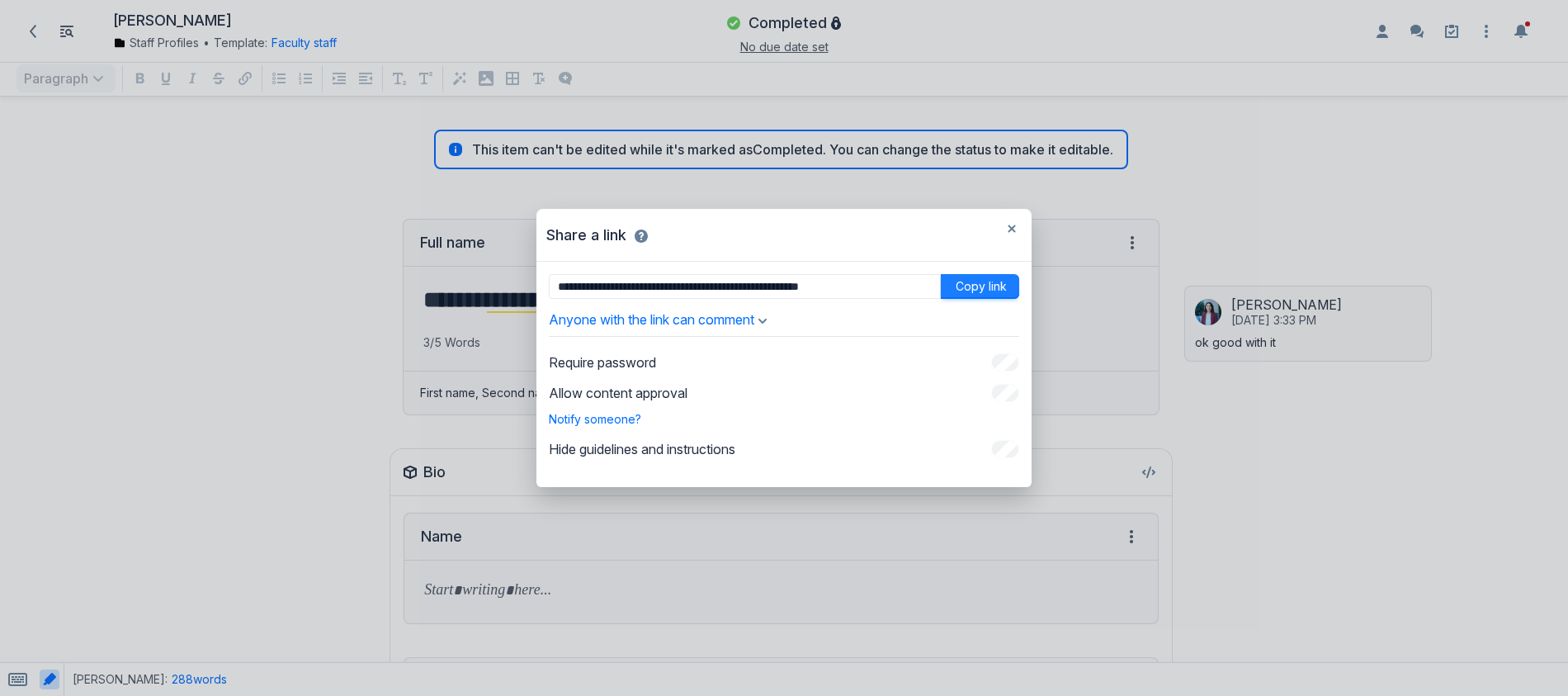
click at [955, 280] on button "Copy link" at bounding box center [980, 286] width 78 height 25
click at [1004, 229] on button "button" at bounding box center [1011, 228] width 27 height 27
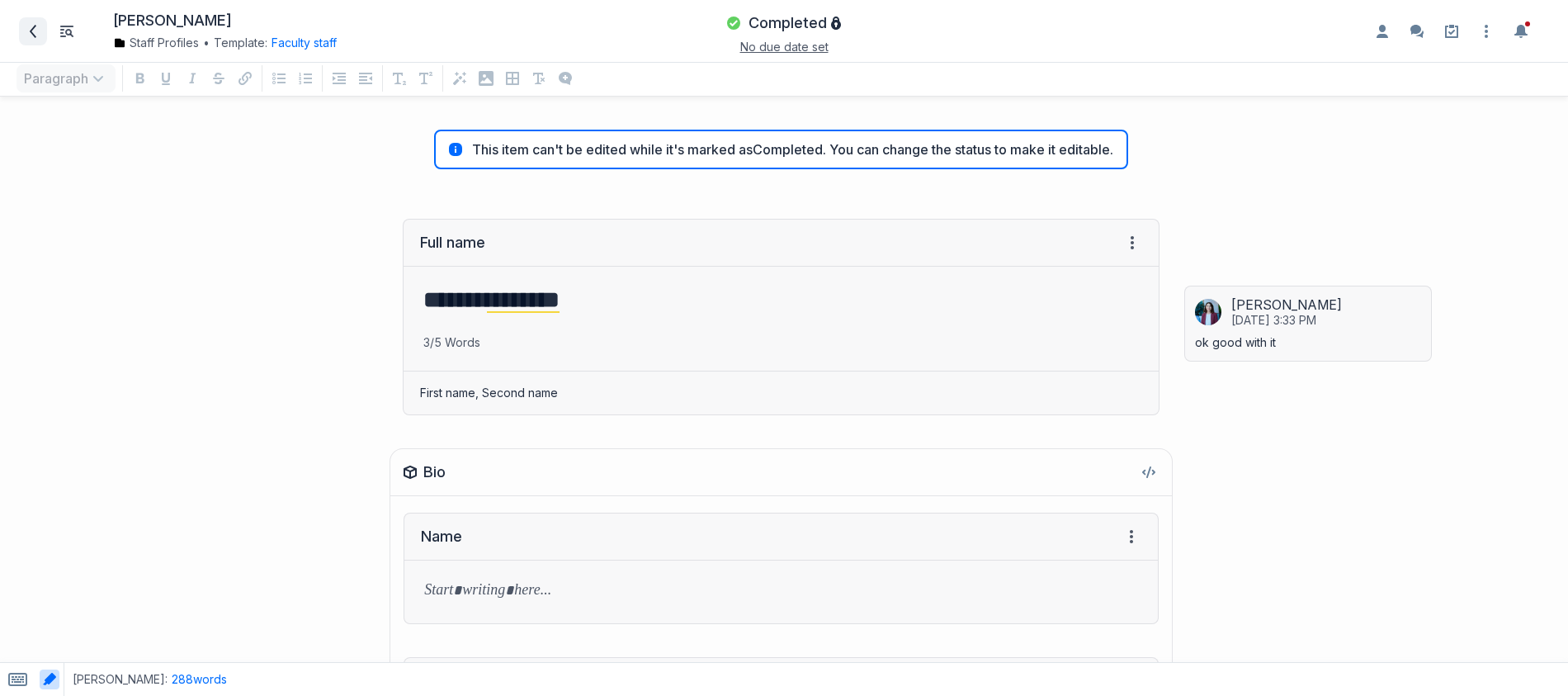
click at [25, 28] on span at bounding box center [33, 31] width 27 height 27
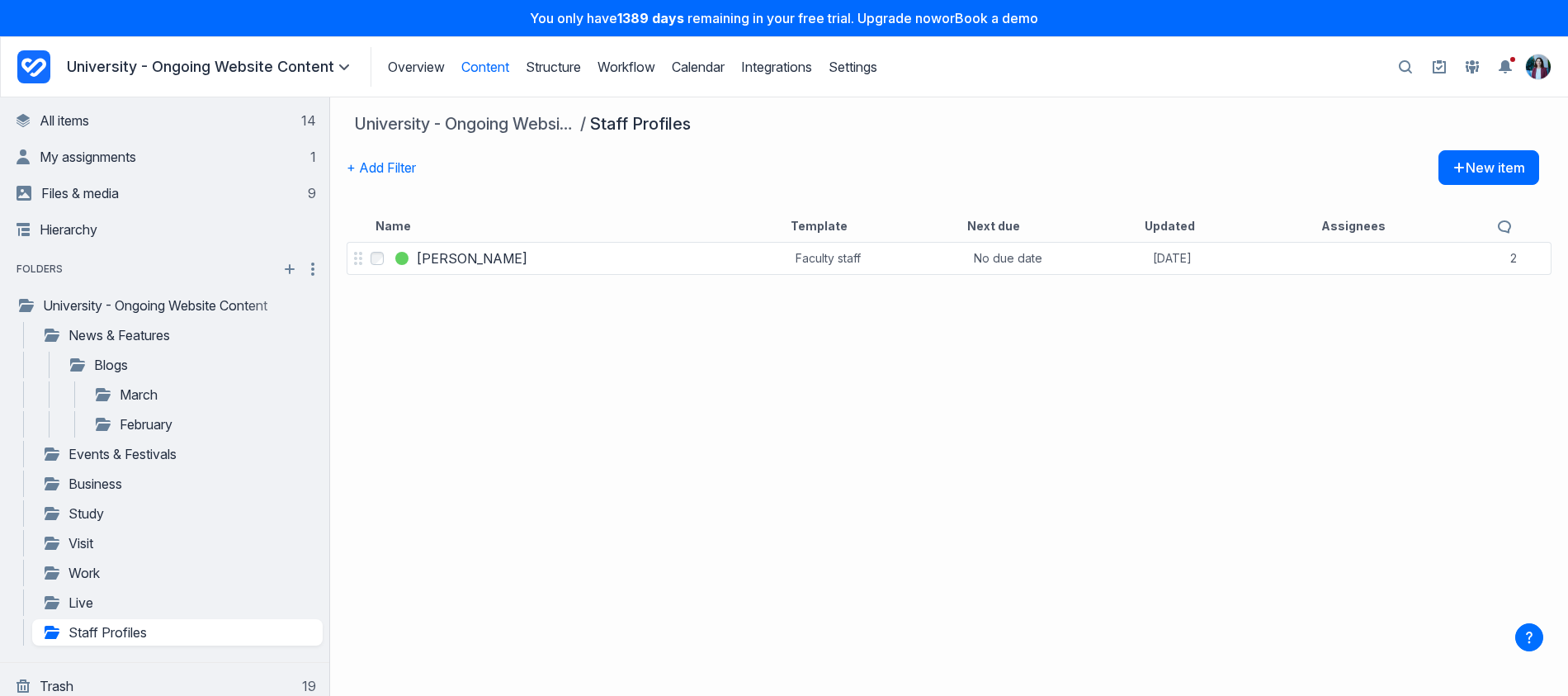
click at [1486, 68] on div at bounding box center [1476, 66] width 33 height 27
click at [1482, 68] on link at bounding box center [1472, 66] width 27 height 27
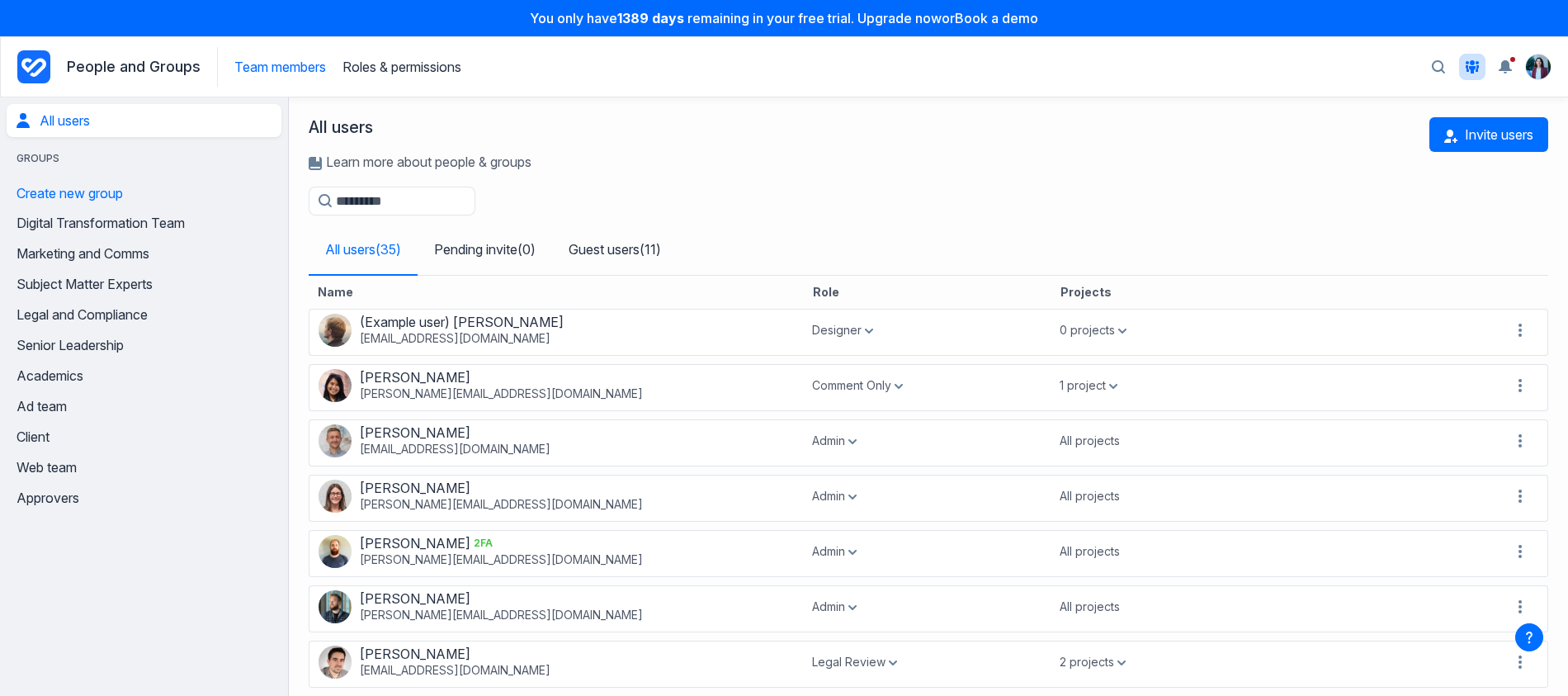
click at [407, 43] on header "People and Groups Team members Roles & permissions Search Search all projects T…" at bounding box center [784, 66] width 1568 height 61
click at [408, 65] on link "Roles & permissions" at bounding box center [401, 67] width 119 height 17
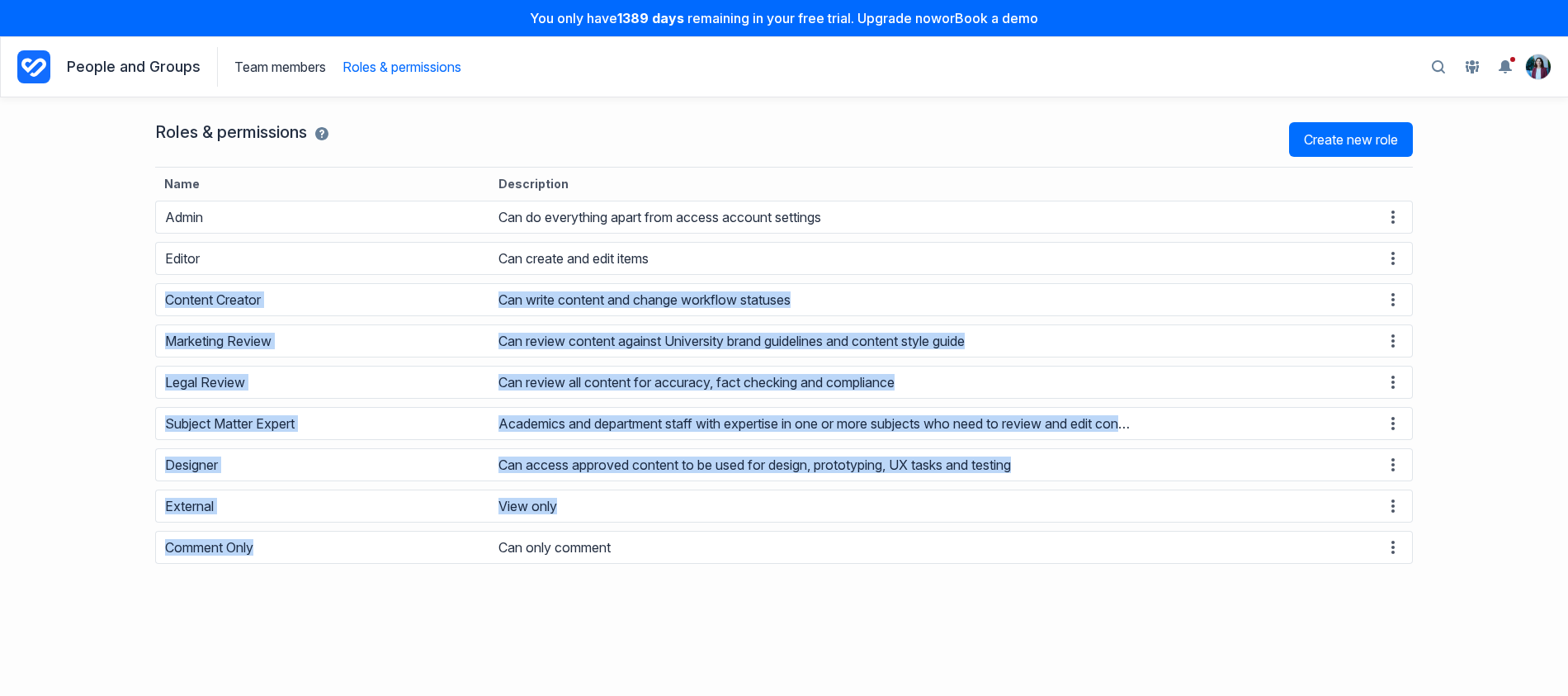
drag, startPoint x: 110, startPoint y: 289, endPoint x: 279, endPoint y: 594, distance: 348.7
click at [279, 594] on div "Roles & permissions Create new role Name Description Admin Can do everything ap…" at bounding box center [784, 397] width 1568 height 598
click at [24, 52] on icon "Project Dashboard" at bounding box center [34, 67] width 33 height 33
click at [35, 60] on icon "Project Dashboard" at bounding box center [34, 67] width 33 height 33
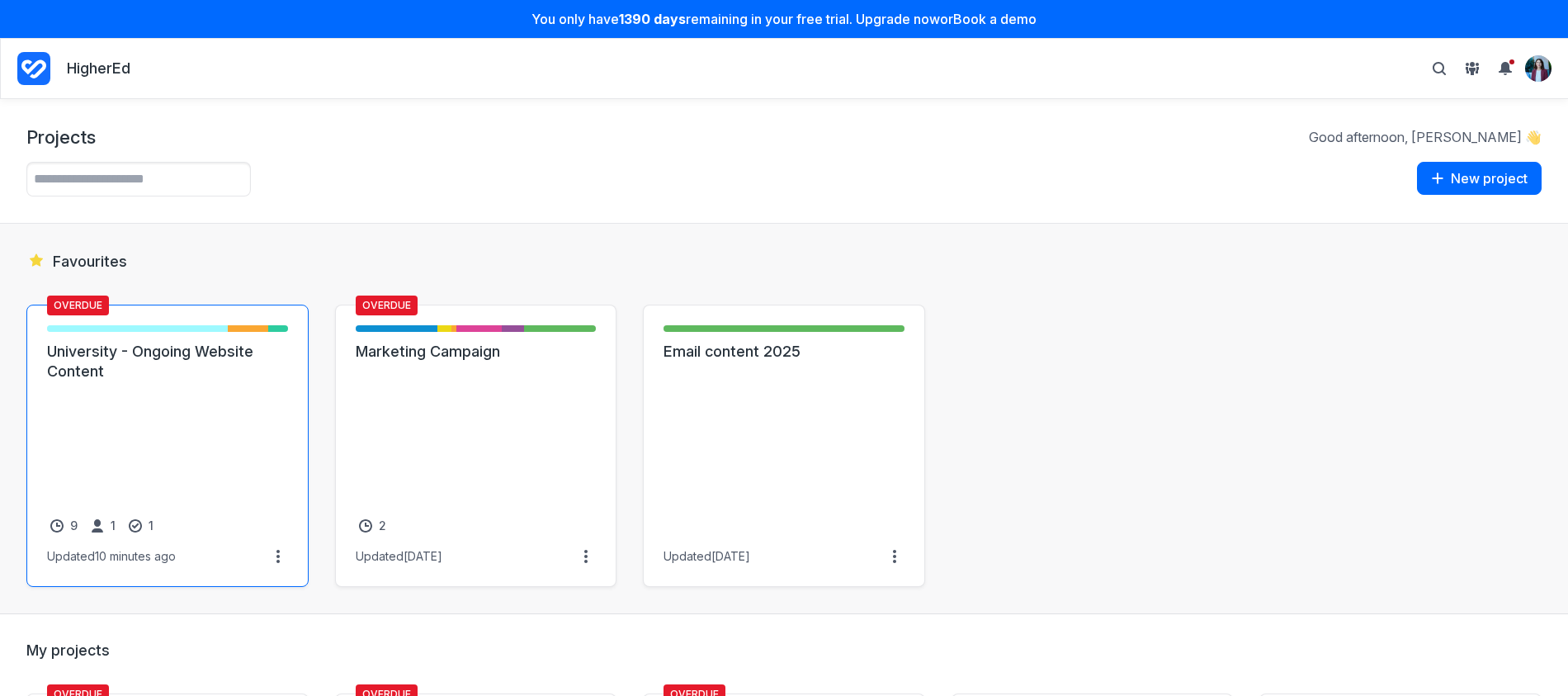
click at [204, 381] on link "University - Ongoing Website Content" at bounding box center [167, 361] width 241 height 40
click at [221, 381] on link "University - Ongoing Website Content" at bounding box center [167, 361] width 241 height 40
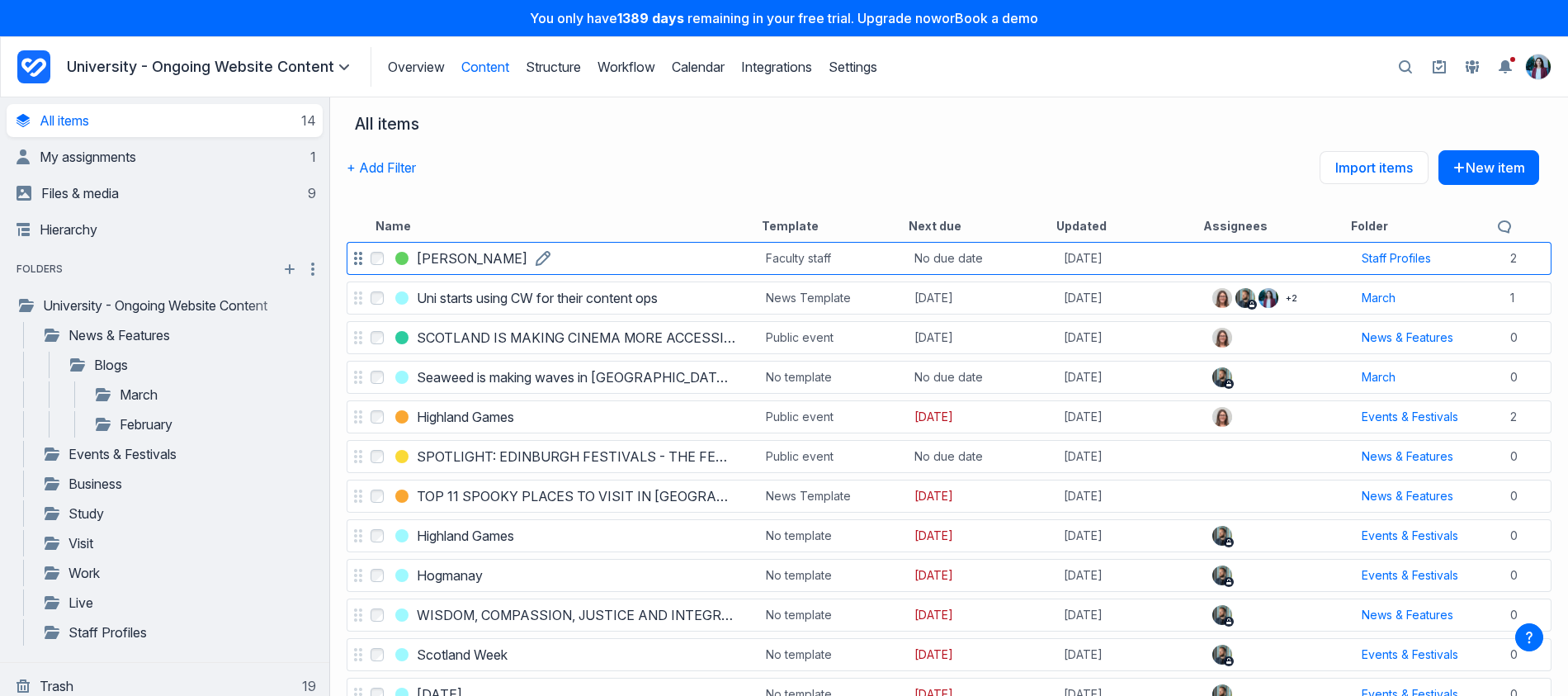
click at [453, 265] on h3 "Dr. Aris Thorne" at bounding box center [472, 259] width 110 height 20
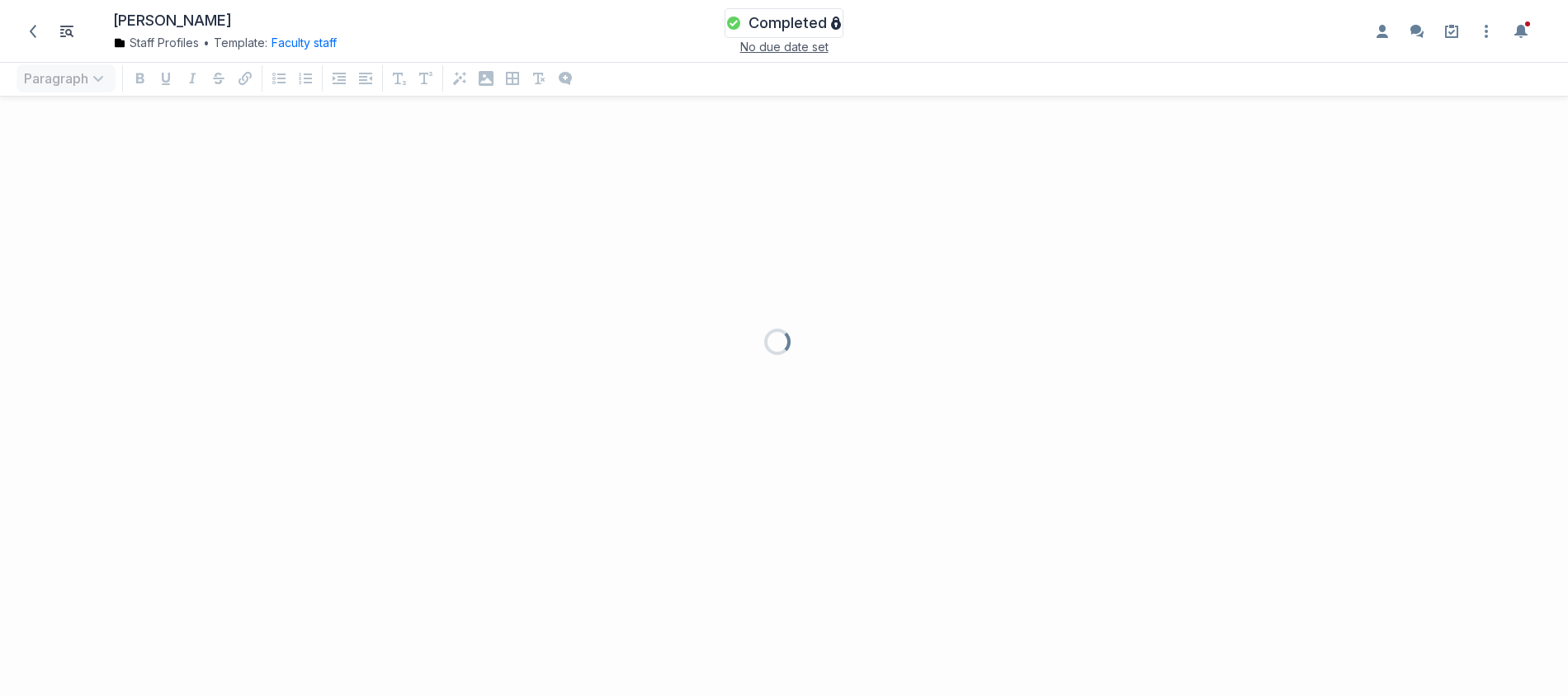
click at [753, 28] on span "Completed" at bounding box center [788, 23] width 78 height 20
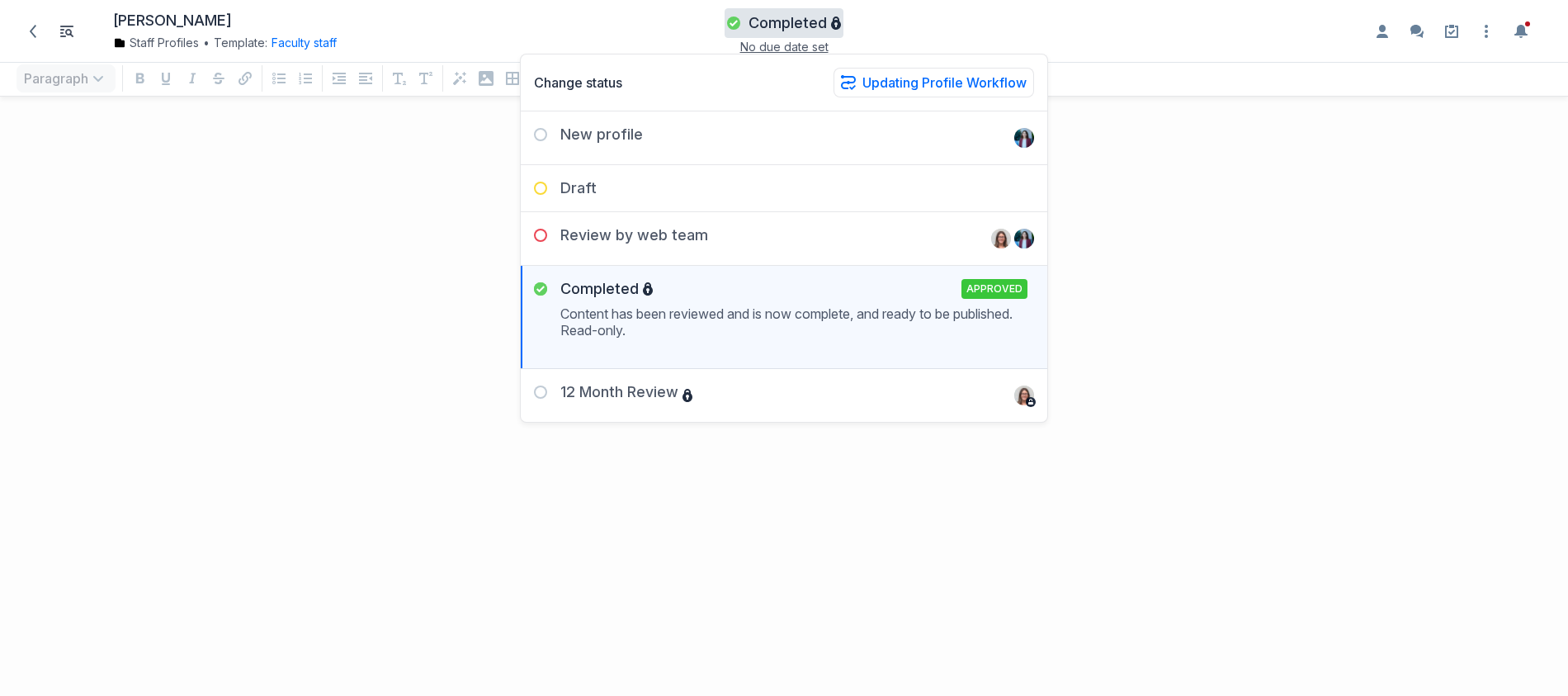
scroll to position [553, 1543]
